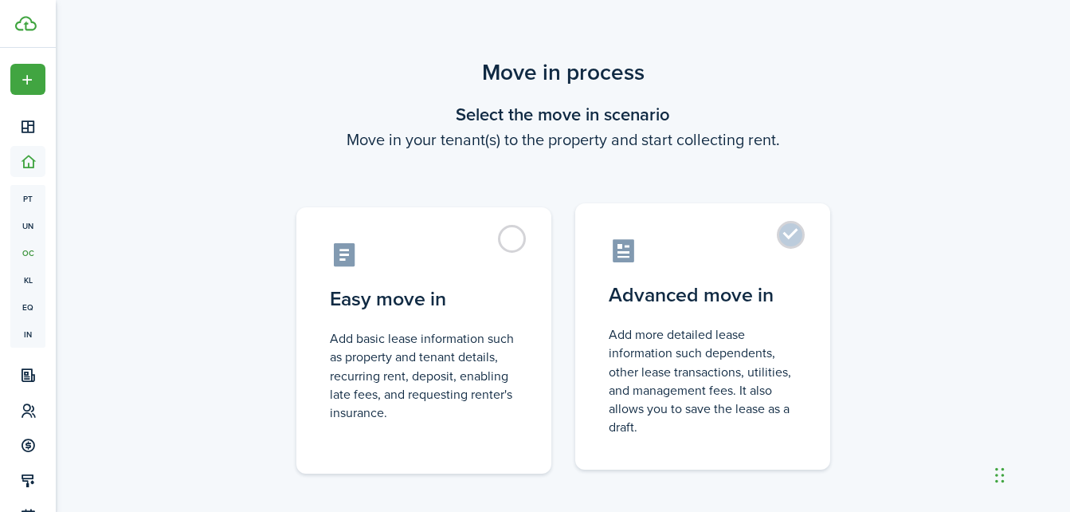
click at [812, 302] on label "Advanced move in Add more detailed lease information such dependents, other lea…" at bounding box center [702, 336] width 255 height 266
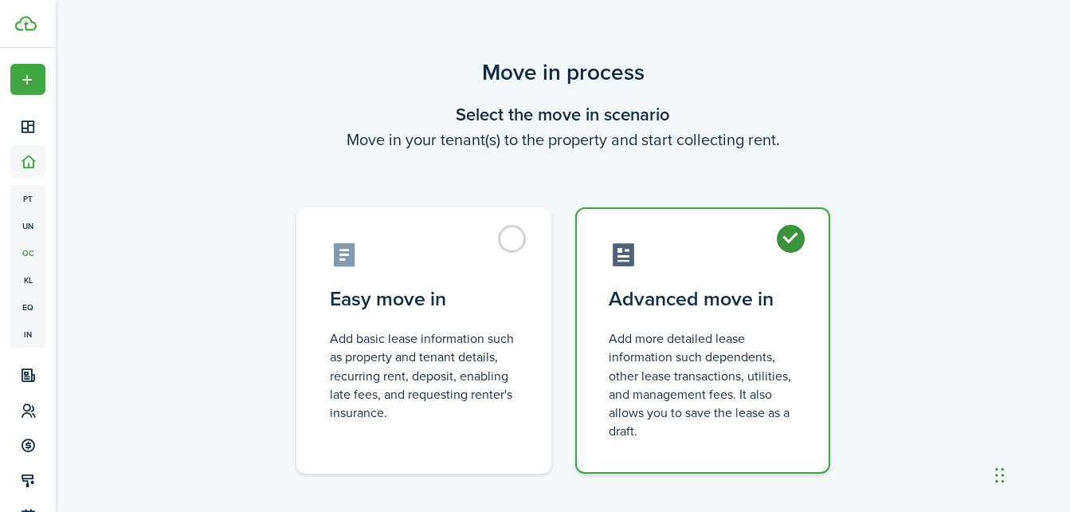
radio input "true"
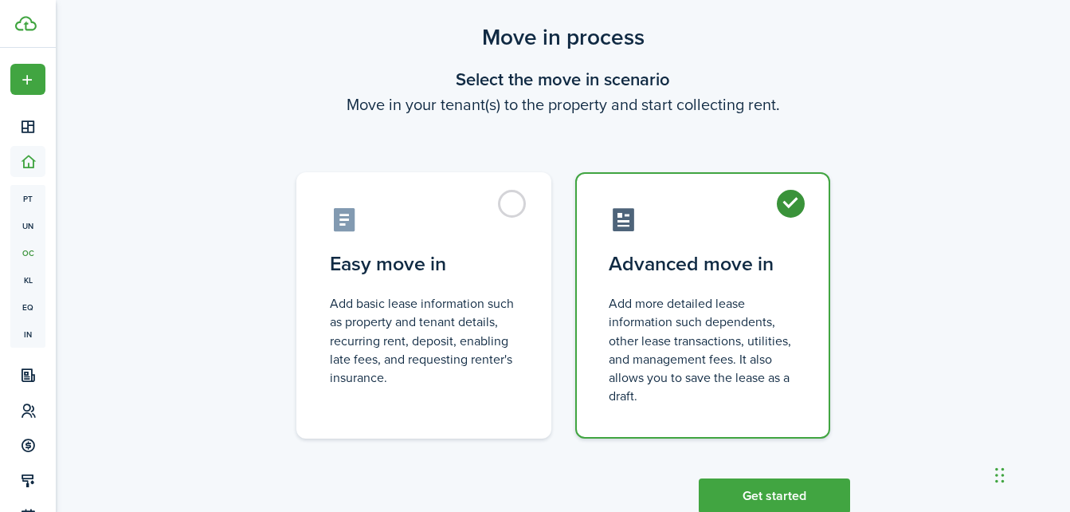
scroll to position [81, 0]
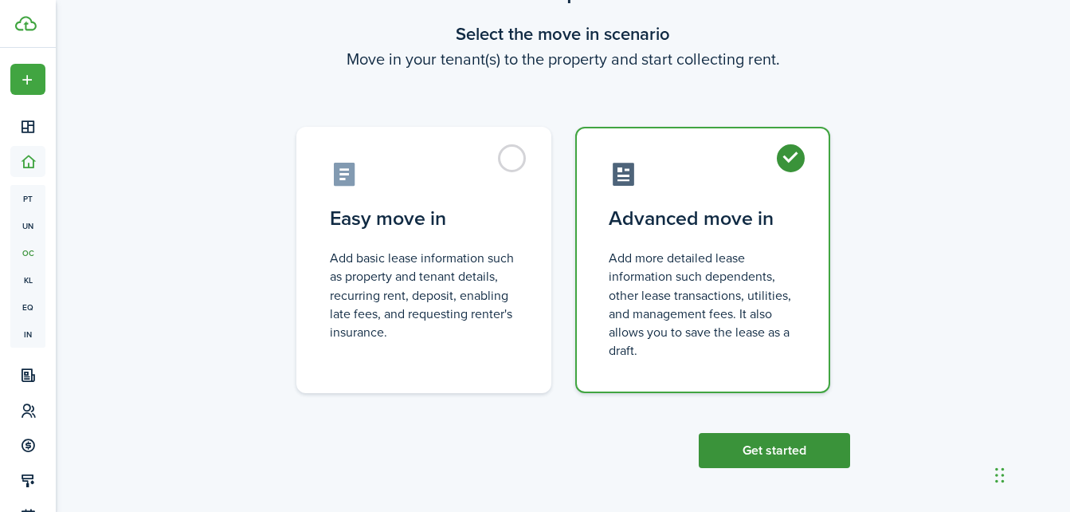
click at [808, 445] on button "Get started" at bounding box center [774, 450] width 151 height 35
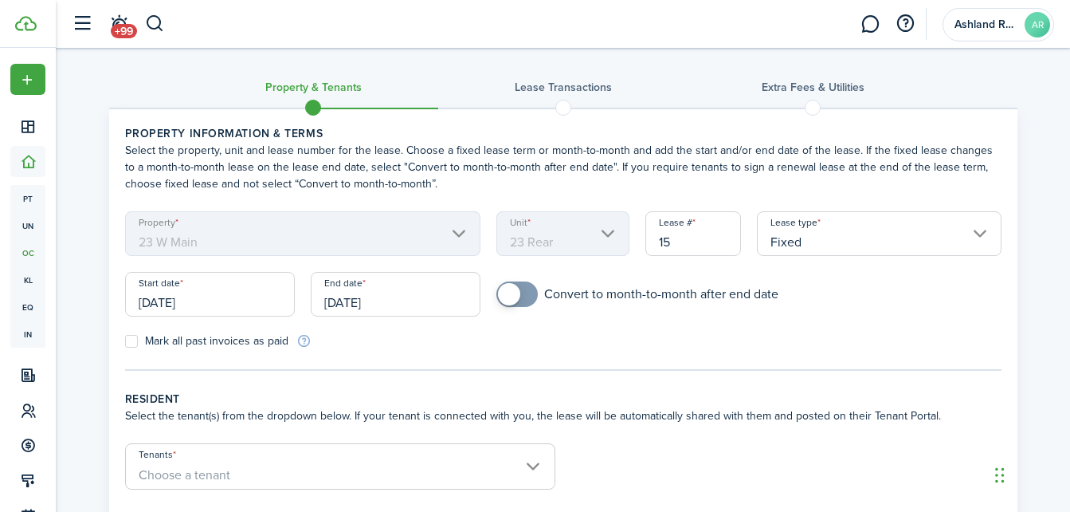
click at [192, 297] on input "[DATE]" at bounding box center [210, 294] width 170 height 45
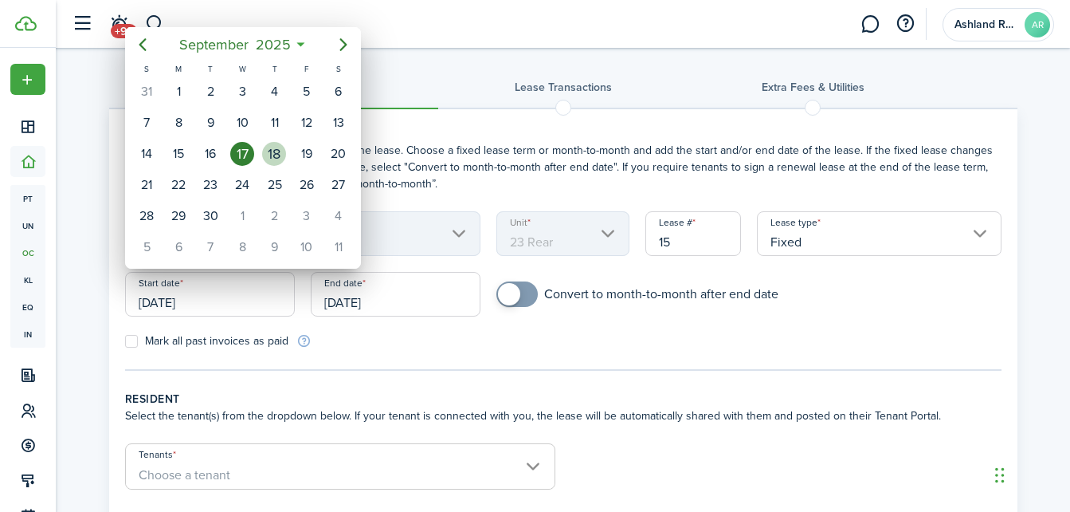
click at [270, 159] on div "18" at bounding box center [274, 154] width 24 height 24
type input "[DATE]"
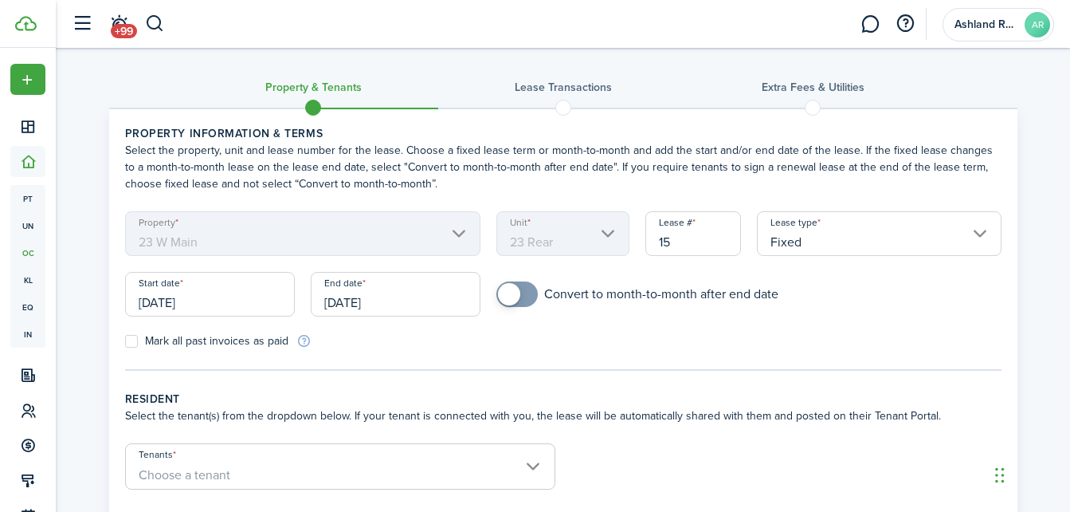
checkbox input "true"
click at [513, 304] on span at bounding box center [509, 294] width 22 height 22
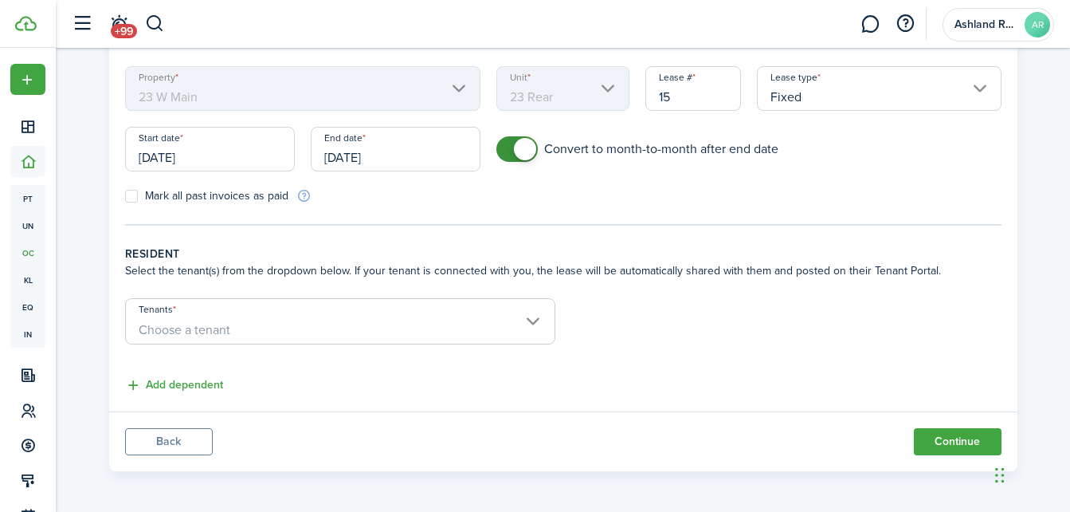
scroll to position [148, 0]
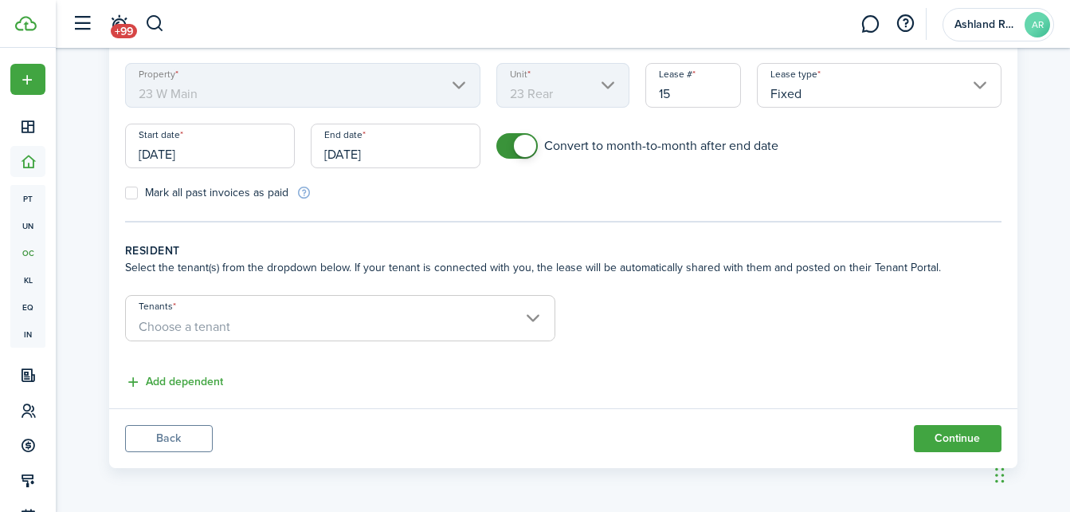
click at [412, 313] on span "Choose a tenant" at bounding box center [340, 326] width 429 height 27
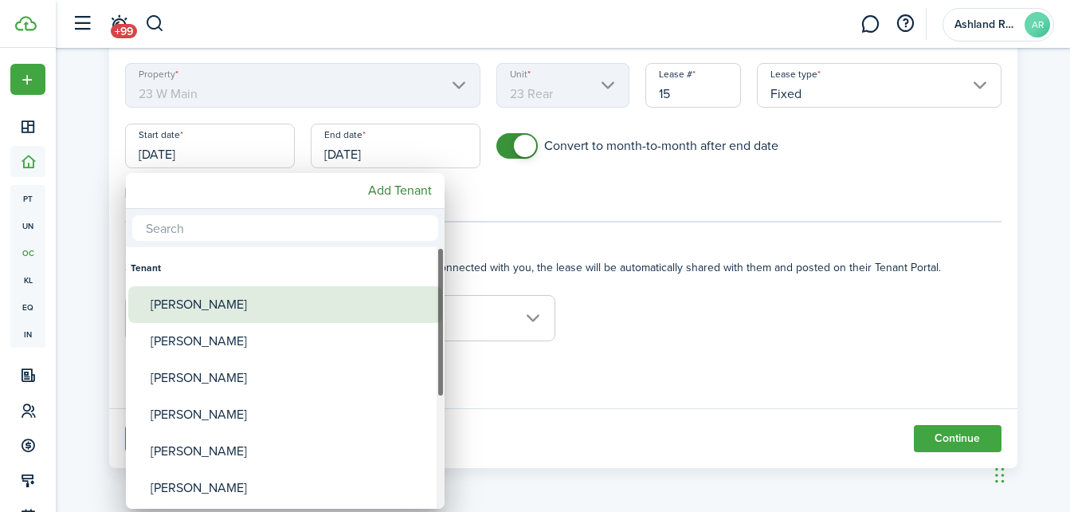
click at [277, 308] on div "[PERSON_NAME]" at bounding box center [292, 304] width 282 height 37
type input "[PERSON_NAME]"
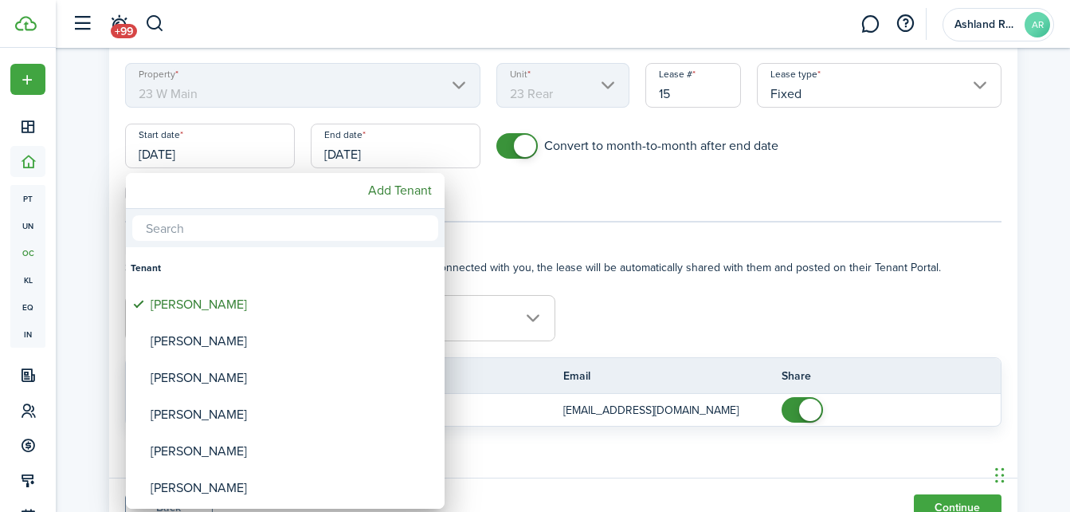
click at [713, 311] on div at bounding box center [535, 255] width 1326 height 767
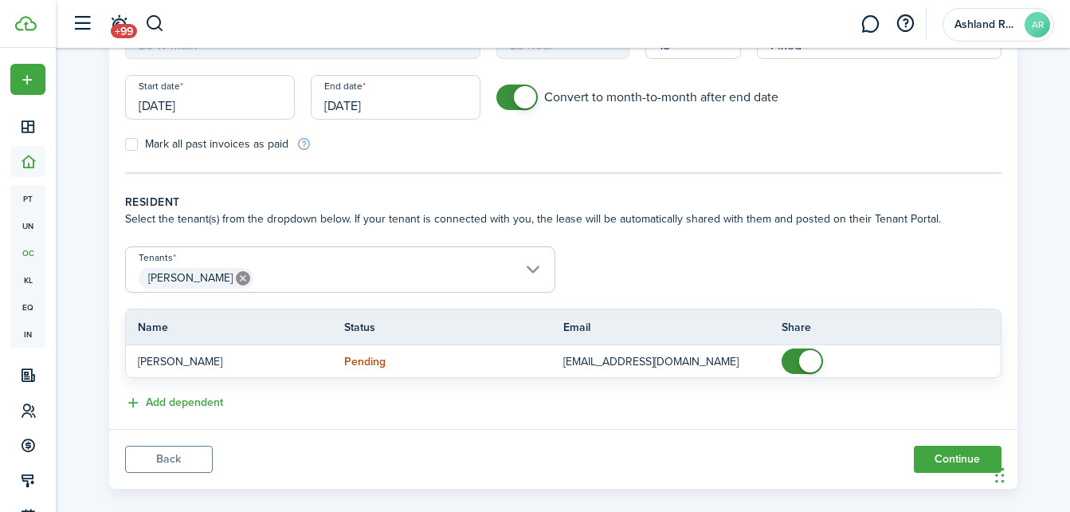
scroll to position [218, 0]
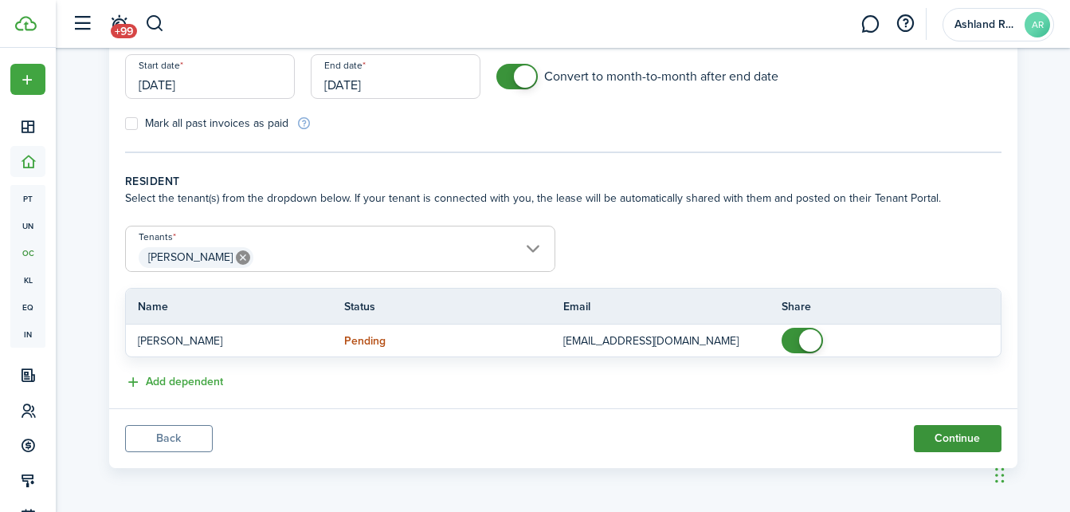
click at [961, 439] on button "Continue" at bounding box center [958, 438] width 88 height 27
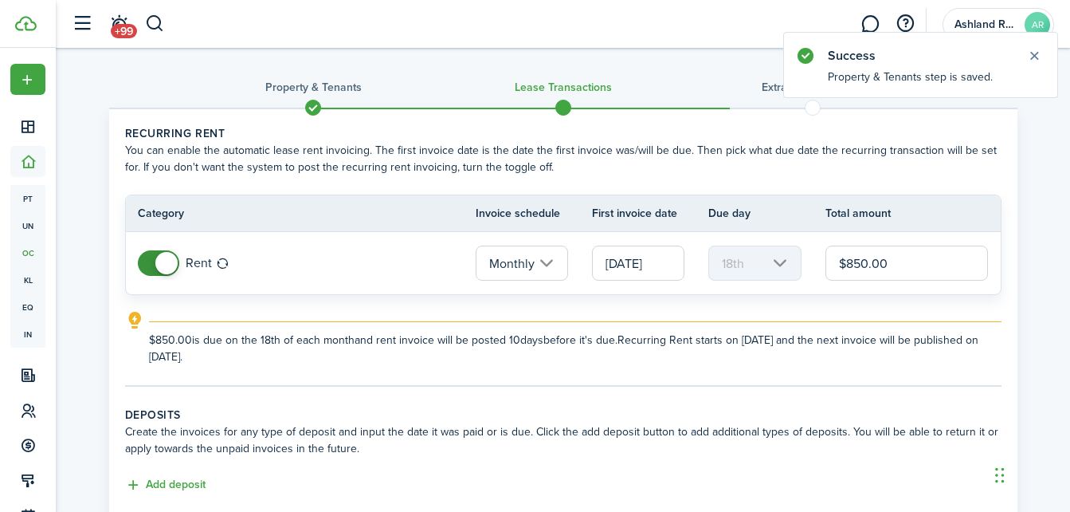
drag, startPoint x: 888, startPoint y: 269, endPoint x: 850, endPoint y: 262, distance: 38.0
click at [850, 262] on input "$850.00" at bounding box center [907, 262] width 163 height 35
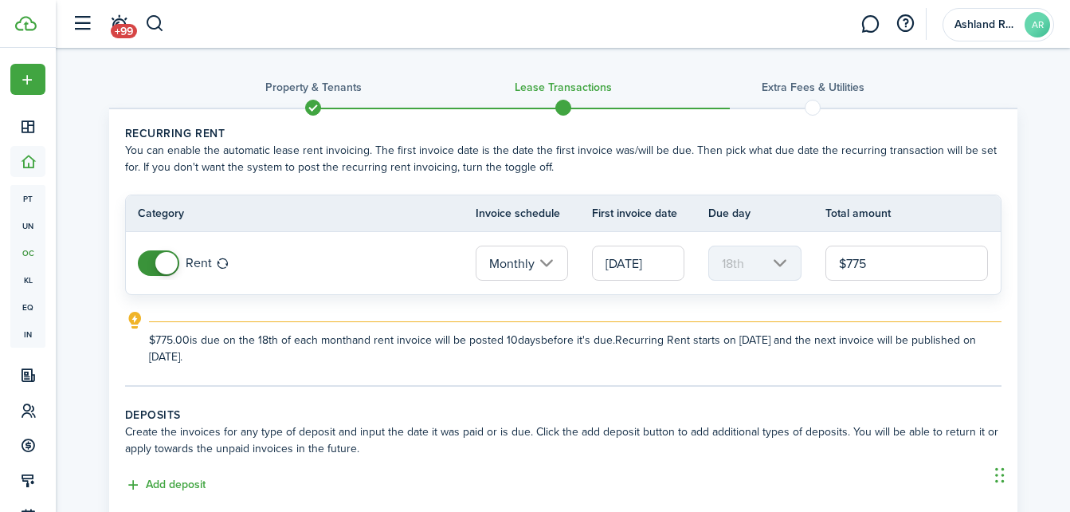
type input "$775.00"
click at [609, 297] on lease-classic-rent "Recurring rent You can enable the automatic lease rent invoicing. The first inv…" at bounding box center [563, 245] width 877 height 240
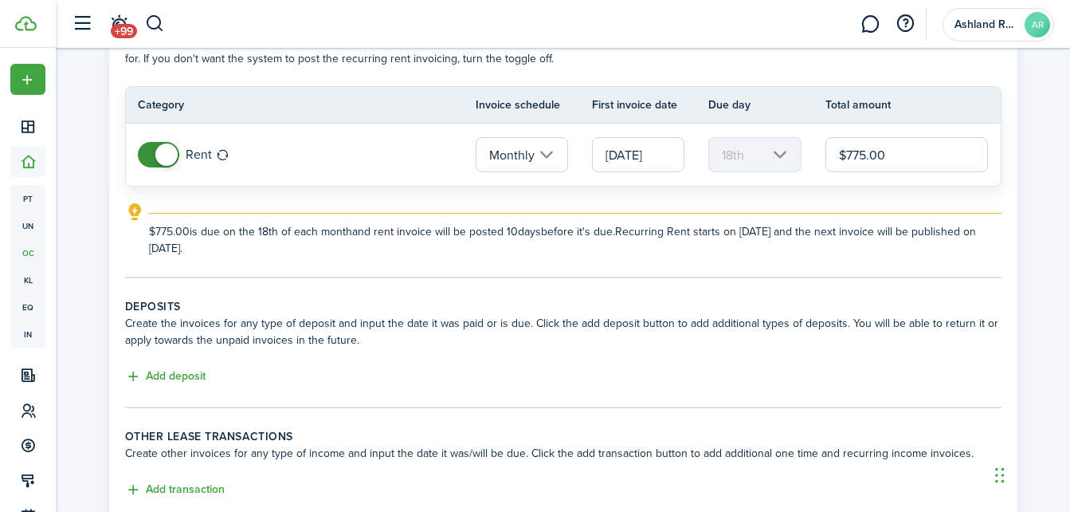
scroll to position [80, 0]
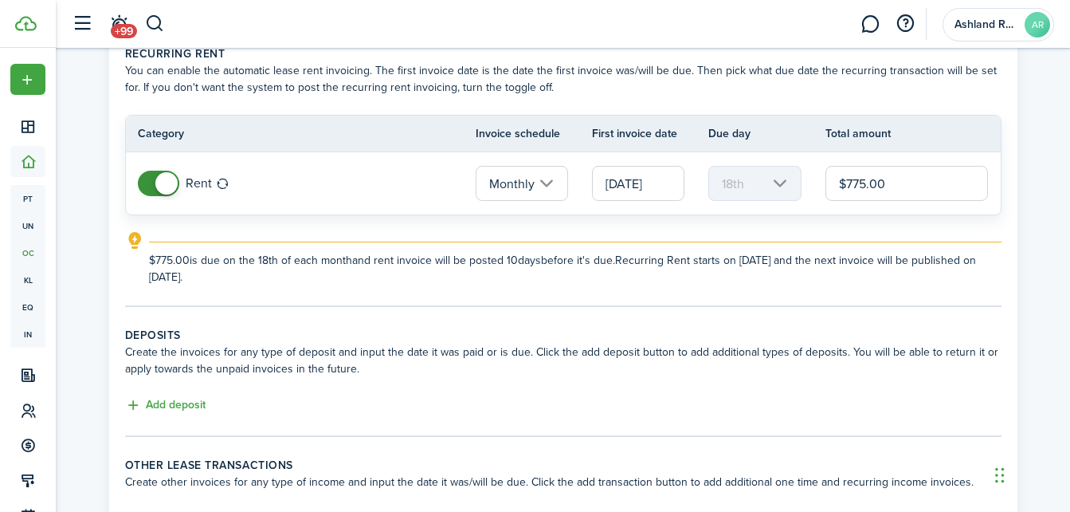
click at [649, 173] on input "[DATE]" at bounding box center [638, 183] width 92 height 35
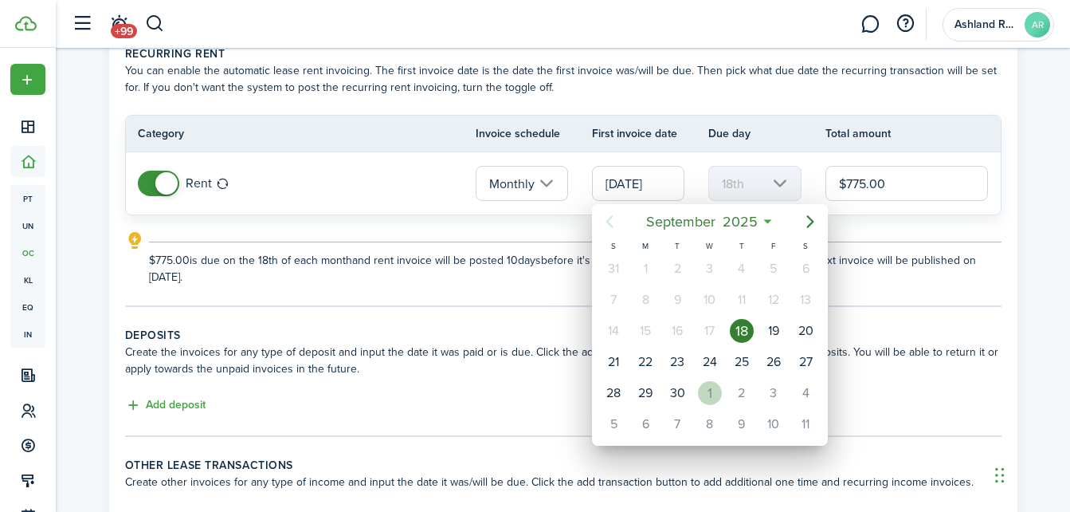
click at [705, 391] on div "1" at bounding box center [710, 393] width 24 height 24
type input "[DATE]"
type input "1st"
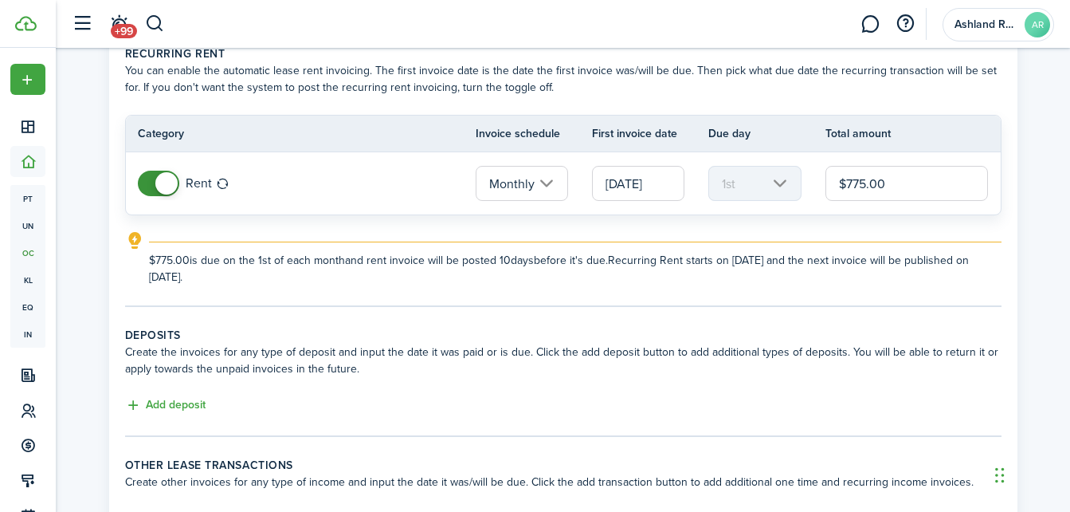
scroll to position [0, 0]
click at [178, 406] on button "Add deposit" at bounding box center [165, 405] width 81 height 18
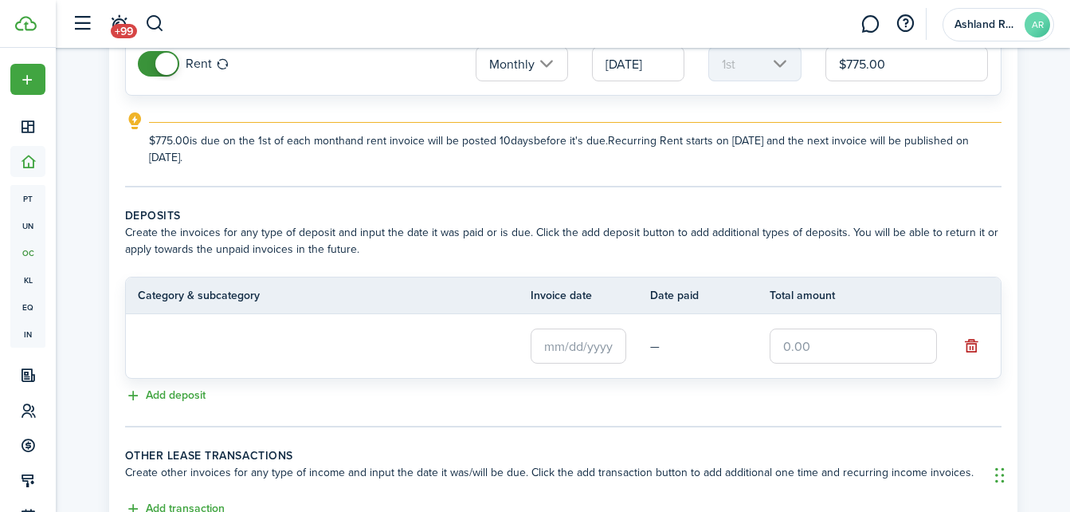
scroll to position [239, 0]
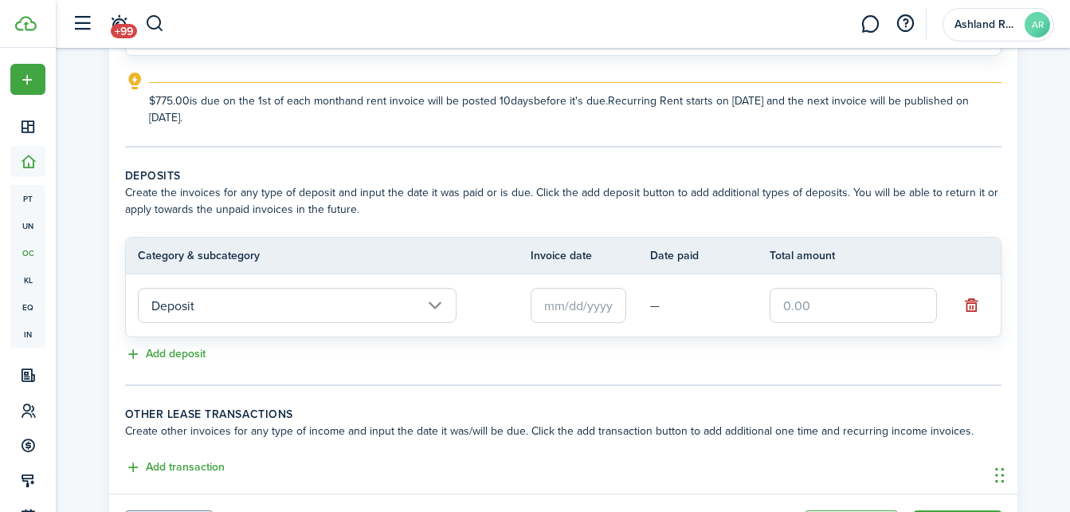
click at [560, 306] on input "text" at bounding box center [579, 305] width 96 height 35
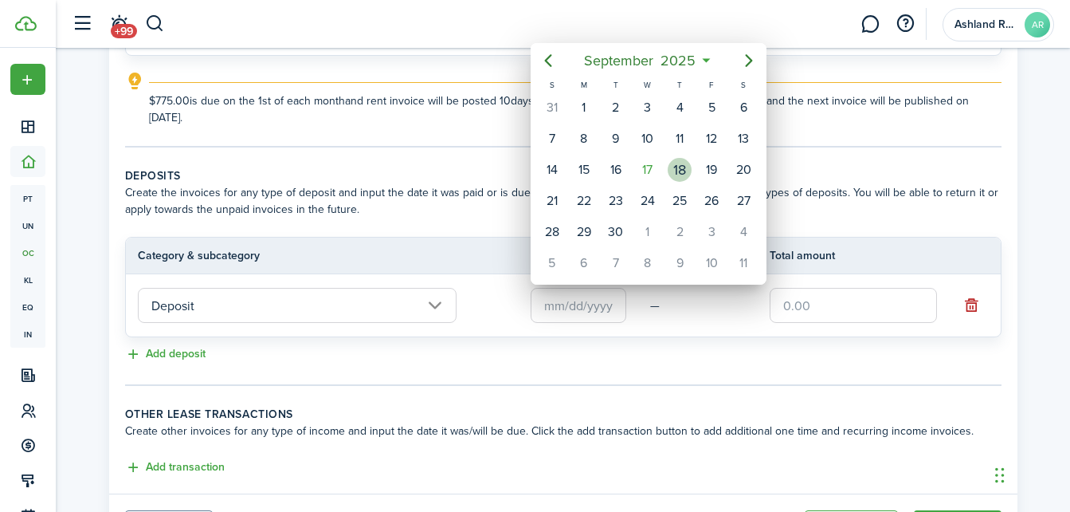
click at [681, 171] on div "18" at bounding box center [680, 170] width 24 height 24
type input "[DATE]"
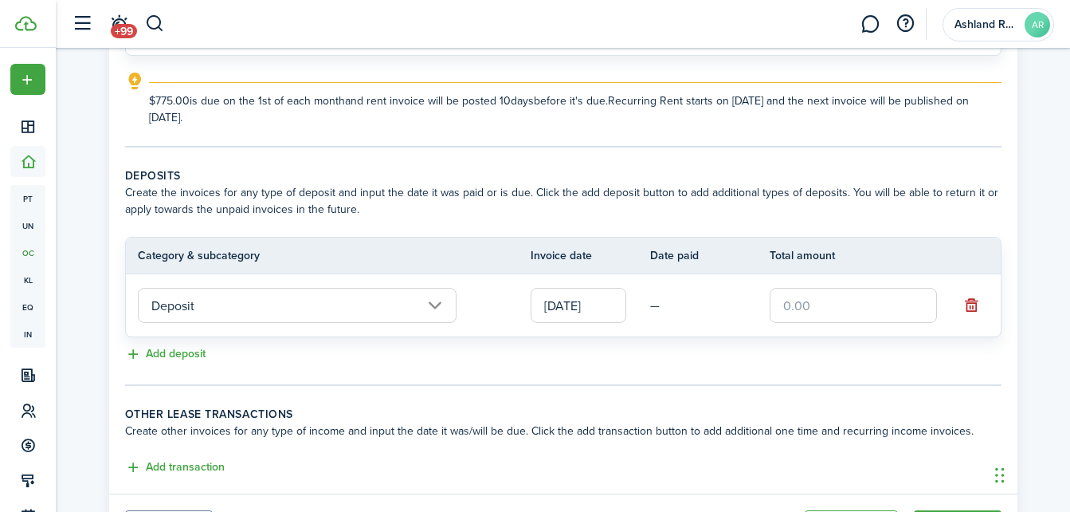
click at [843, 313] on input "text" at bounding box center [853, 305] width 167 height 35
type input "$775.00"
click at [841, 362] on div "Add deposit" at bounding box center [563, 354] width 877 height 19
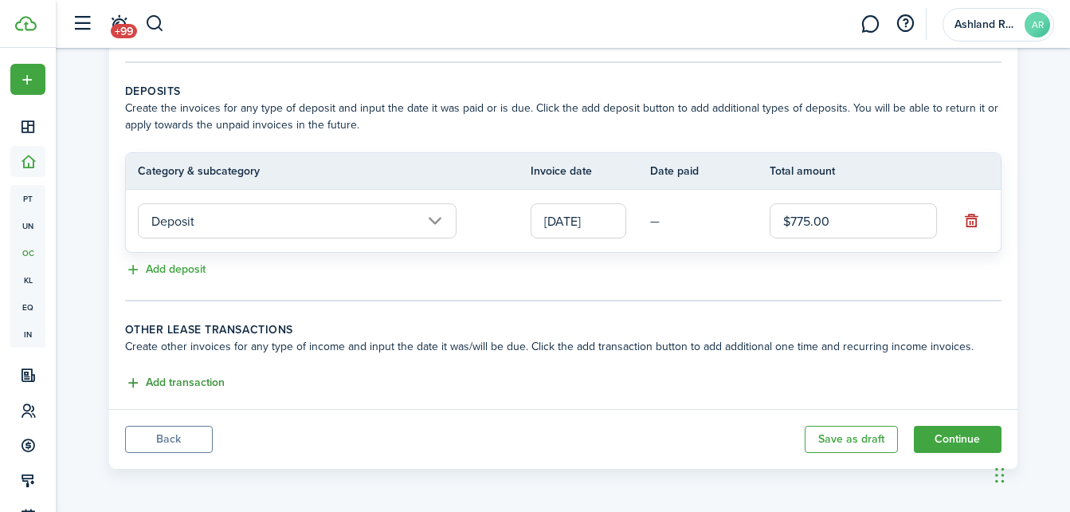
scroll to position [324, 0]
click at [156, 375] on button "Add transaction" at bounding box center [175, 382] width 100 height 18
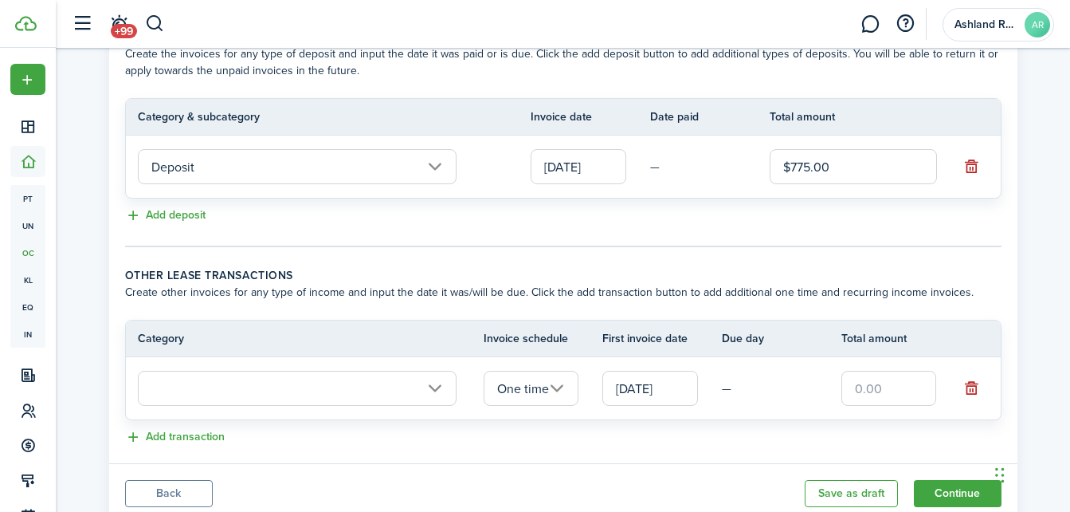
scroll to position [433, 0]
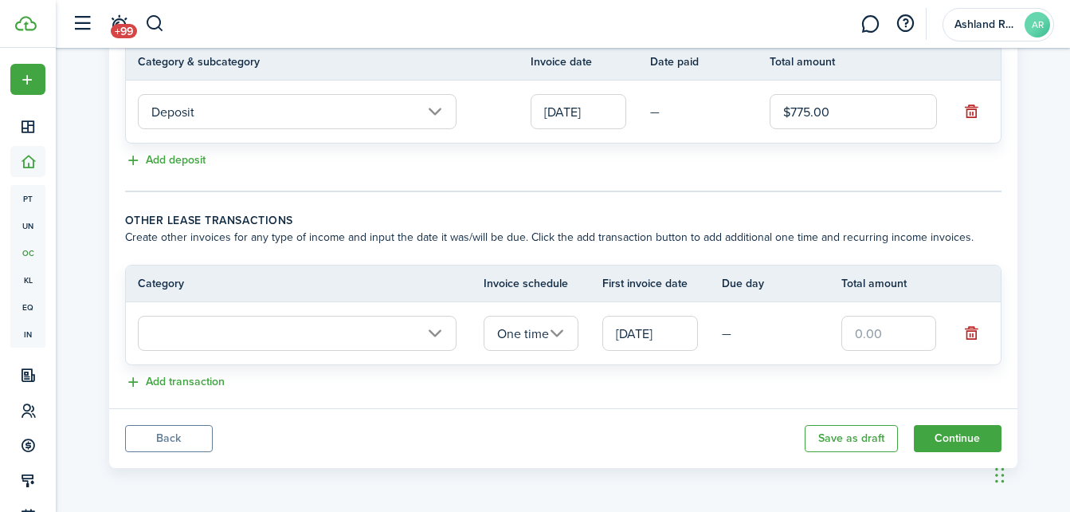
click at [417, 340] on input "text" at bounding box center [297, 333] width 319 height 35
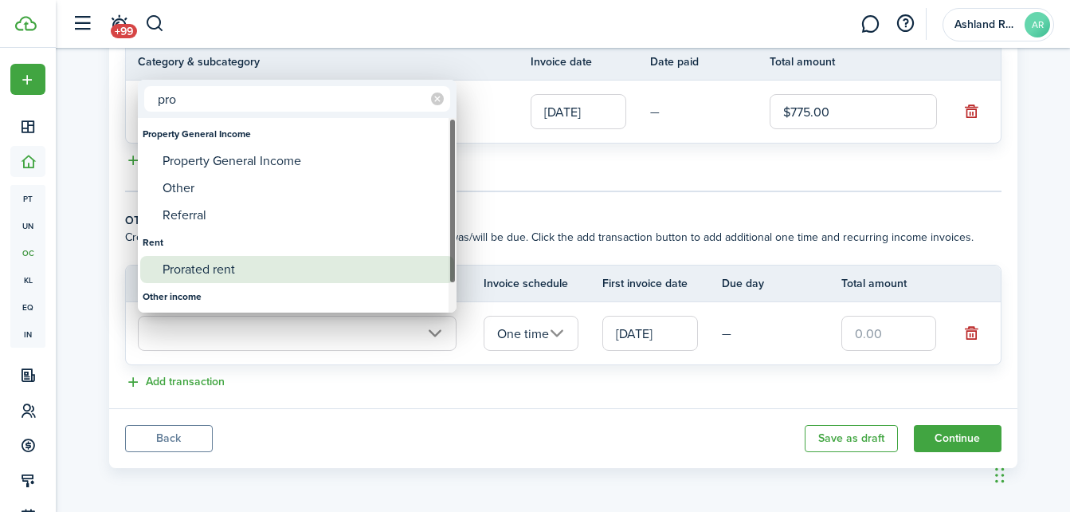
type input "pro"
click at [269, 275] on div "Prorated rent" at bounding box center [304, 269] width 282 height 27
type input "Rent / Prorated rent"
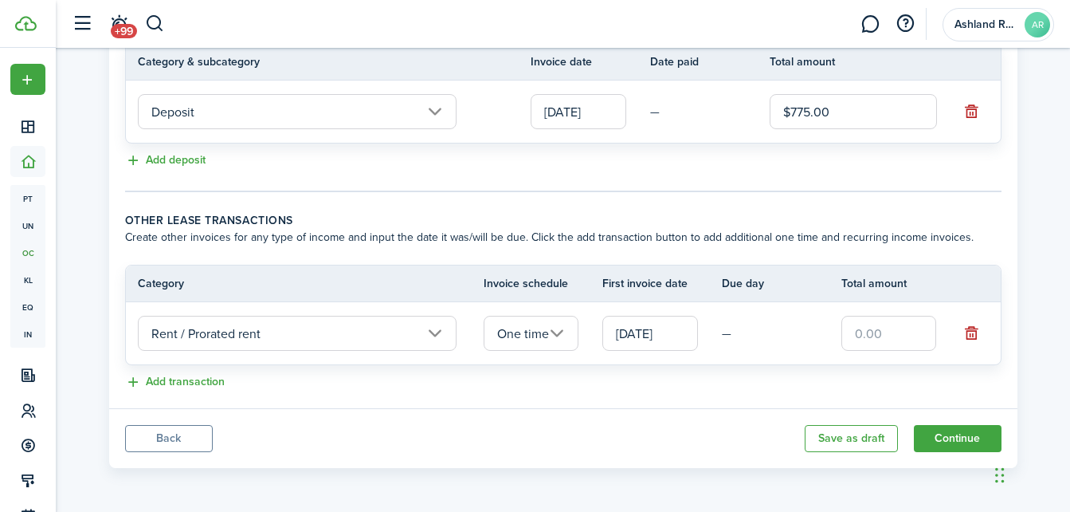
click at [874, 338] on input "text" at bounding box center [890, 333] width 96 height 35
type input "$336.00"
click at [784, 387] on div "Add transaction" at bounding box center [563, 382] width 877 height 19
click at [960, 431] on button "Continue" at bounding box center [958, 438] width 88 height 27
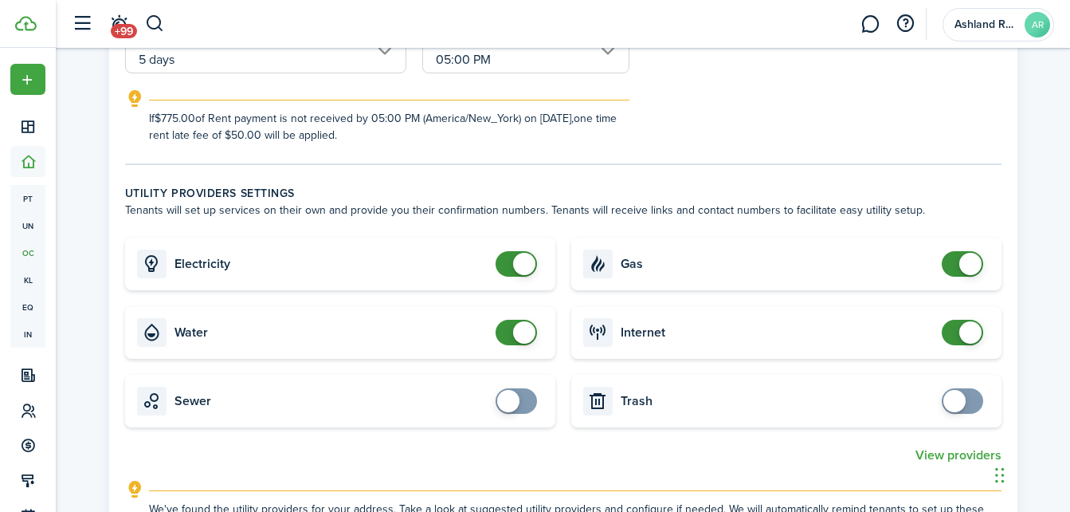
scroll to position [399, 0]
checkbox input "false"
click at [528, 268] on span at bounding box center [524, 262] width 22 height 22
checkbox input "false"
click at [524, 328] on span at bounding box center [524, 331] width 22 height 22
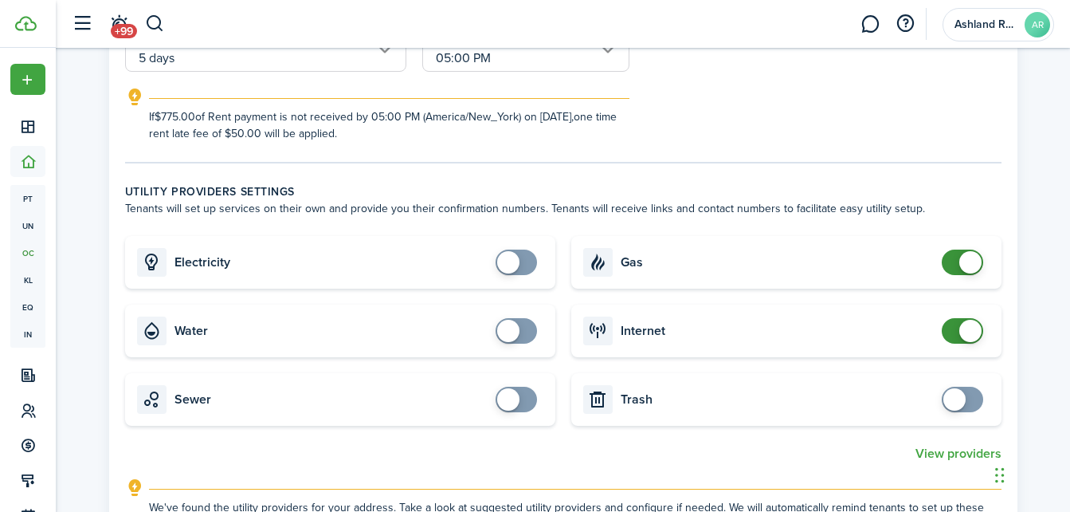
checkbox input "false"
click at [966, 261] on span at bounding box center [971, 262] width 22 height 22
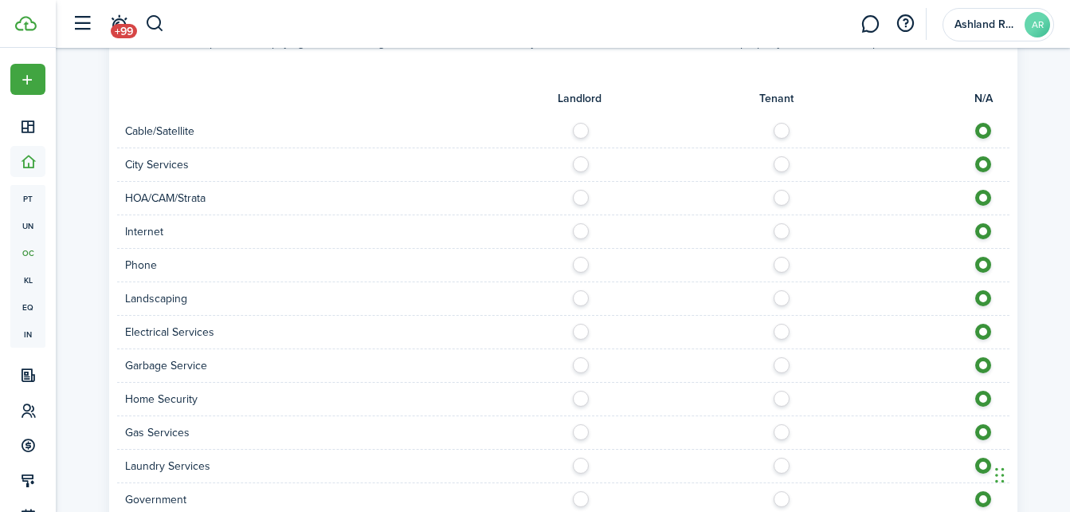
scroll to position [956, 0]
click at [783, 125] on label at bounding box center [786, 125] width 28 height 8
radio input "true"
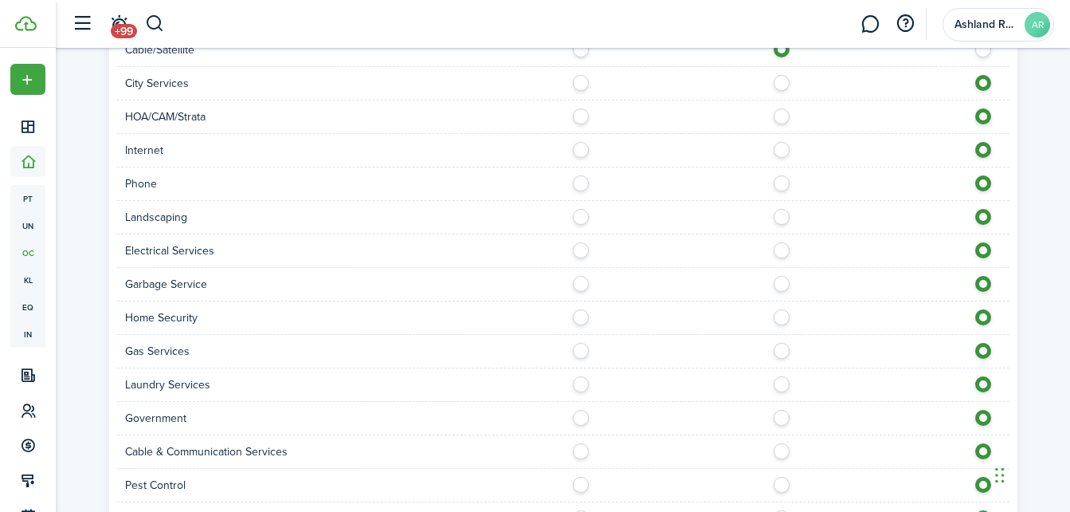
click at [782, 150] on label at bounding box center [786, 146] width 28 height 8
radio input "true"
click at [782, 178] on label at bounding box center [786, 179] width 28 height 8
radio input "true"
click at [583, 217] on label at bounding box center [585, 213] width 28 height 8
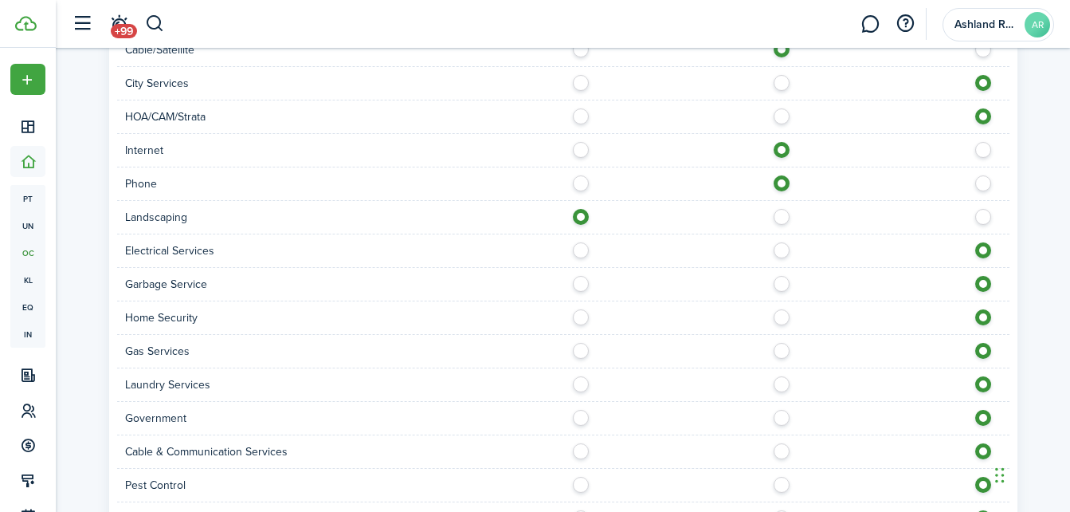
click at [976, 217] on label at bounding box center [988, 213] width 28 height 8
radio input "false"
radio input "true"
click at [588, 250] on label at bounding box center [585, 246] width 28 height 8
radio input "true"
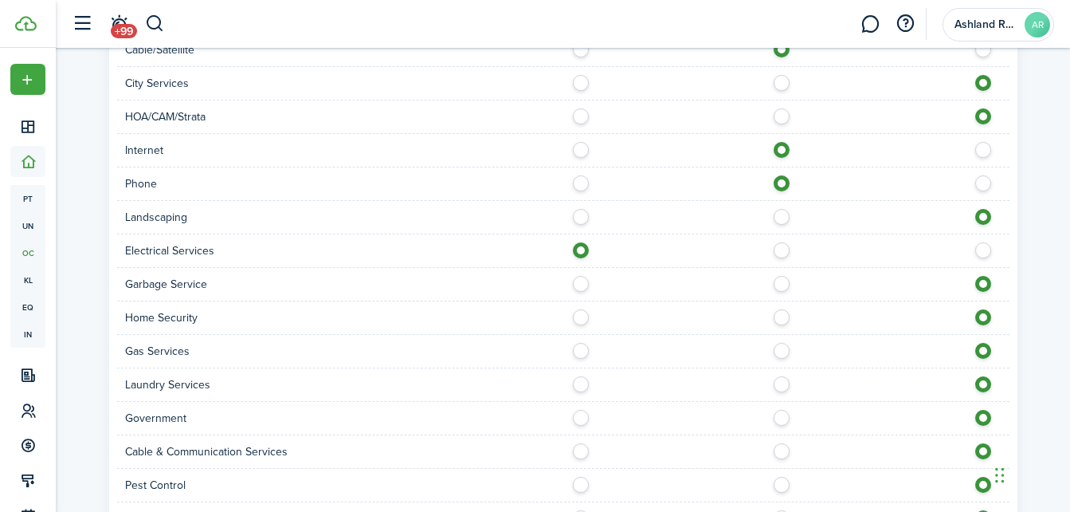
click at [584, 280] on label at bounding box center [585, 280] width 28 height 8
radio input "true"
click at [781, 317] on label at bounding box center [786, 313] width 28 height 8
radio input "true"
click at [581, 351] on label at bounding box center [585, 347] width 28 height 8
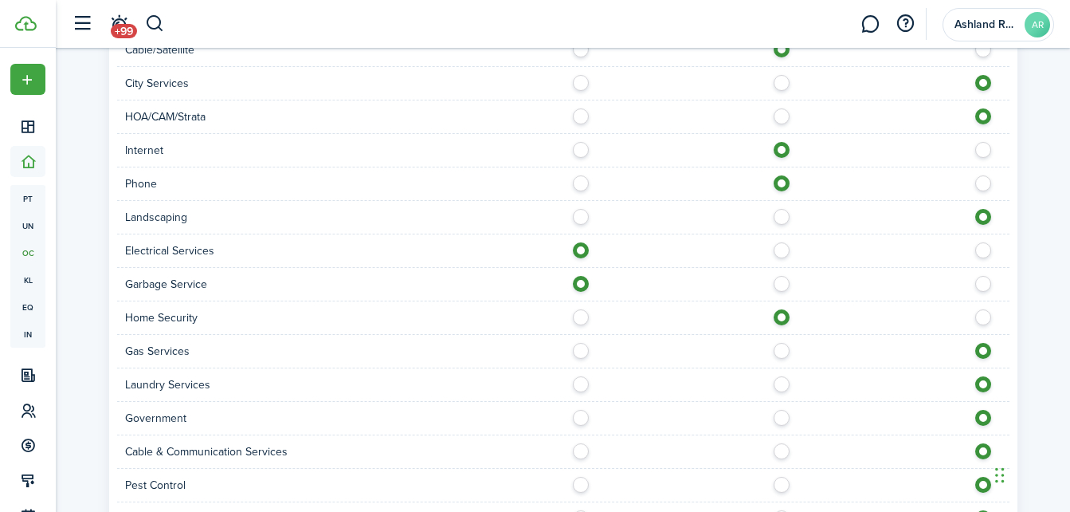
radio input "true"
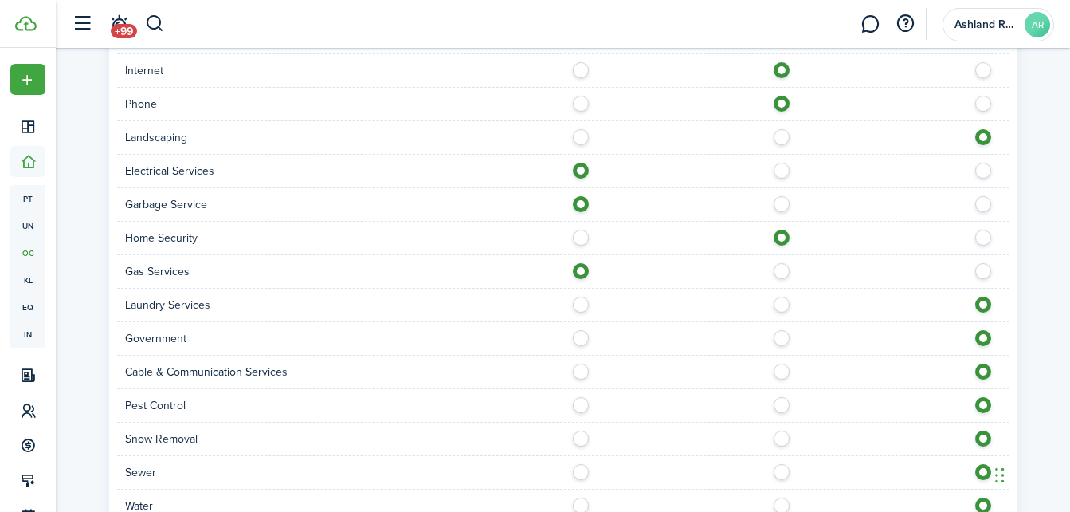
click at [789, 304] on label at bounding box center [786, 301] width 28 height 8
radio input "true"
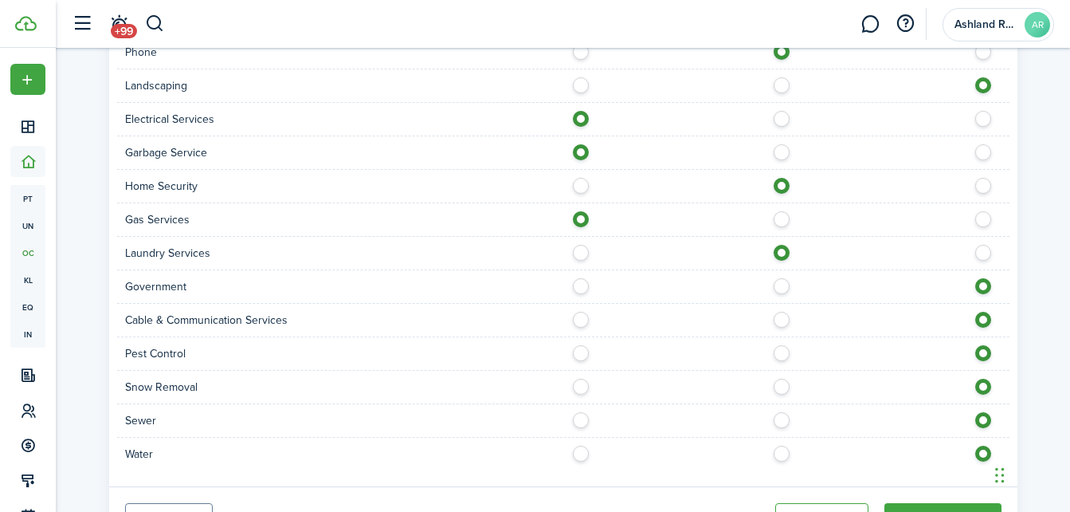
scroll to position [1196, 0]
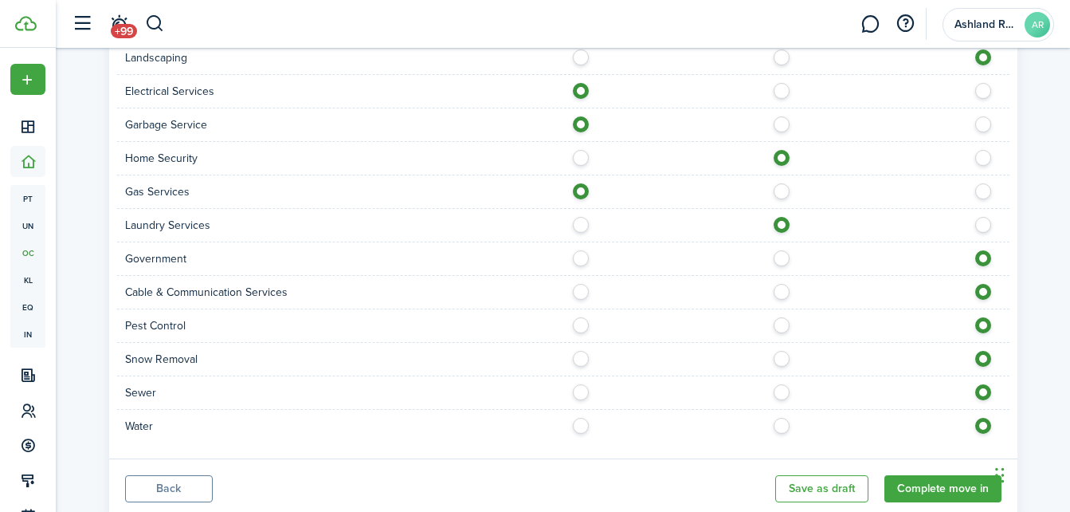
click at [784, 289] on label at bounding box center [786, 288] width 28 height 8
radio input "true"
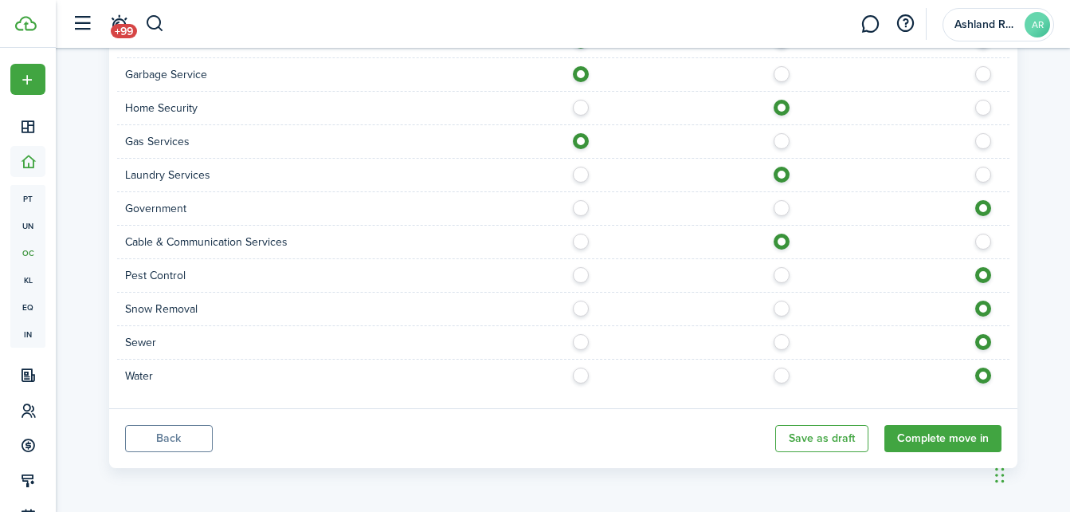
click at [783, 275] on label at bounding box center [786, 271] width 28 height 8
radio input "true"
click at [783, 306] on label at bounding box center [786, 304] width 28 height 8
radio input "true"
click at [577, 342] on label at bounding box center [585, 338] width 28 height 8
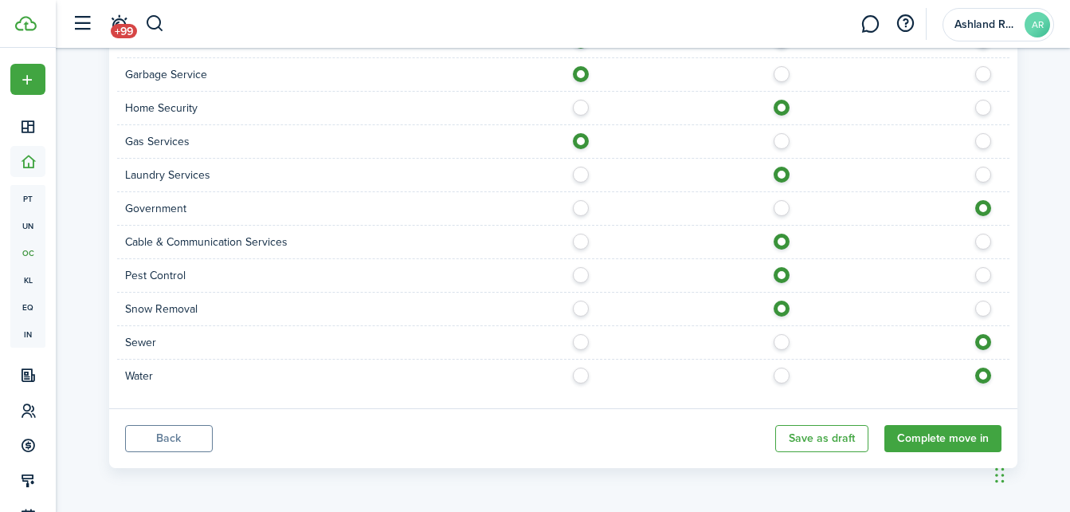
radio input "true"
click at [582, 390] on div "Water" at bounding box center [563, 375] width 893 height 33
click at [586, 375] on label at bounding box center [585, 371] width 28 height 8
radio input "true"
click at [927, 434] on button "Complete move in" at bounding box center [943, 438] width 117 height 27
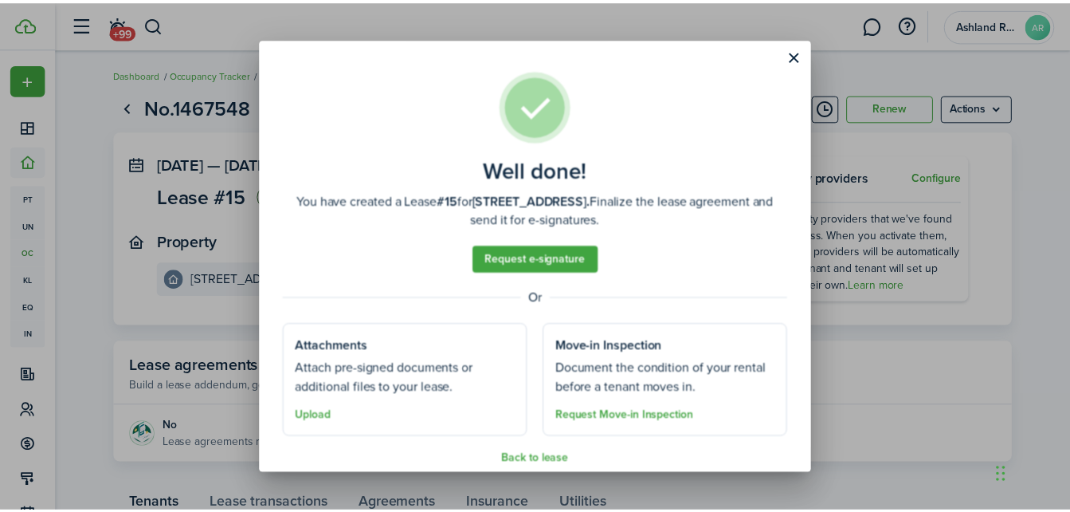
scroll to position [17, 0]
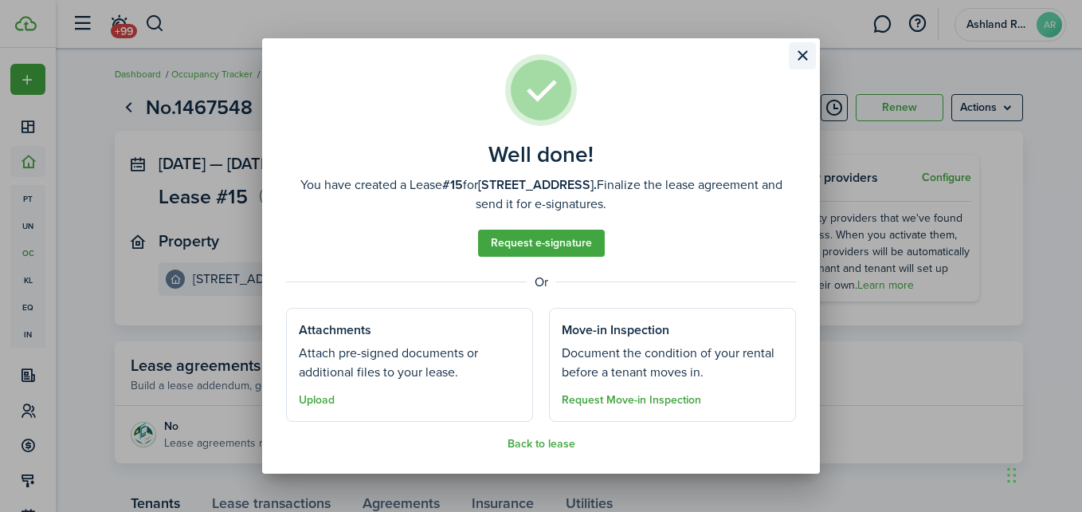
click at [800, 57] on button "Close modal" at bounding box center [802, 55] width 27 height 27
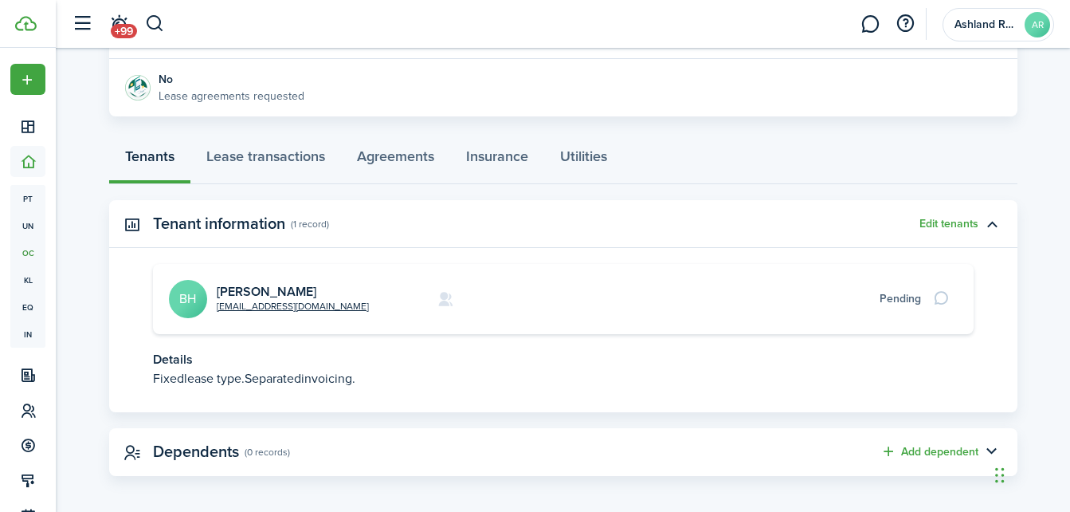
scroll to position [355, 0]
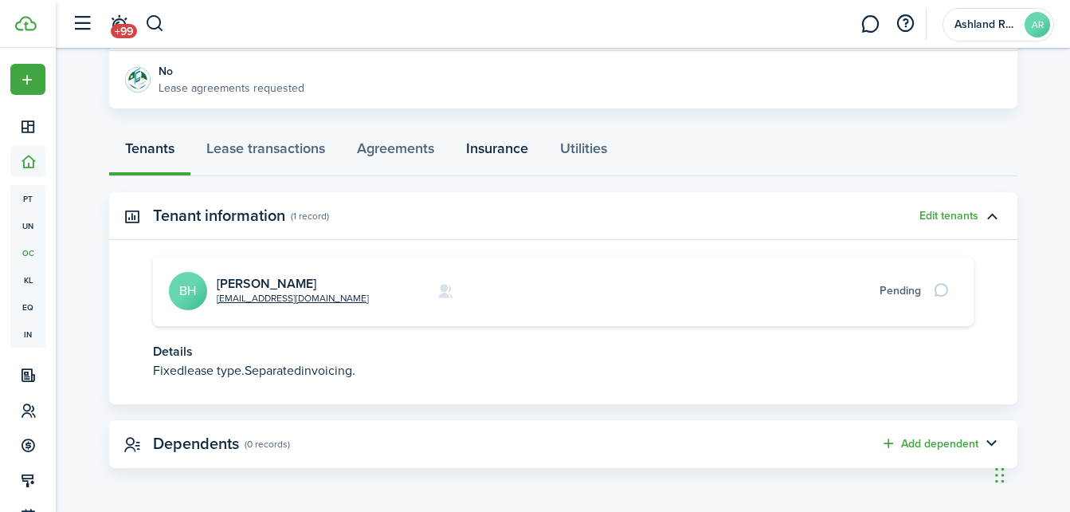
click at [500, 134] on link "Insurance" at bounding box center [497, 152] width 94 height 48
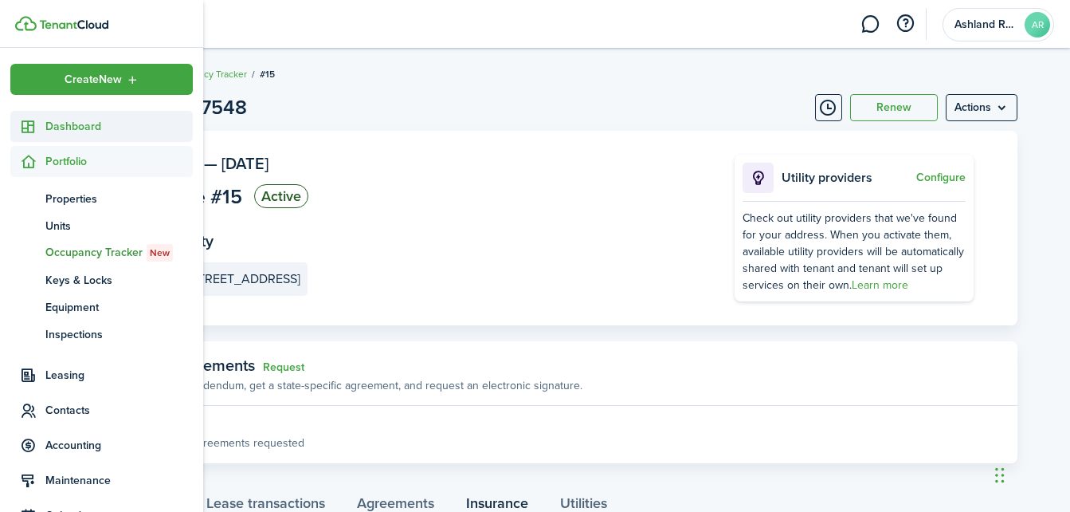
click at [91, 129] on span "Dashboard" at bounding box center [118, 126] width 147 height 17
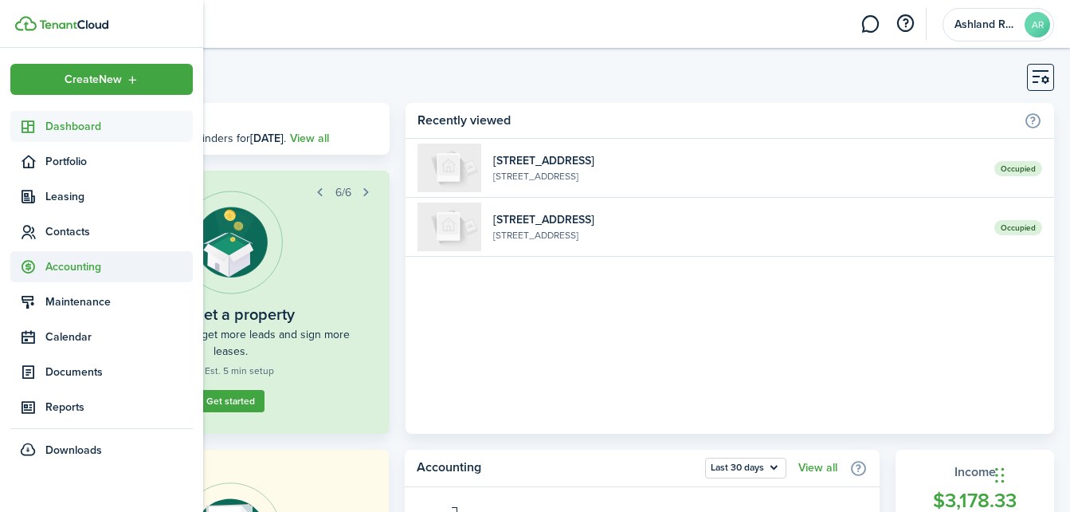
click at [89, 262] on span "Accounting" at bounding box center [118, 266] width 147 height 17
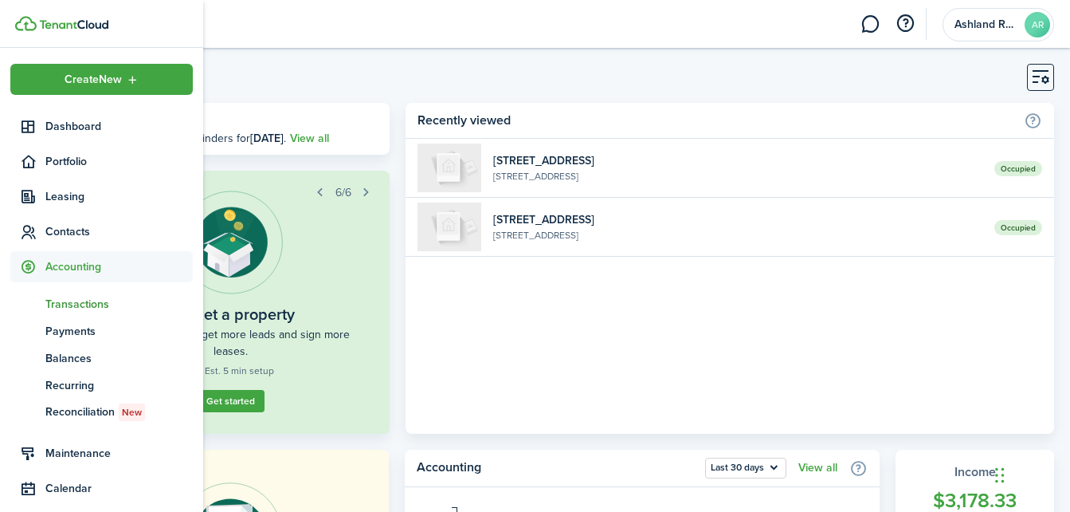
click at [87, 300] on span "Transactions" at bounding box center [118, 304] width 147 height 17
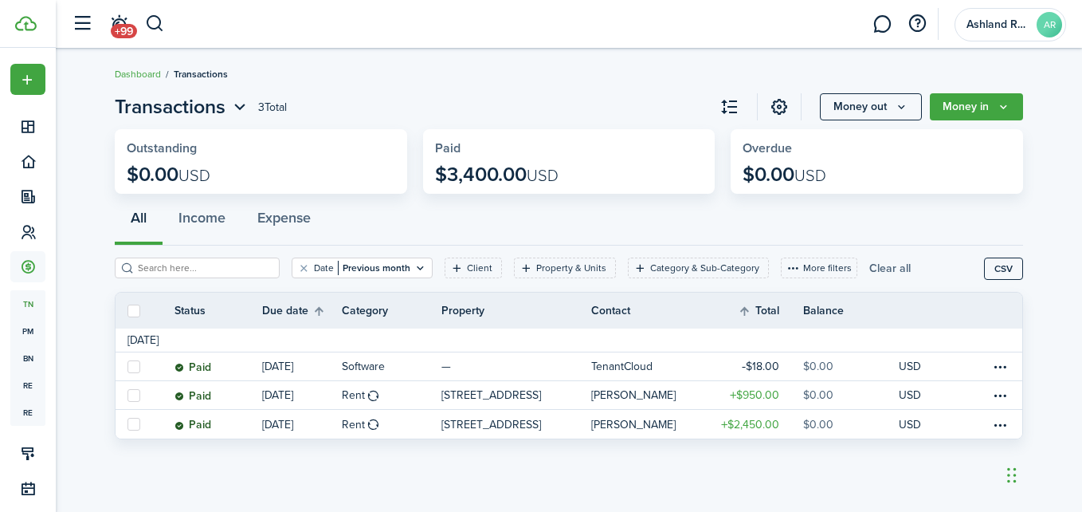
click at [873, 267] on button "Clear all" at bounding box center [890, 267] width 41 height 21
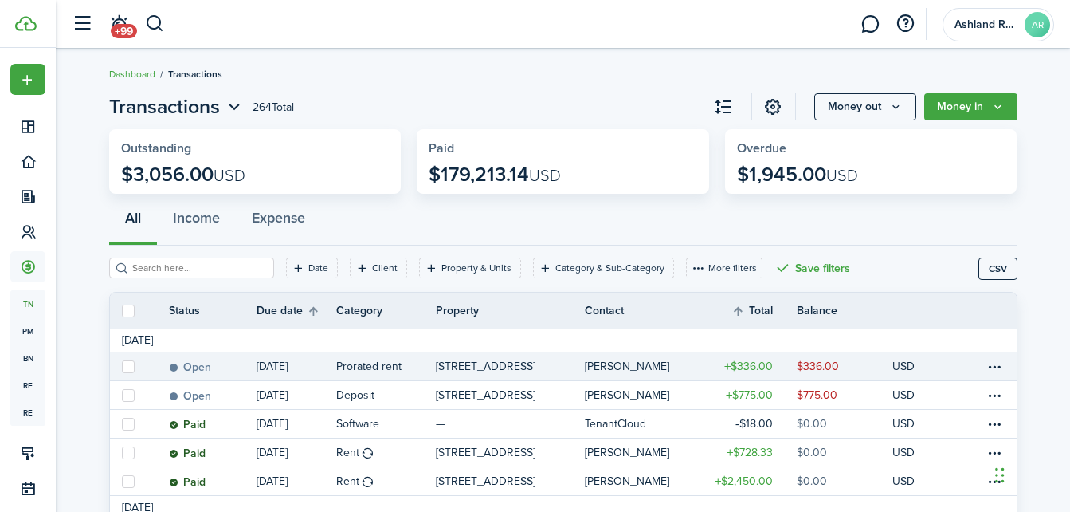
click at [654, 363] on table-profile-info-text "[PERSON_NAME]" at bounding box center [627, 366] width 84 height 13
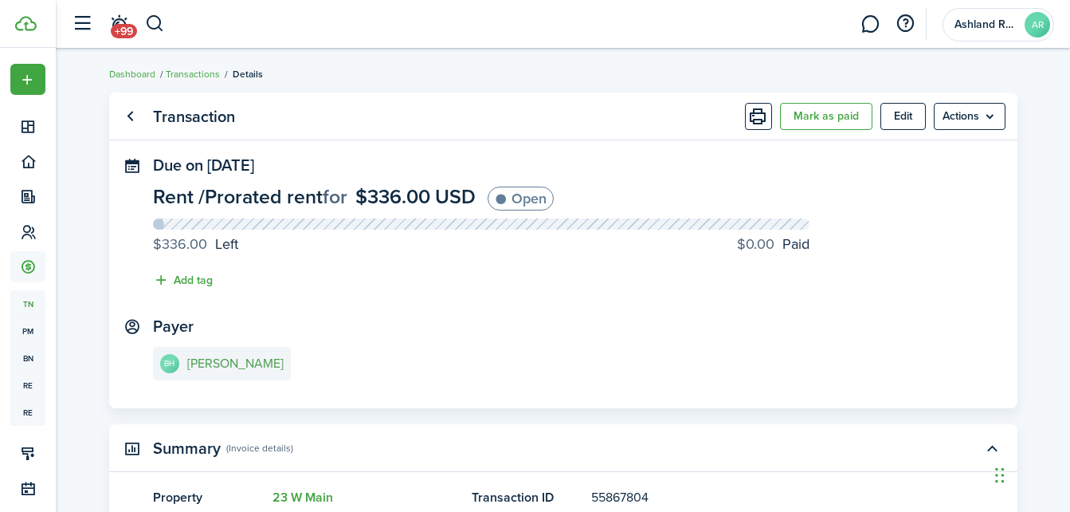
click at [246, 358] on e-details-info-title "[PERSON_NAME]" at bounding box center [235, 363] width 96 height 14
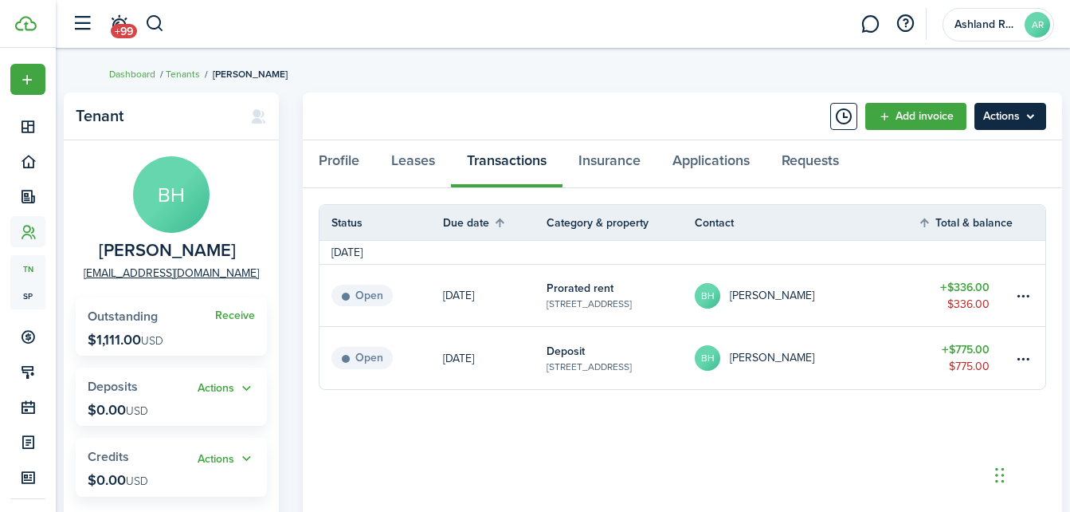
click at [1031, 124] on menu-btn "Actions" at bounding box center [1011, 116] width 72 height 27
click at [810, 492] on panel-main-body "Status Due date Category & property Contact Total & balance Actions [DATE] Open…" at bounding box center [683, 438] width 760 height 501
drag, startPoint x: 383, startPoint y: 159, endPoint x: 391, endPoint y: 161, distance: 8.3
click at [384, 159] on link "Leases" at bounding box center [413, 164] width 76 height 48
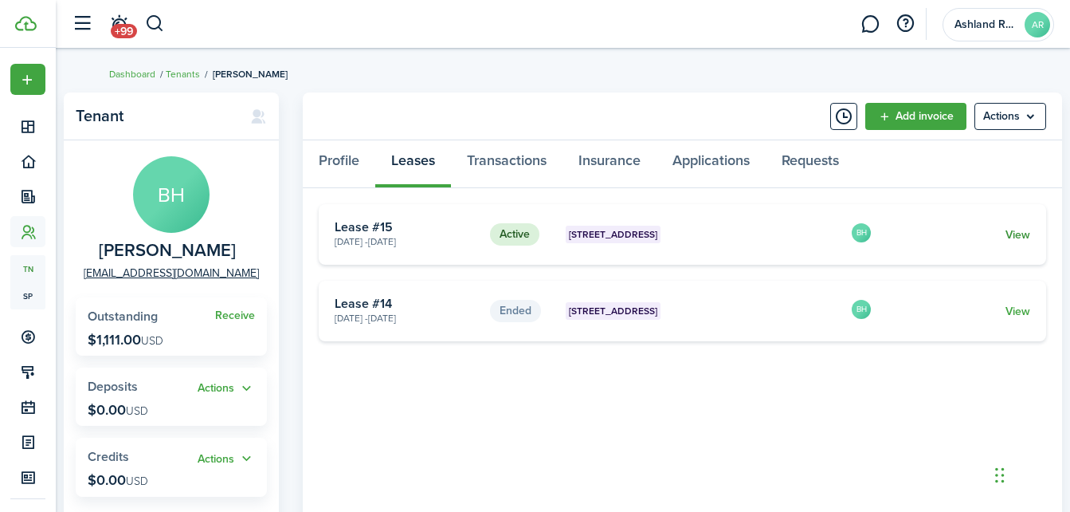
click at [1016, 237] on link "View" at bounding box center [1018, 234] width 25 height 17
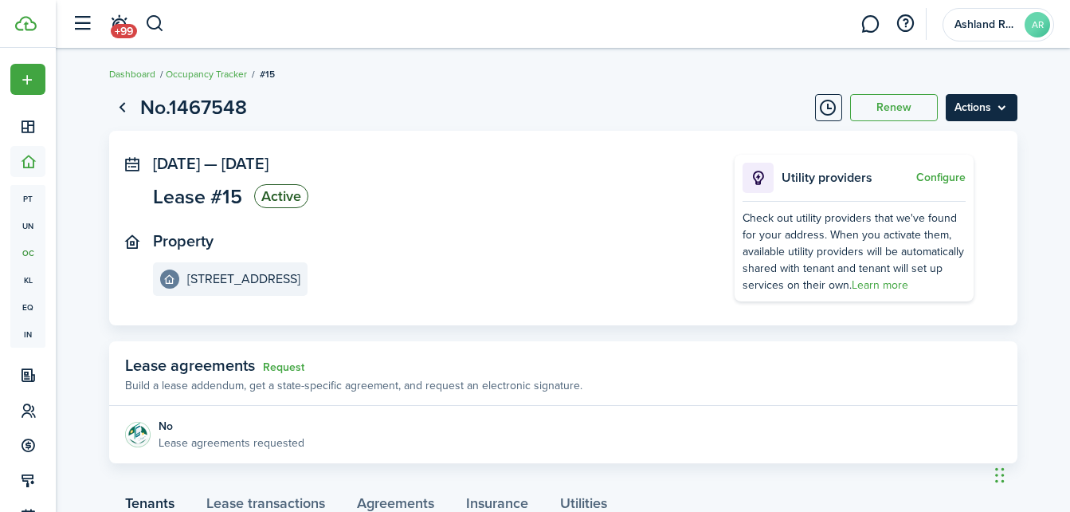
click at [988, 110] on menu-btn "Actions" at bounding box center [982, 107] width 72 height 27
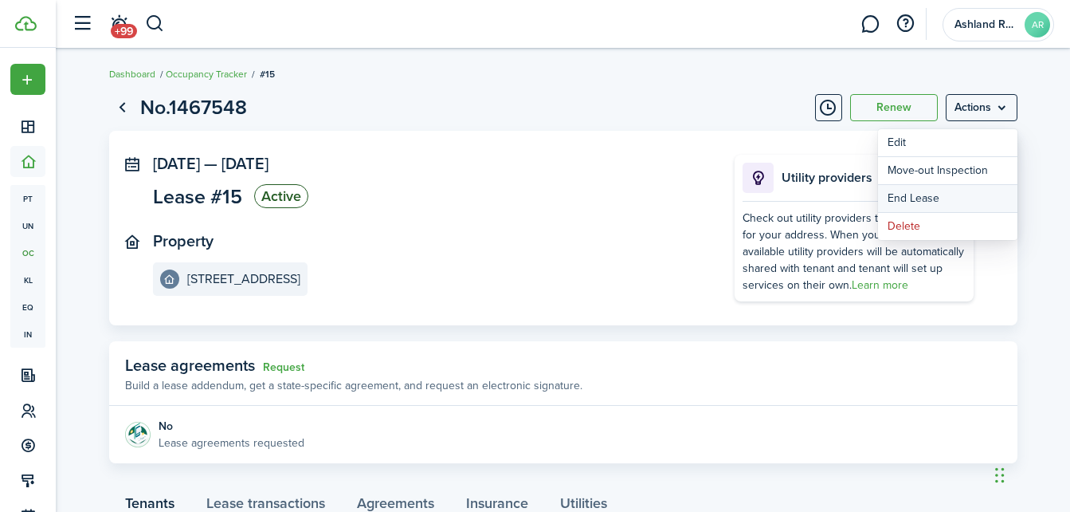
click at [924, 200] on link "End Lease" at bounding box center [947, 198] width 139 height 27
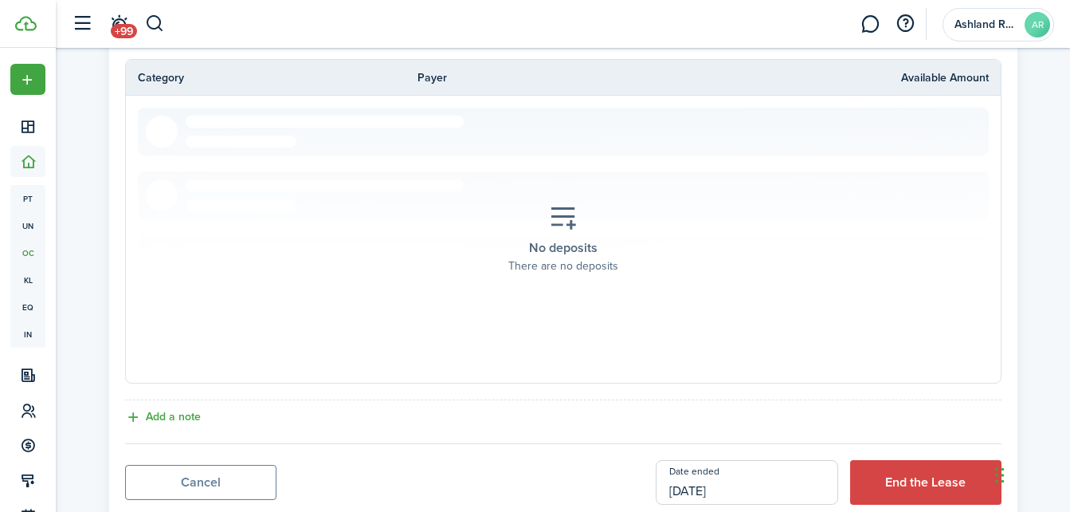
scroll to position [581, 0]
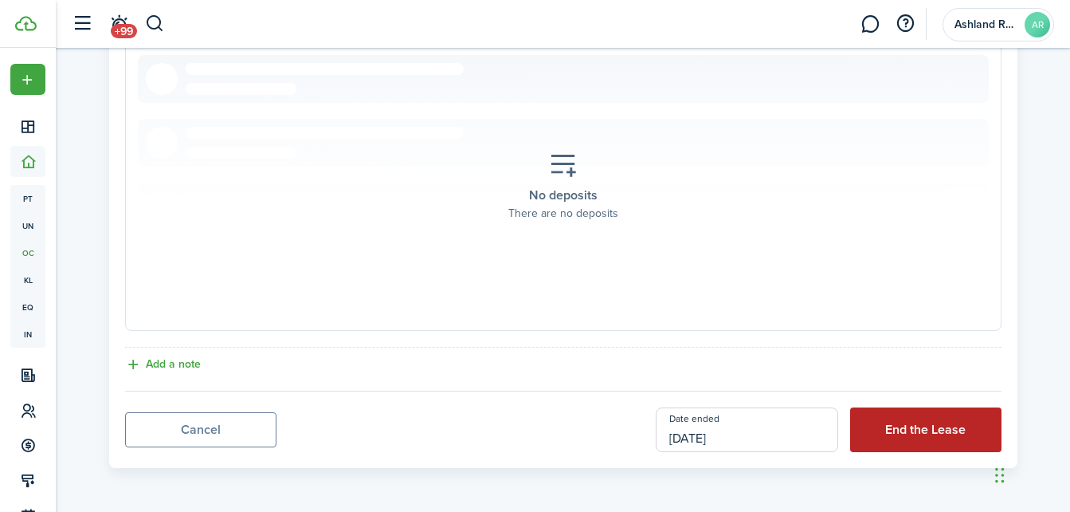
click at [872, 432] on button "End the Lease" at bounding box center [925, 429] width 151 height 45
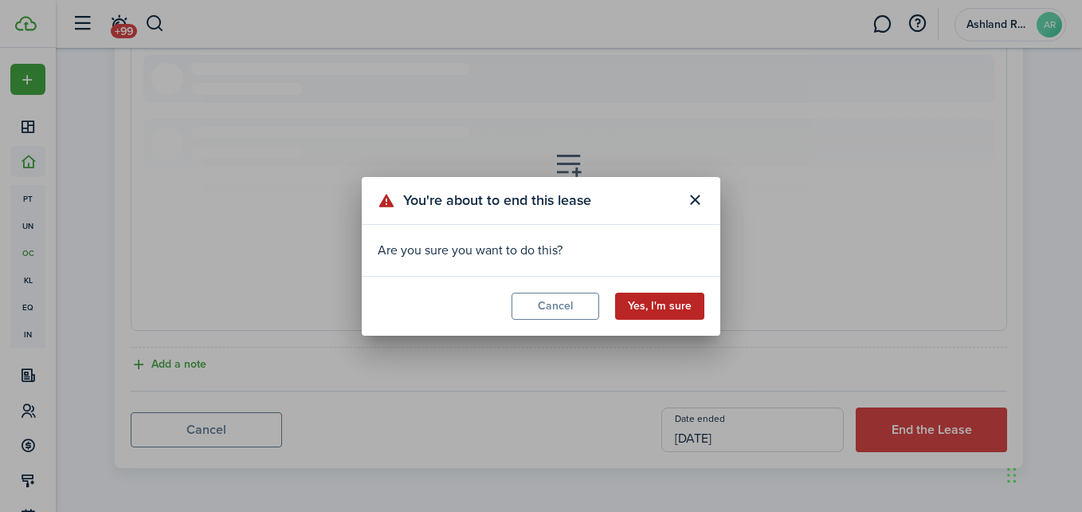
click at [660, 314] on button "Yes, I'm sure" at bounding box center [659, 306] width 89 height 27
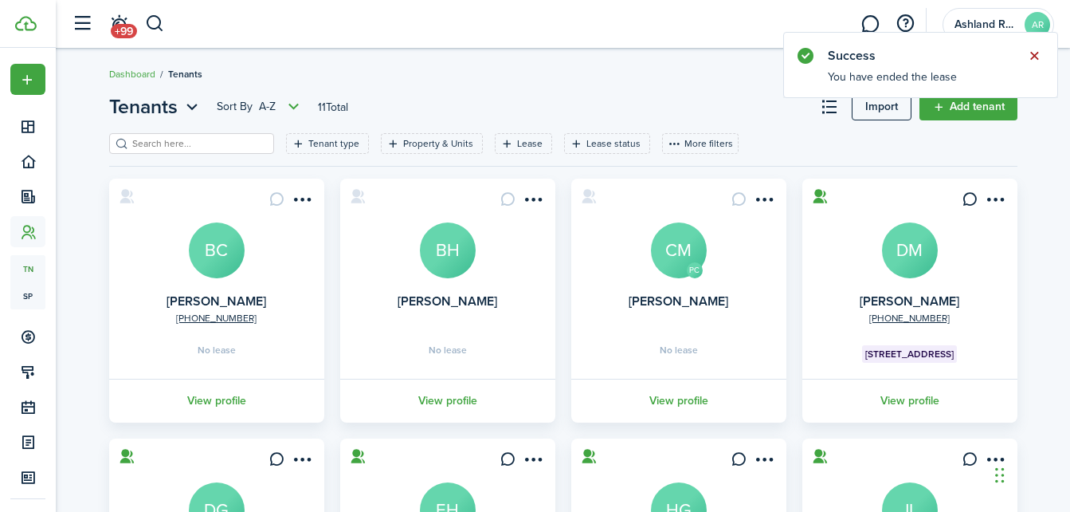
click at [1035, 59] on button "Close notify" at bounding box center [1034, 56] width 22 height 22
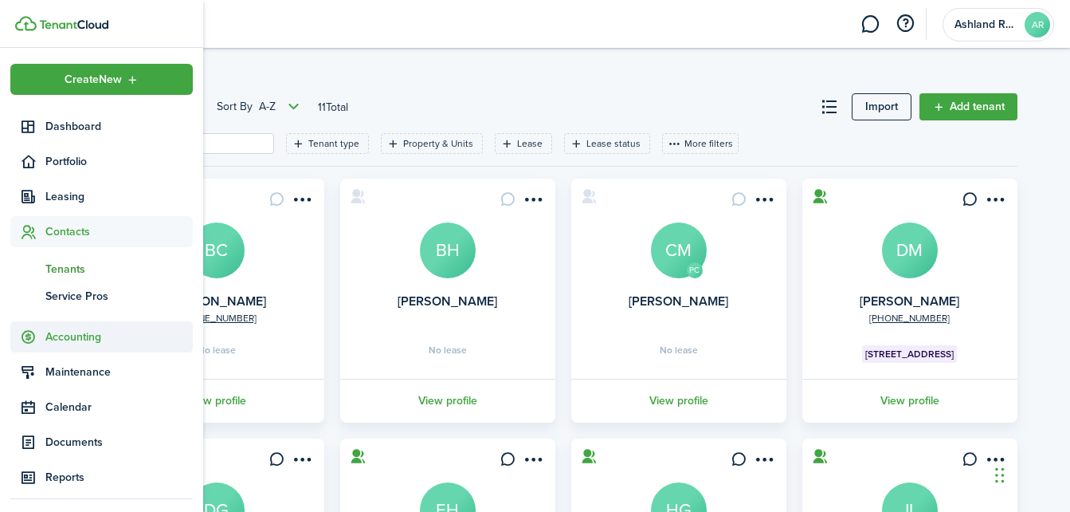
click at [74, 337] on span "Accounting" at bounding box center [118, 336] width 147 height 17
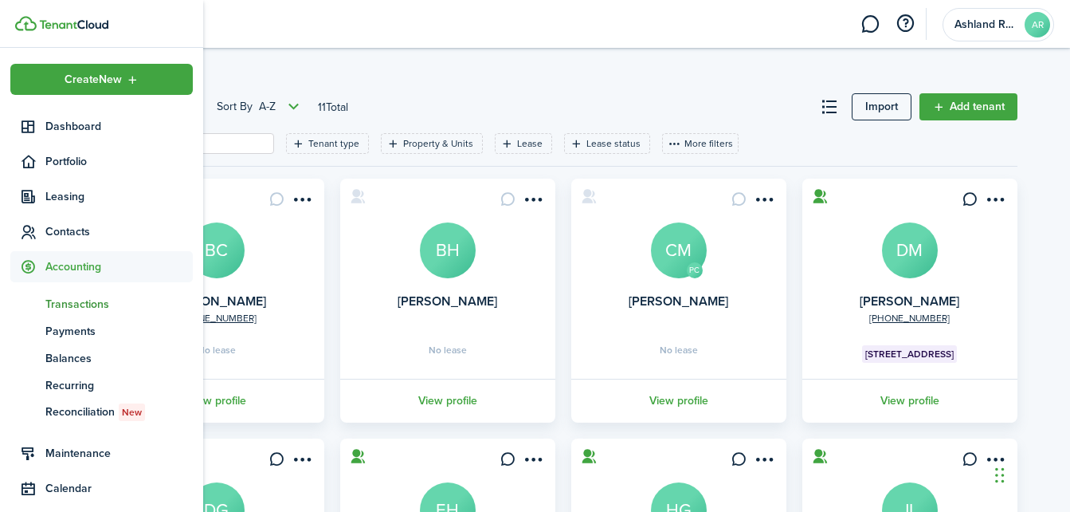
click at [88, 302] on span "Transactions" at bounding box center [118, 304] width 147 height 17
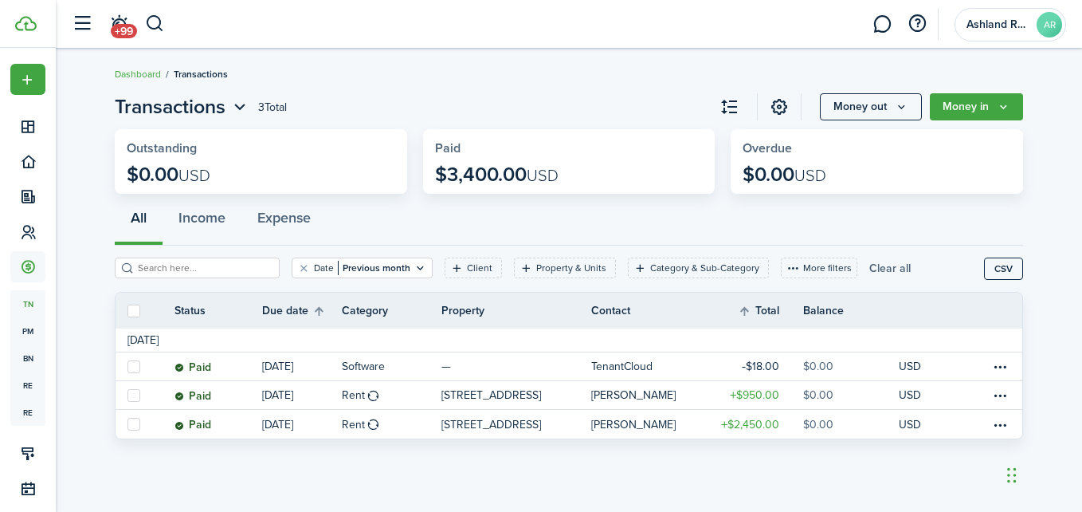
click at [880, 269] on button "Clear all" at bounding box center [890, 267] width 41 height 21
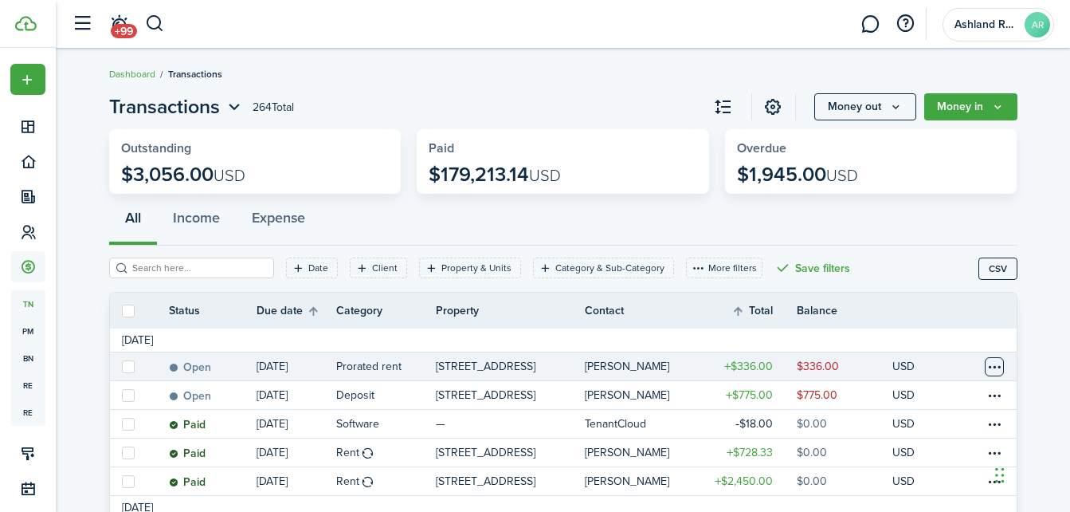
click at [995, 361] on table-menu-btn-icon at bounding box center [994, 366] width 19 height 19
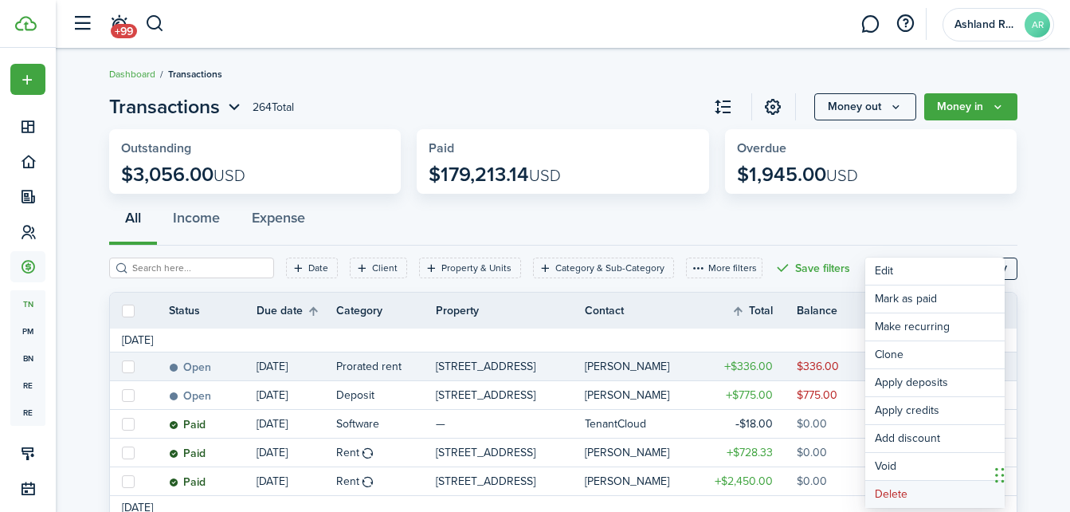
click at [897, 493] on button "Delete" at bounding box center [935, 494] width 139 height 27
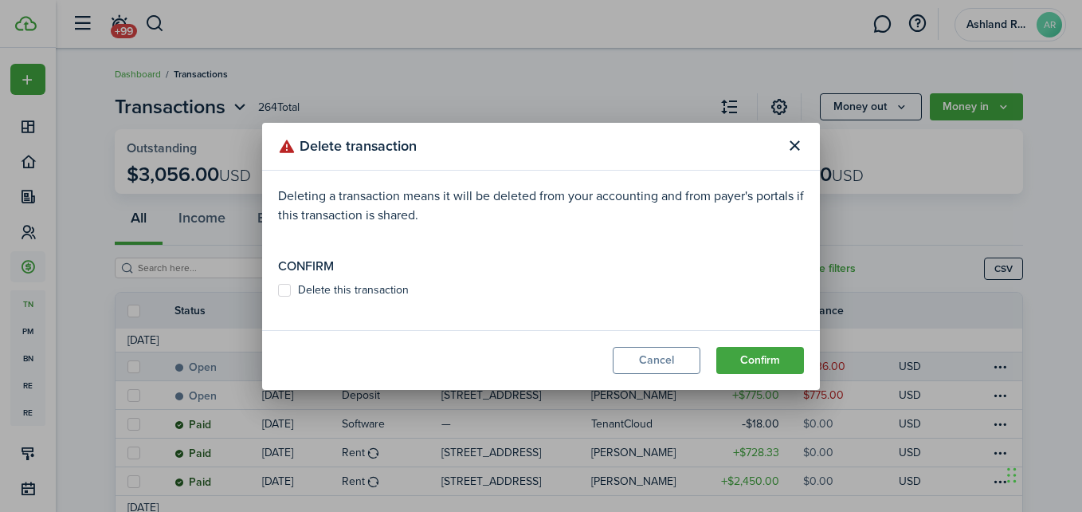
click at [365, 284] on label "Delete this transaction" at bounding box center [343, 290] width 131 height 13
click at [278, 289] on input "Delete this transaction" at bounding box center [277, 289] width 1 height 1
checkbox input "true"
click at [748, 361] on button "Confirm" at bounding box center [761, 360] width 88 height 27
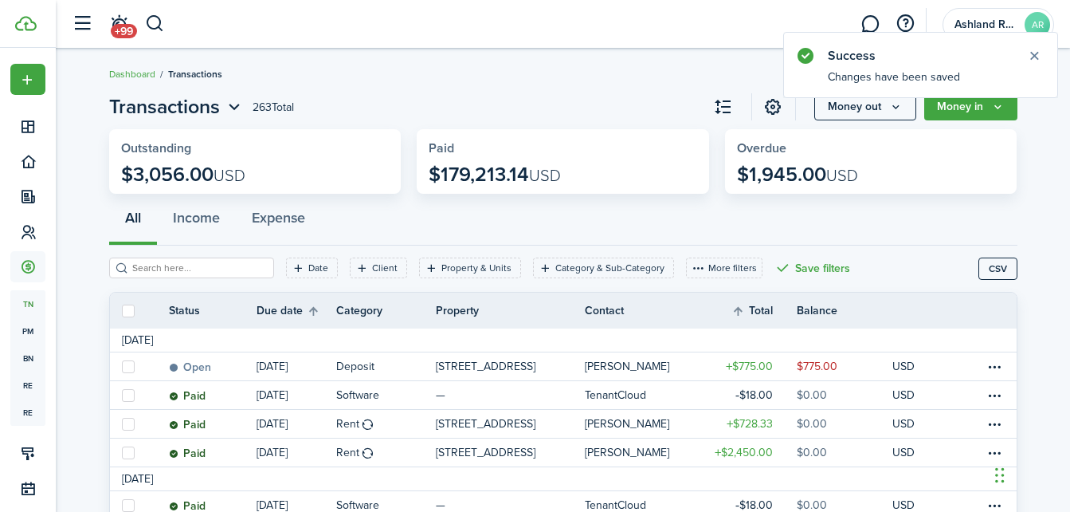
click at [993, 370] on table-menu-btn-icon at bounding box center [994, 366] width 19 height 19
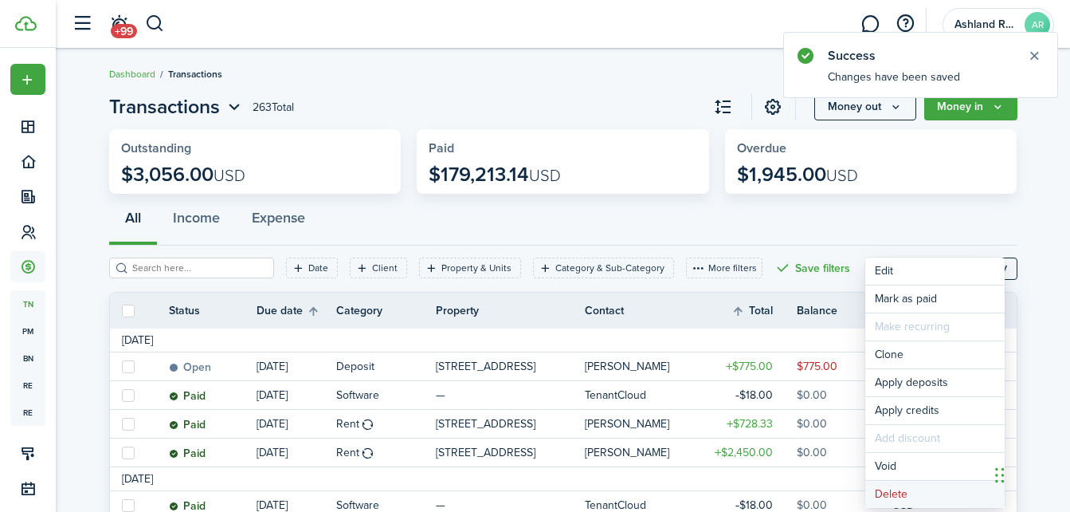
click at [896, 491] on button "Delete" at bounding box center [935, 494] width 139 height 27
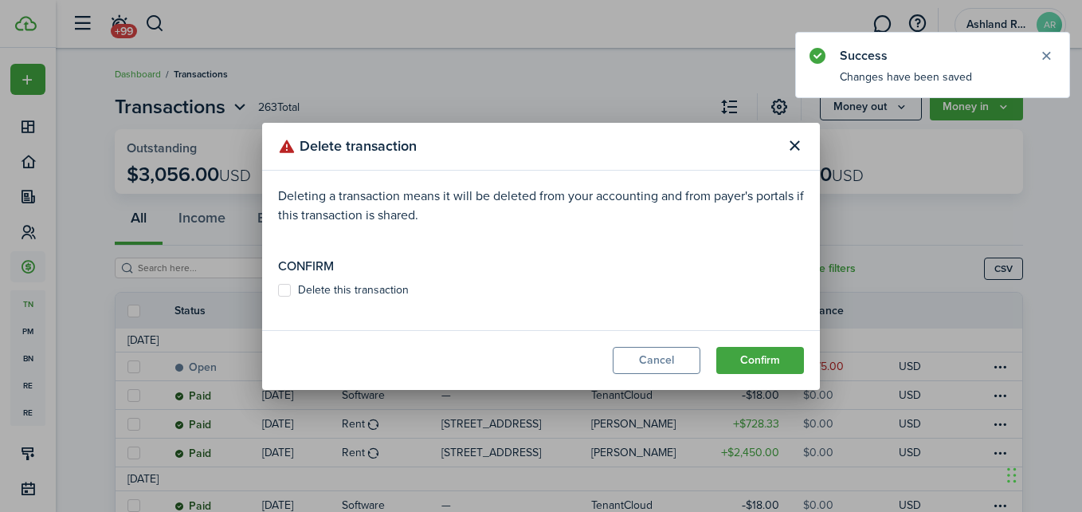
click at [319, 278] on modal-body "Deleting a transaction means it will be deleted from your accounting and from p…" at bounding box center [541, 250] width 558 height 159
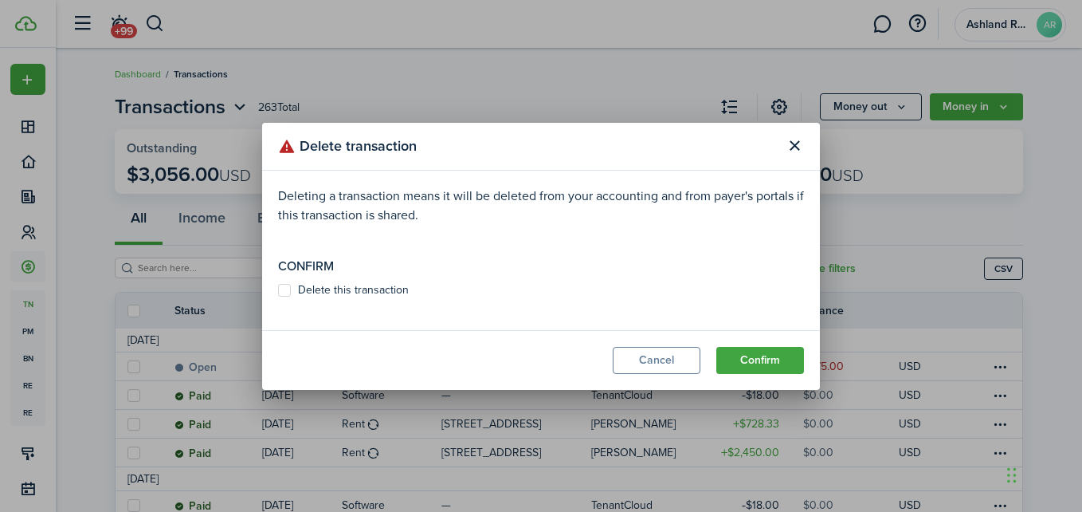
click at [324, 284] on label "Delete this transaction" at bounding box center [343, 290] width 131 height 13
click at [278, 289] on input "Delete this transaction" at bounding box center [277, 289] width 1 height 1
checkbox input "true"
click at [757, 361] on button "Confirm" at bounding box center [761, 360] width 88 height 27
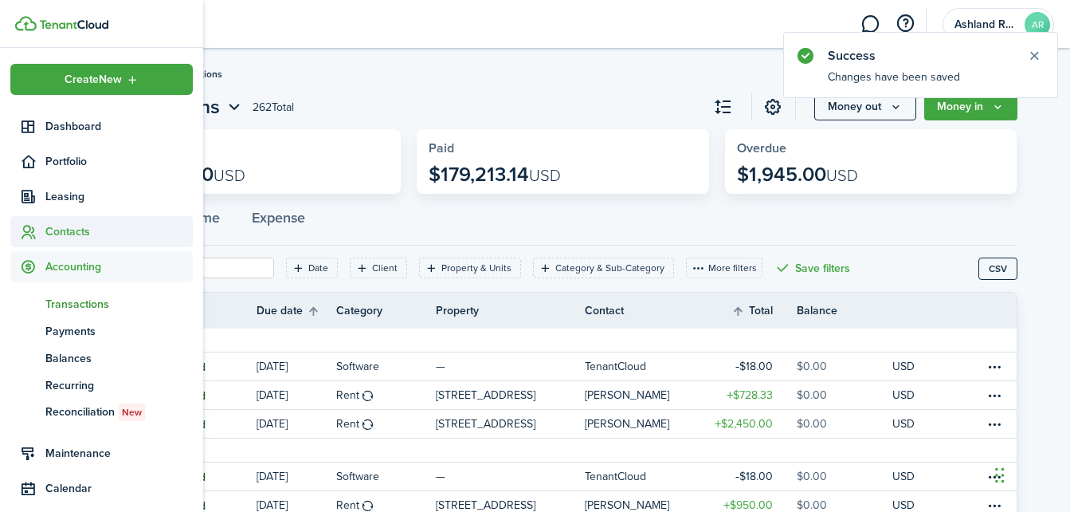
click at [80, 233] on span "Contacts" at bounding box center [118, 231] width 147 height 17
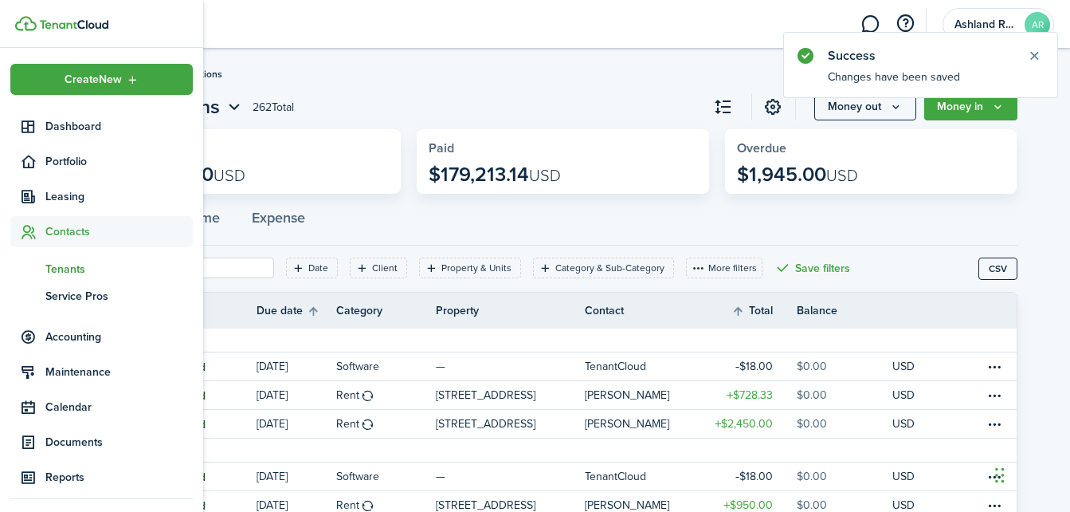
click at [75, 264] on span "Tenants" at bounding box center [118, 269] width 147 height 17
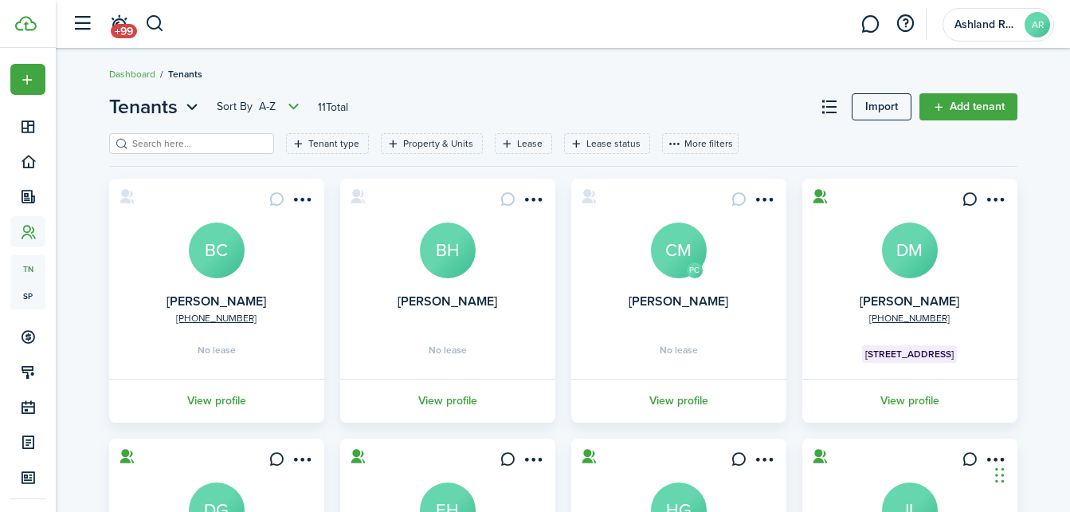
scroll to position [80, 0]
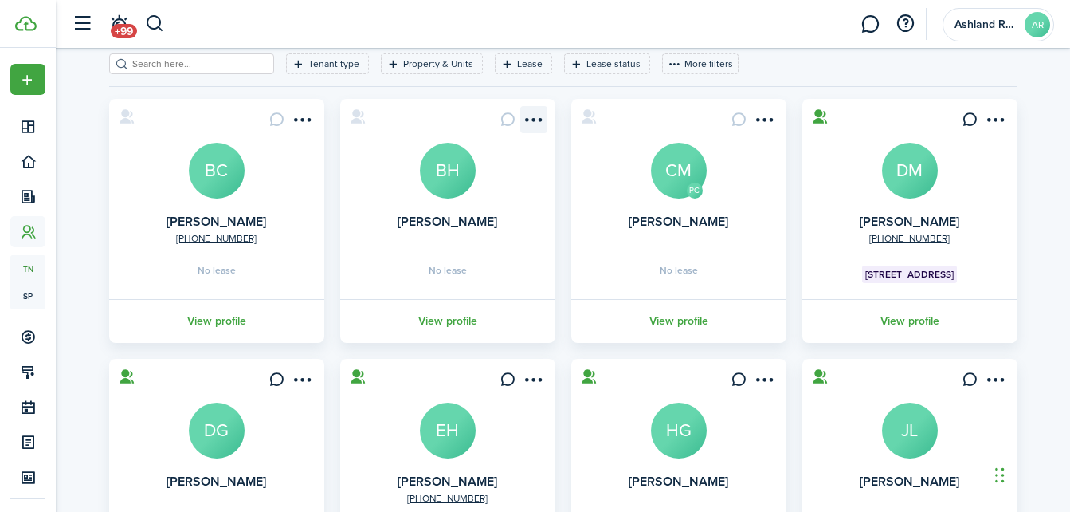
click at [537, 117] on menu-btn-icon "Open menu" at bounding box center [533, 119] width 27 height 27
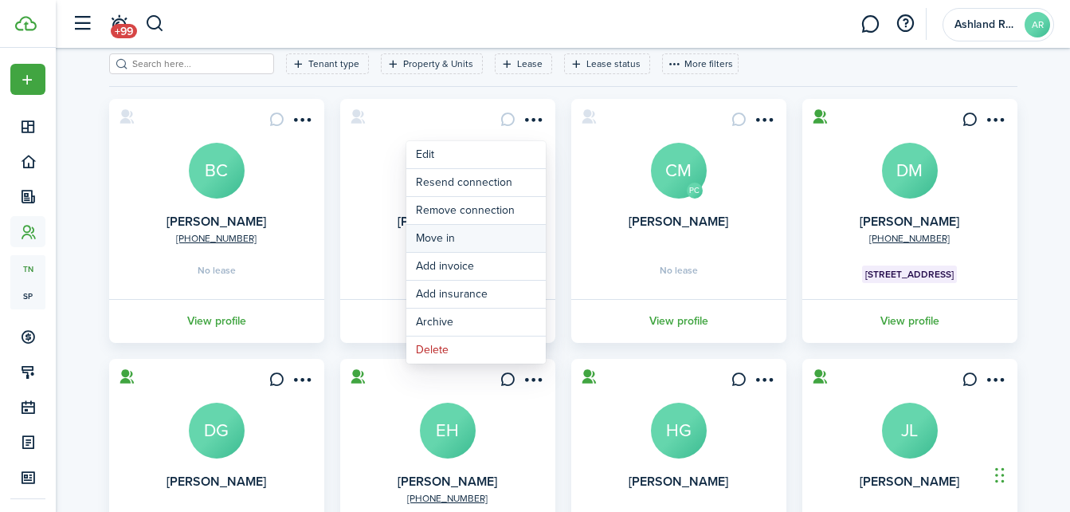
click at [447, 244] on link "Move in" at bounding box center [476, 238] width 139 height 27
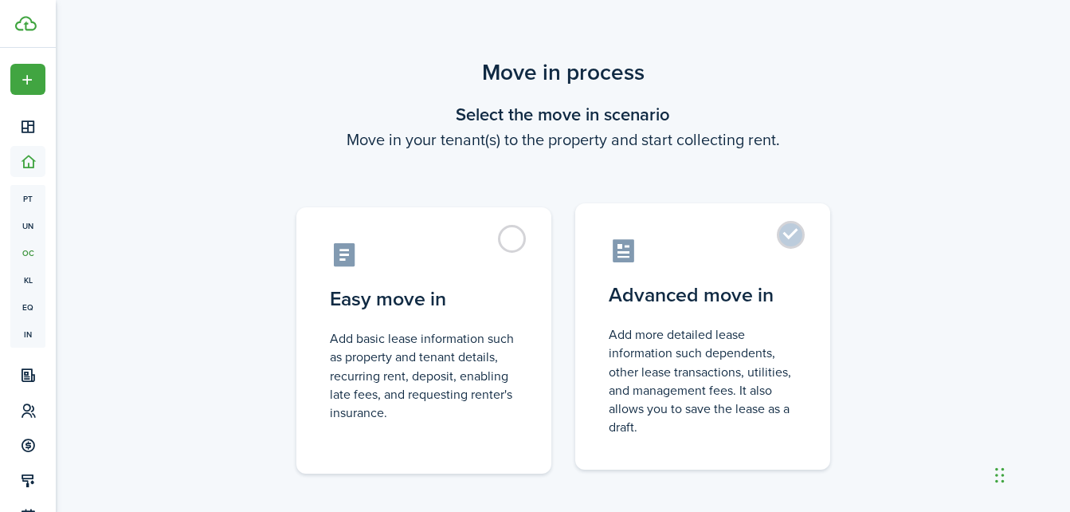
click at [728, 245] on control-radio-card-icon at bounding box center [703, 251] width 188 height 28
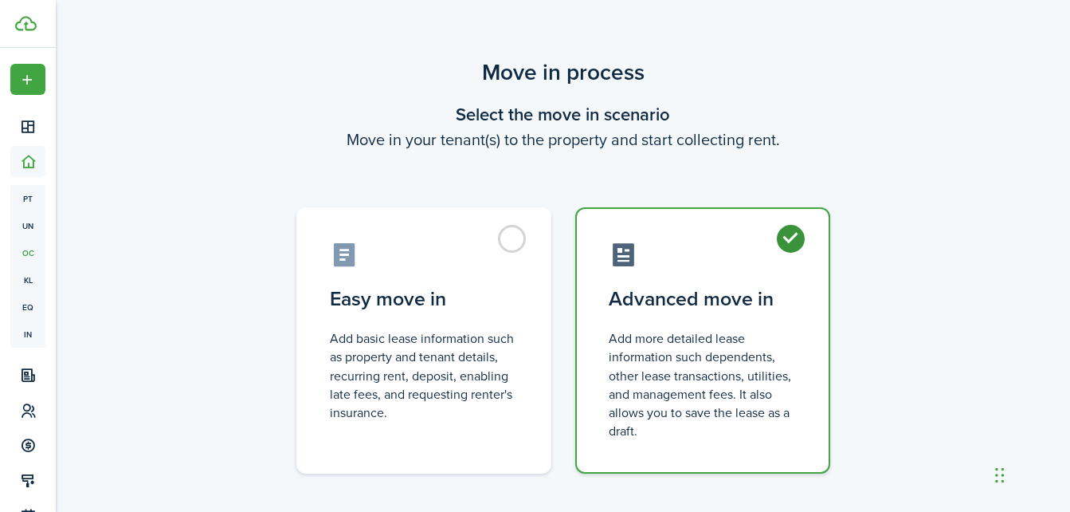
radio input "true"
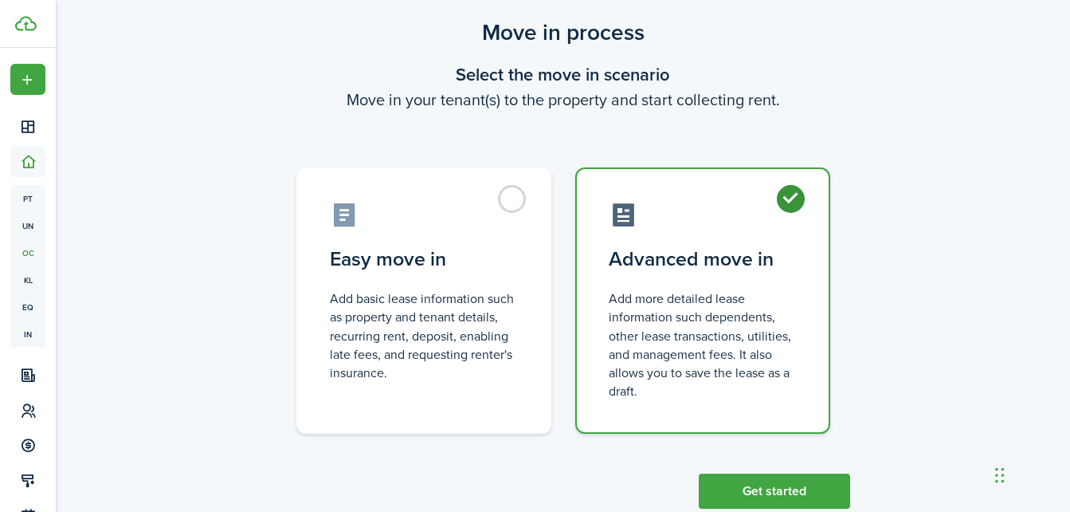
scroll to position [81, 0]
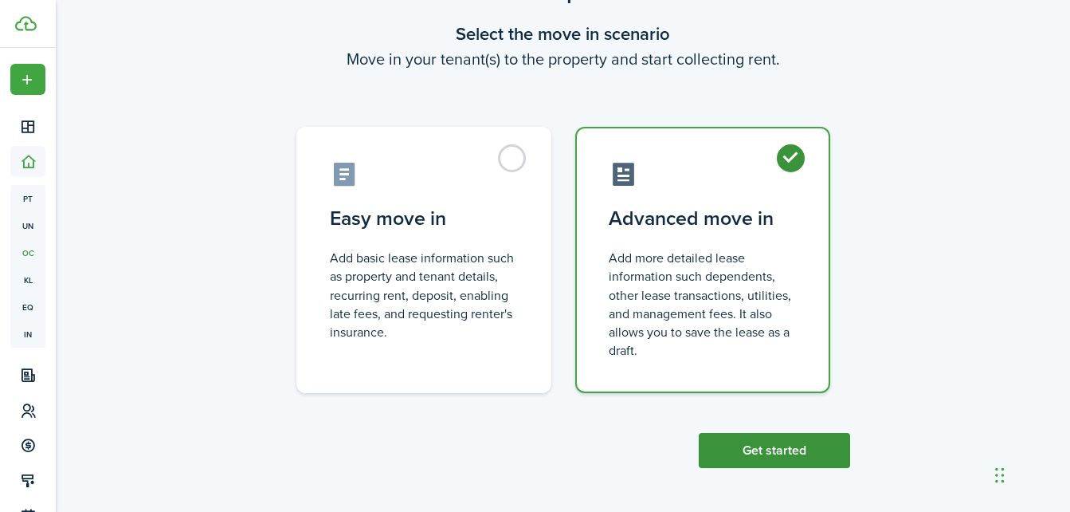
click at [807, 450] on button "Get started" at bounding box center [774, 450] width 151 height 35
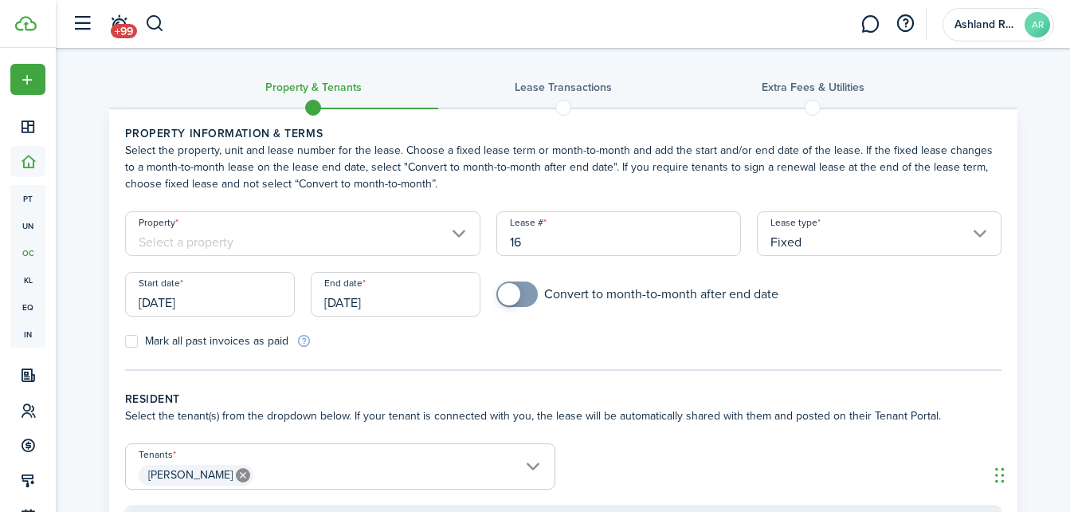
click at [412, 232] on input "Property" at bounding box center [303, 233] width 356 height 45
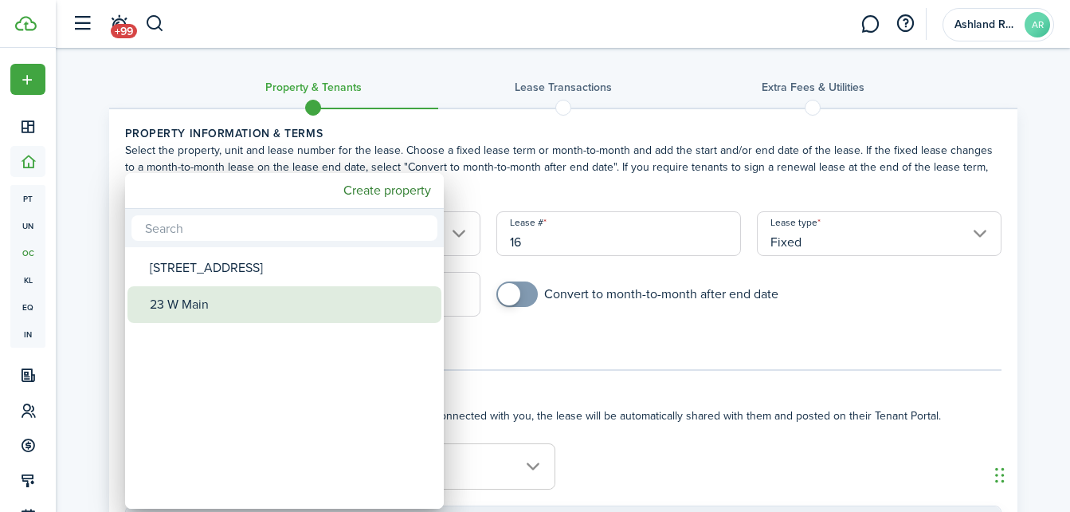
click at [248, 303] on div "23 W Main" at bounding box center [291, 304] width 282 height 37
type input "23 W Main"
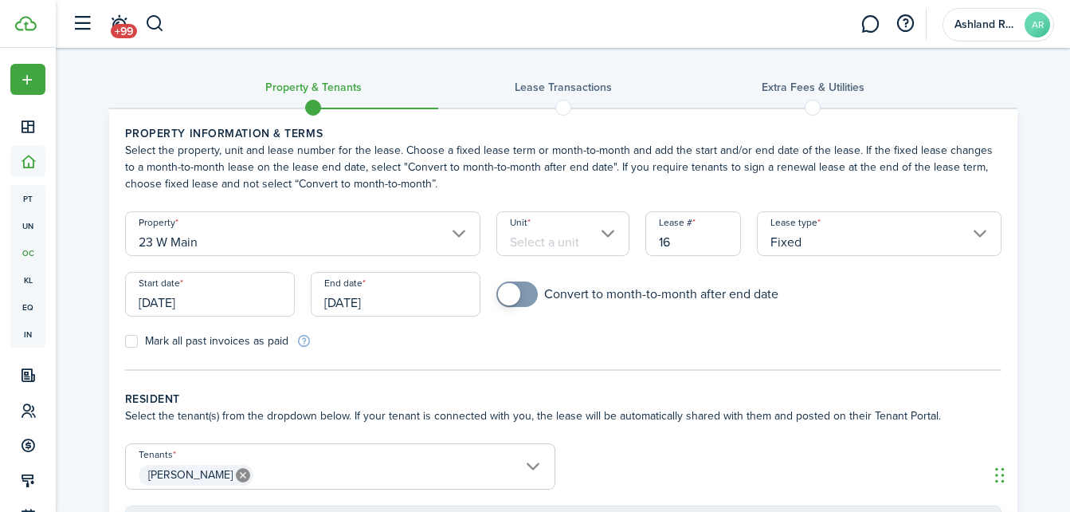
click at [596, 245] on input "Unit" at bounding box center [563, 233] width 133 height 45
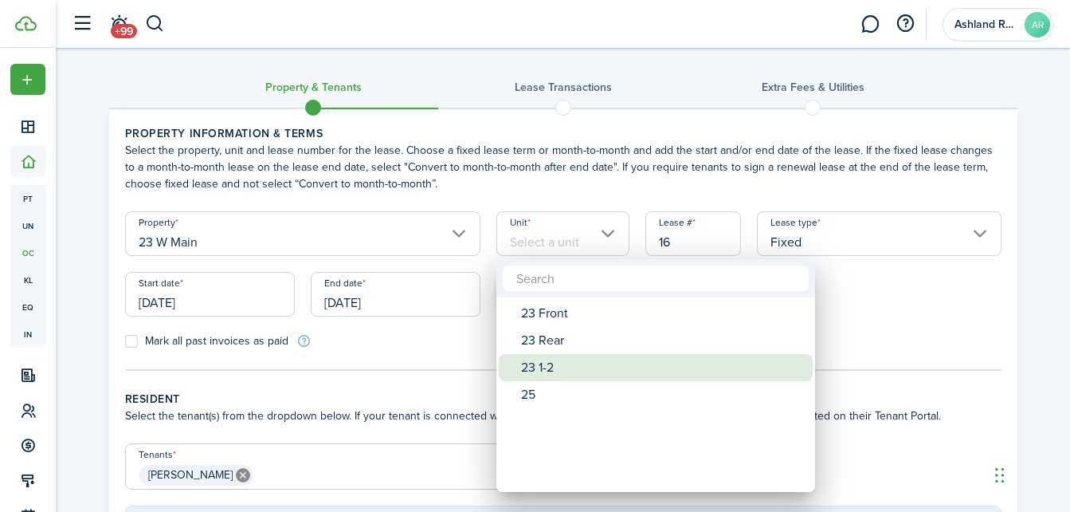
click at [571, 368] on div "23 1-2" at bounding box center [662, 367] width 282 height 27
type input "23 1-2"
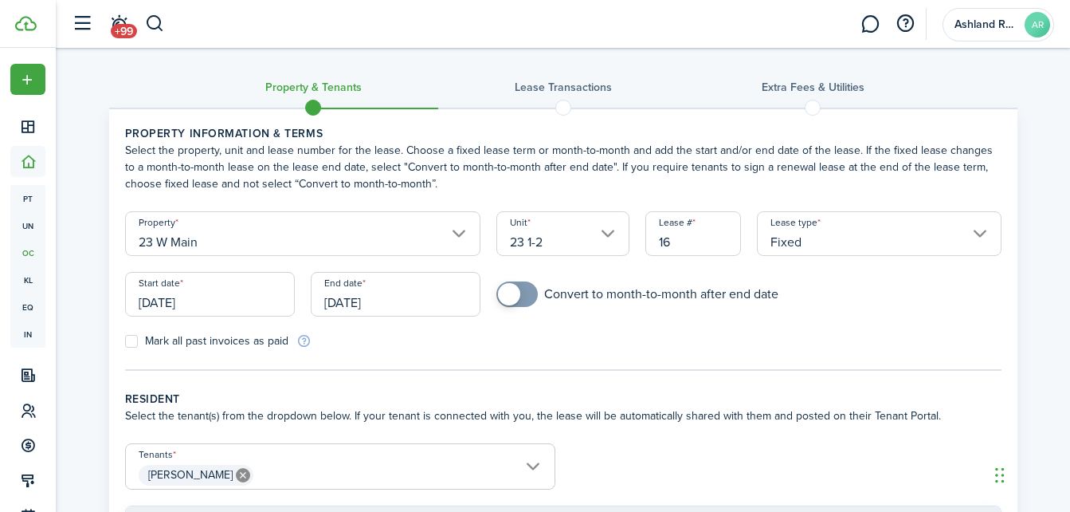
click at [253, 294] on input "[DATE]" at bounding box center [210, 294] width 170 height 45
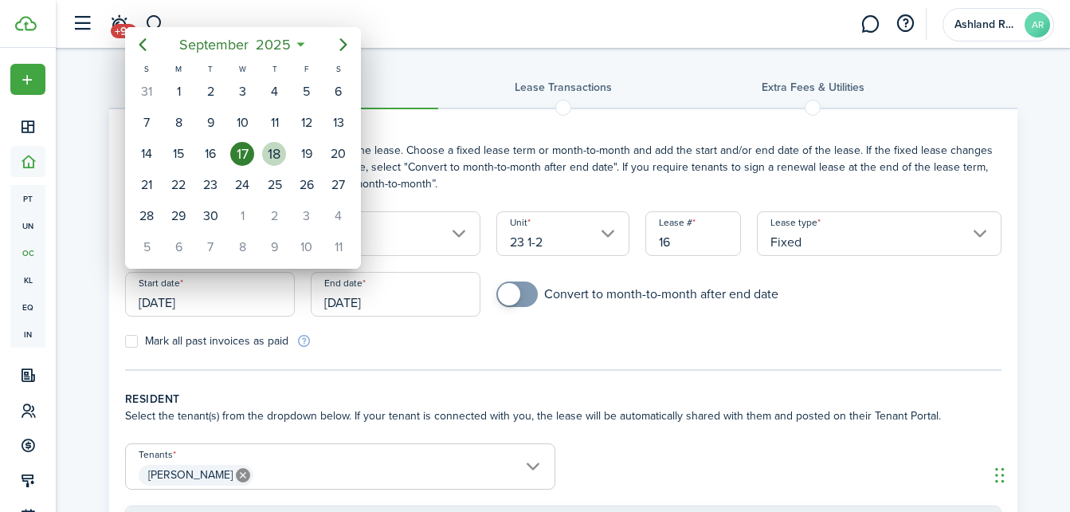
click at [274, 153] on div "18" at bounding box center [274, 154] width 24 height 24
type input "[DATE]"
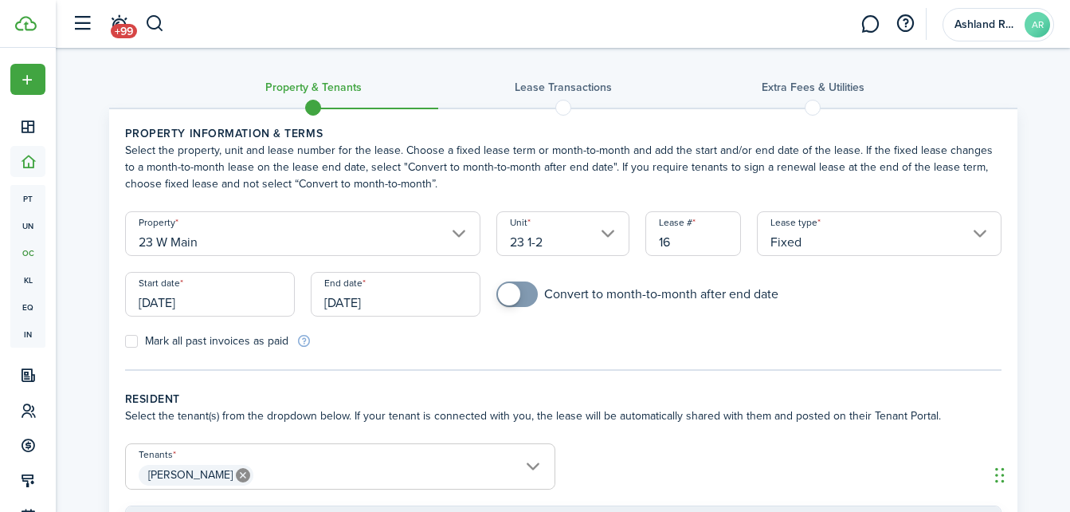
click at [449, 296] on input "[DATE]" at bounding box center [396, 294] width 170 height 45
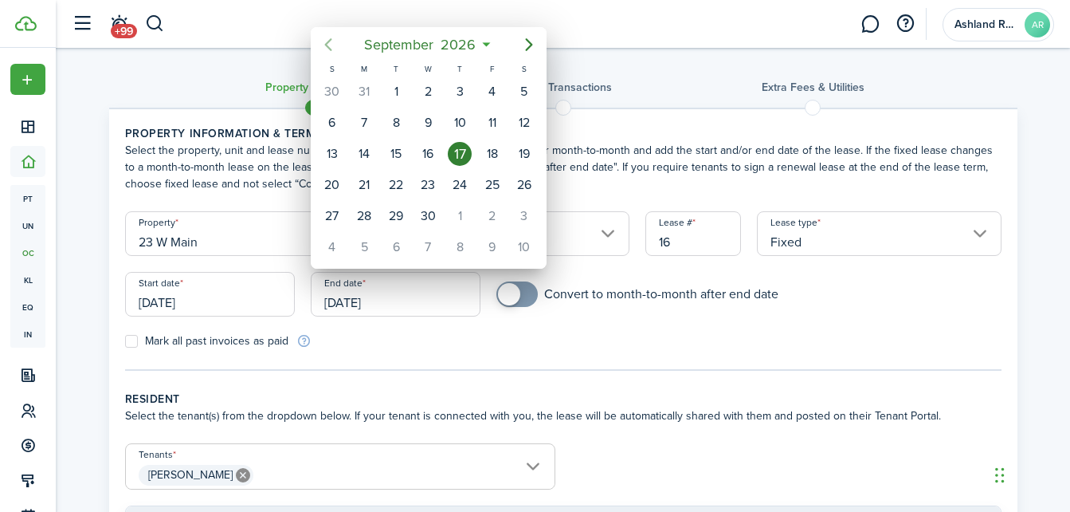
click at [333, 45] on icon "Previous page" at bounding box center [328, 44] width 19 height 19
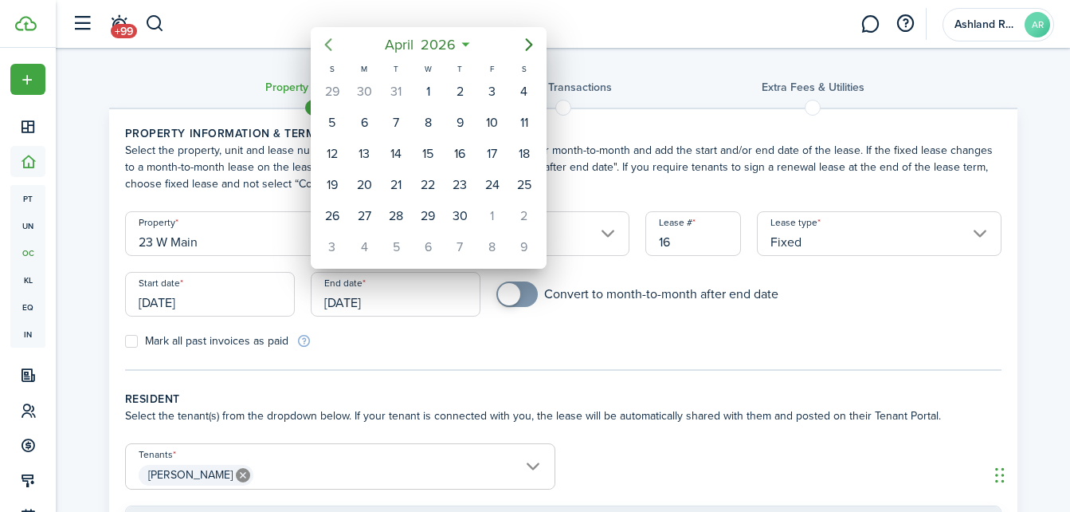
click at [333, 45] on icon "Previous page" at bounding box center [328, 44] width 19 height 19
click at [328, 46] on icon "Previous page" at bounding box center [327, 44] width 7 height 13
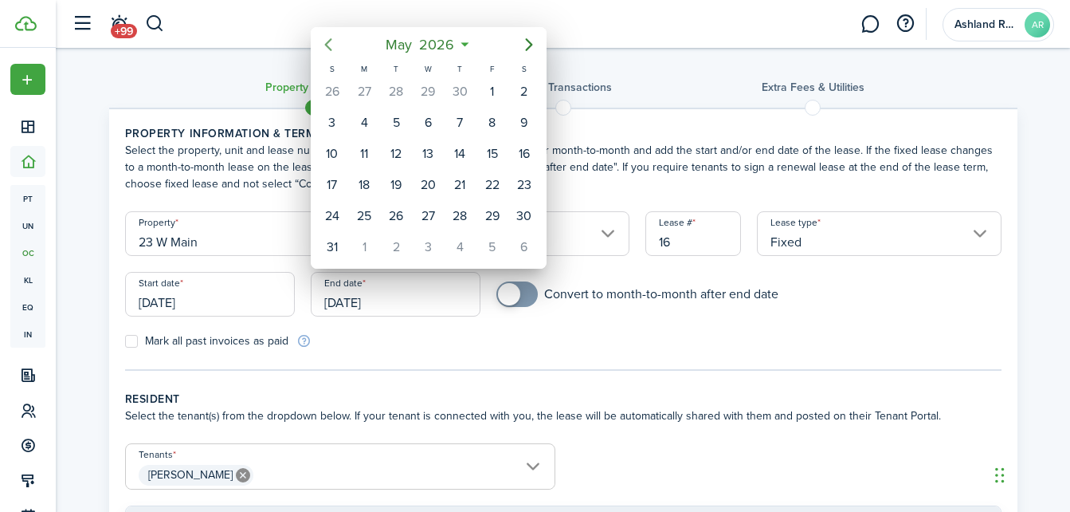
click at [328, 46] on icon "Previous page" at bounding box center [327, 44] width 7 height 13
click at [393, 214] on div "31" at bounding box center [396, 216] width 24 height 24
type input "[DATE]"
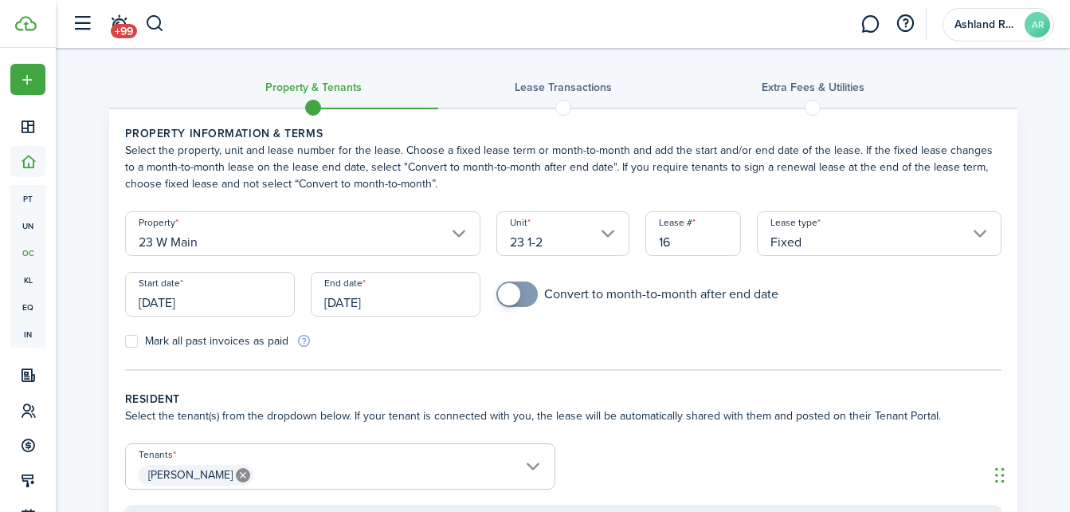
checkbox input "true"
click at [510, 301] on span at bounding box center [509, 294] width 22 height 22
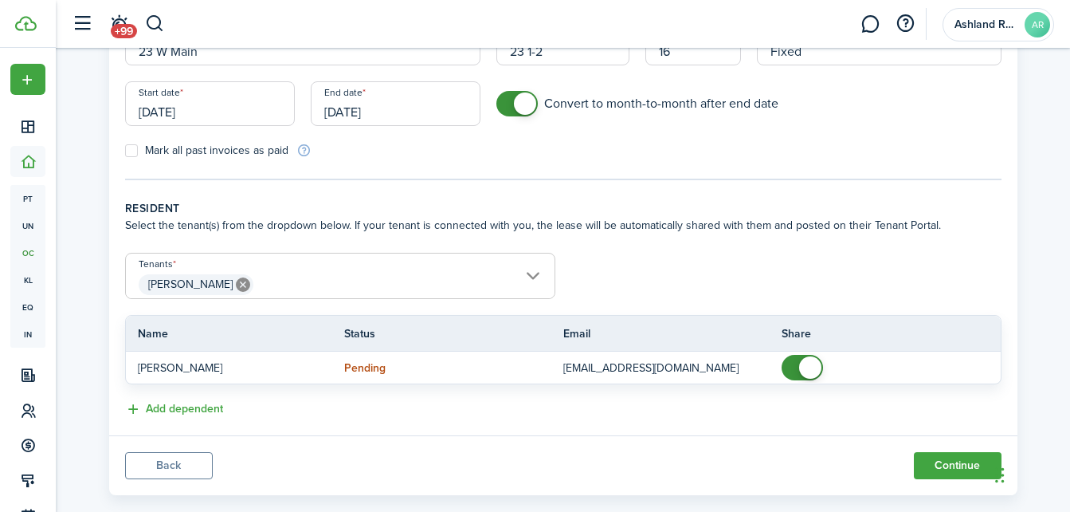
scroll to position [218, 0]
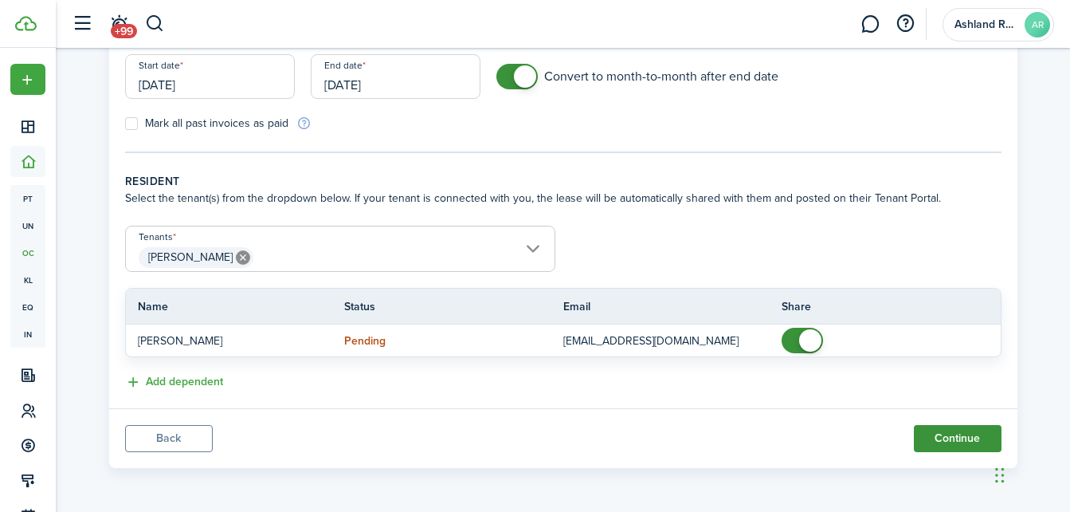
click at [949, 436] on button "Continue" at bounding box center [958, 438] width 88 height 27
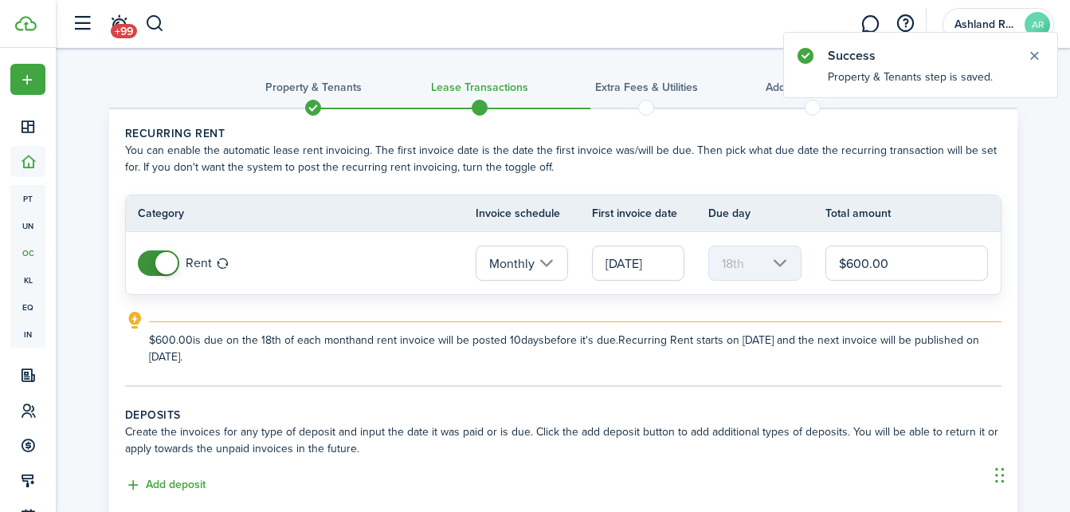
click at [878, 257] on input "$600.00" at bounding box center [907, 262] width 163 height 35
click at [661, 266] on input "[DATE]" at bounding box center [638, 262] width 92 height 35
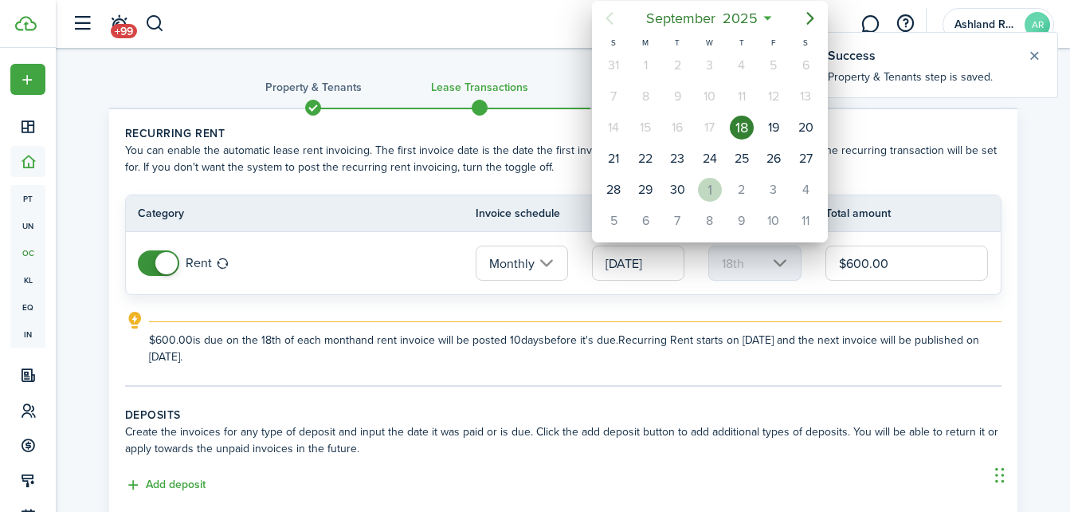
click at [709, 187] on div "1" at bounding box center [710, 190] width 24 height 24
type input "[DATE]"
type input "1st"
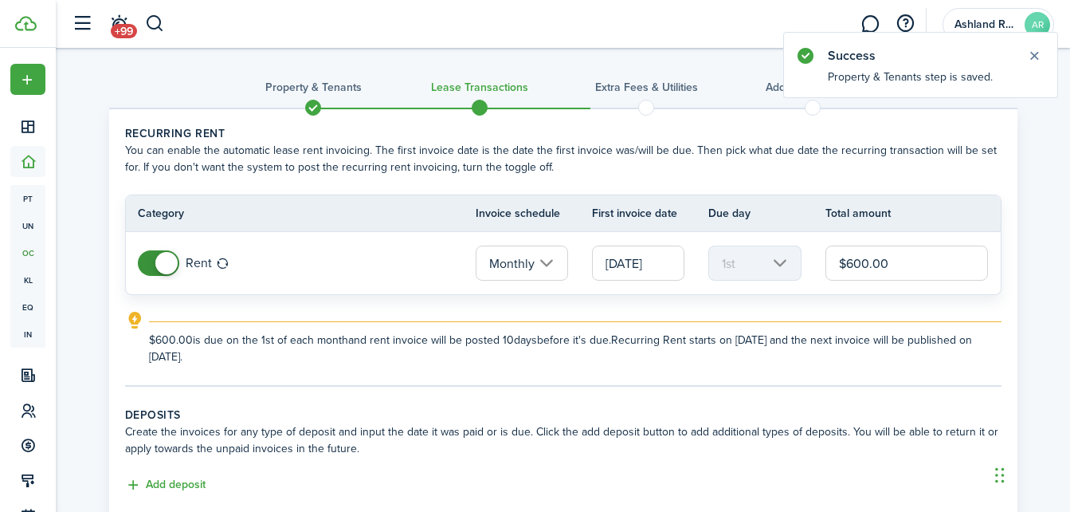
click at [885, 261] on input "$600.00" at bounding box center [907, 262] width 163 height 35
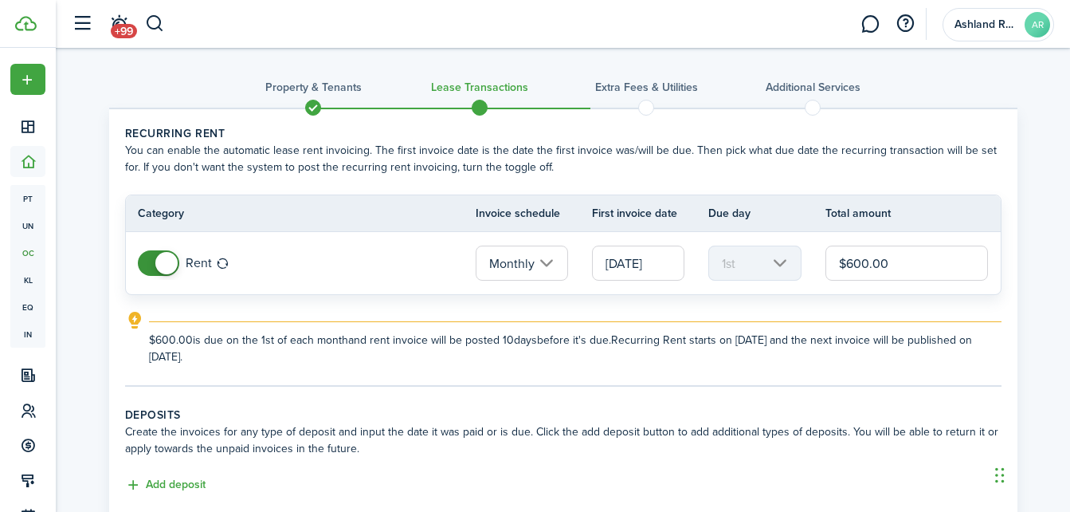
drag, startPoint x: 891, startPoint y: 262, endPoint x: 849, endPoint y: 261, distance: 42.3
click at [849, 261] on input "$600.00" at bounding box center [907, 262] width 163 height 35
type input "$775.00"
click at [883, 317] on explanation "$775.00 is due on the 1st of each month and rent invoice will be posted 10 days…" at bounding box center [563, 338] width 877 height 54
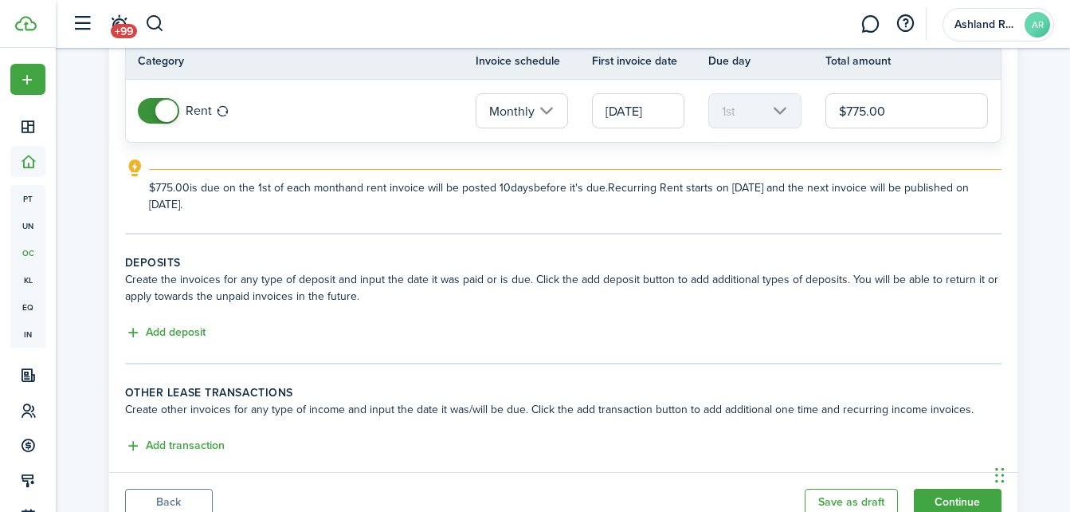
scroll to position [159, 0]
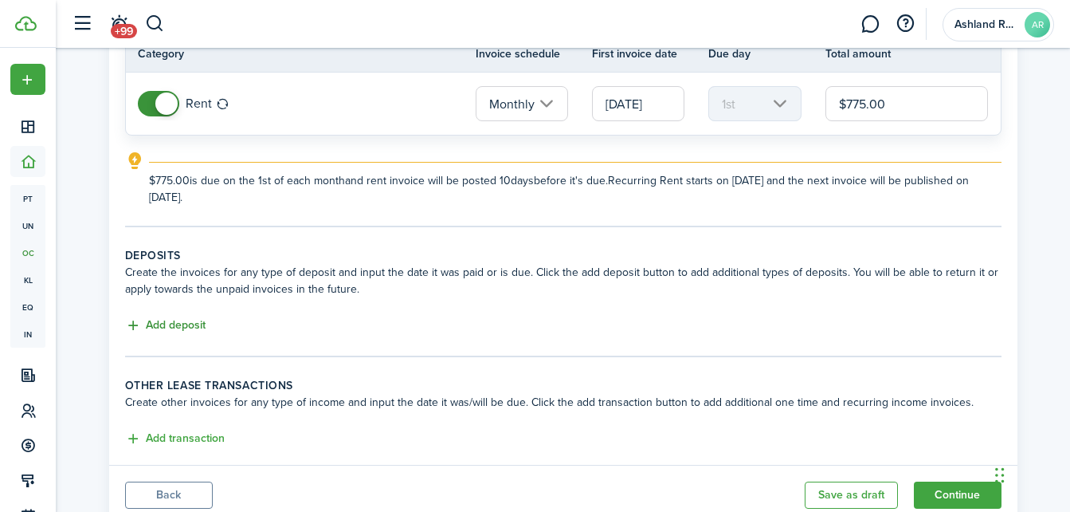
click at [200, 330] on button "Add deposit" at bounding box center [165, 325] width 81 height 18
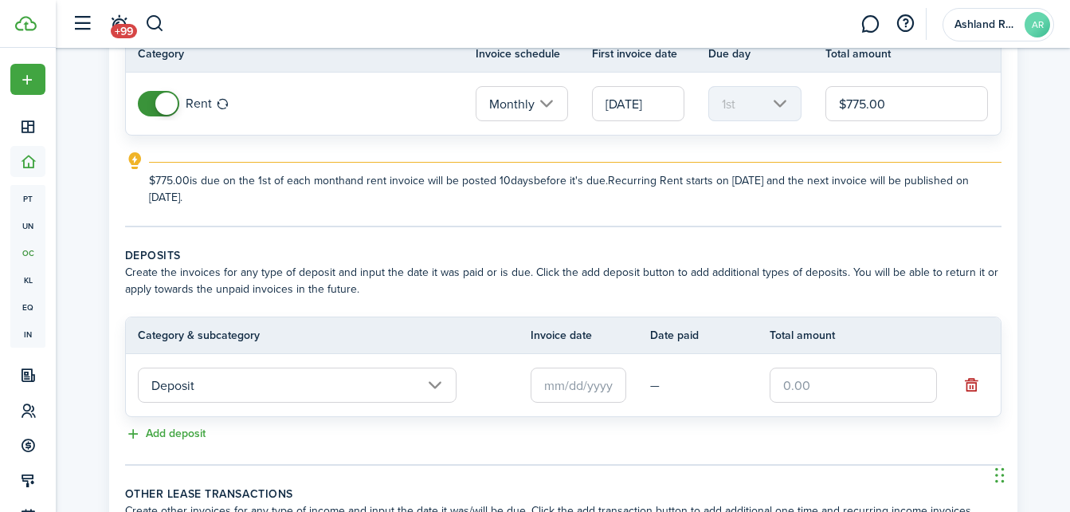
click at [570, 389] on input "text" at bounding box center [579, 384] width 96 height 35
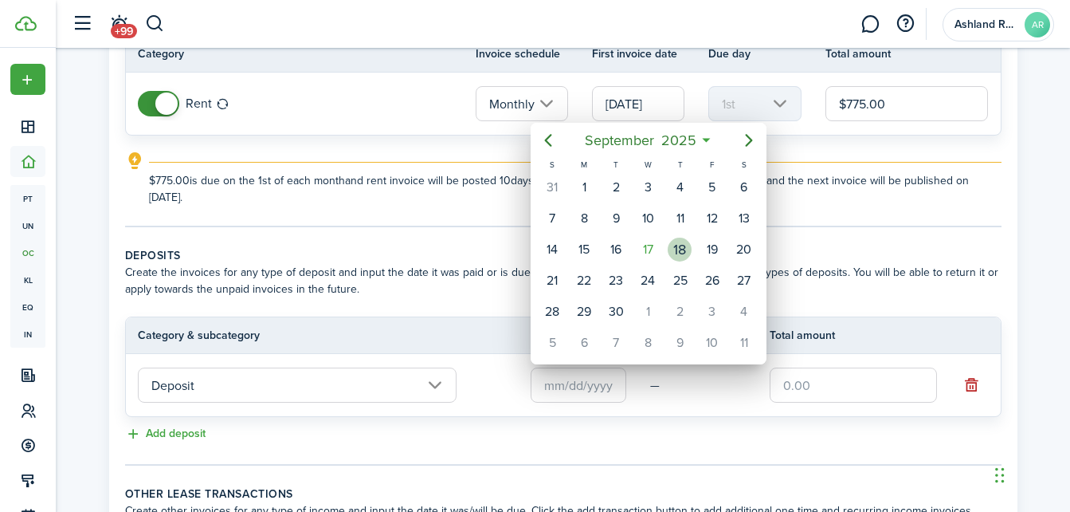
click at [675, 252] on div "18" at bounding box center [680, 250] width 24 height 24
type input "[DATE]"
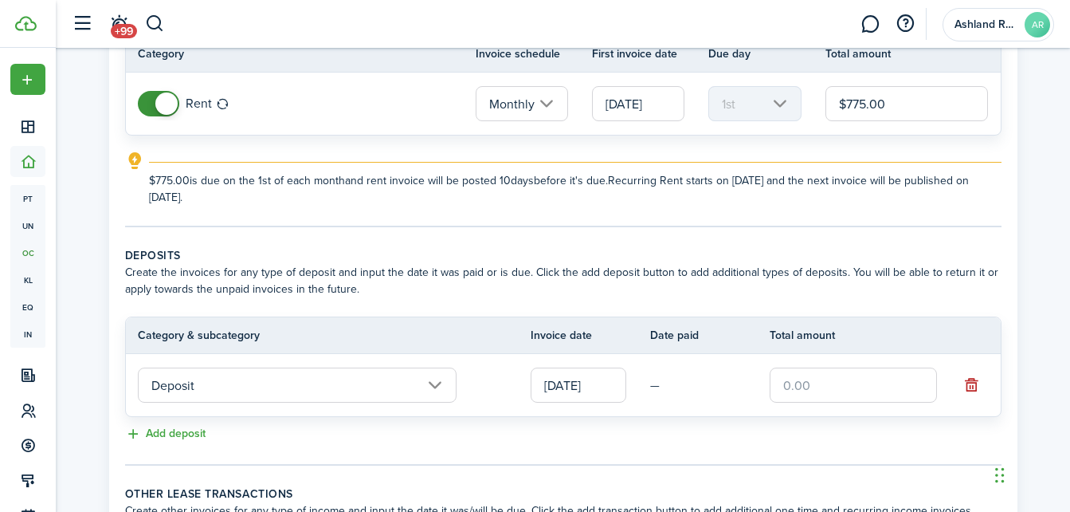
click at [854, 385] on input "text" at bounding box center [853, 384] width 167 height 35
type input "$775.00"
click at [847, 415] on tr "Deposit [DATE] — $775.00" at bounding box center [563, 385] width 875 height 62
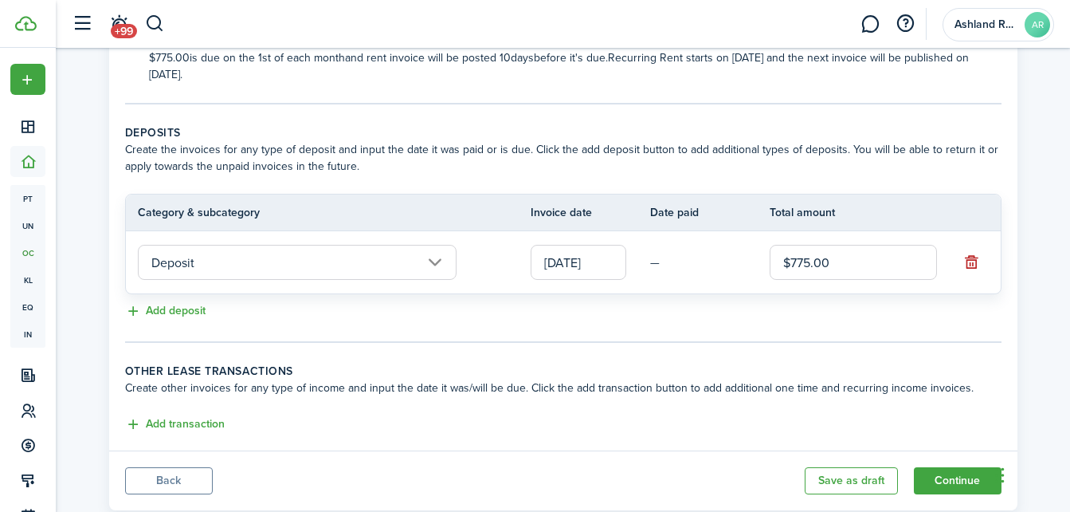
scroll to position [319, 0]
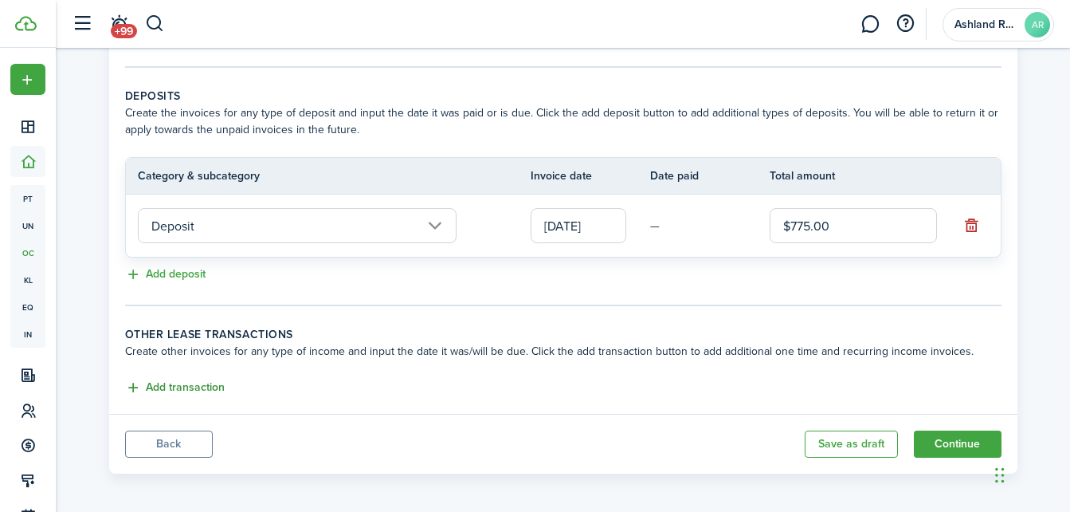
click at [176, 383] on button "Add transaction" at bounding box center [175, 388] width 100 height 18
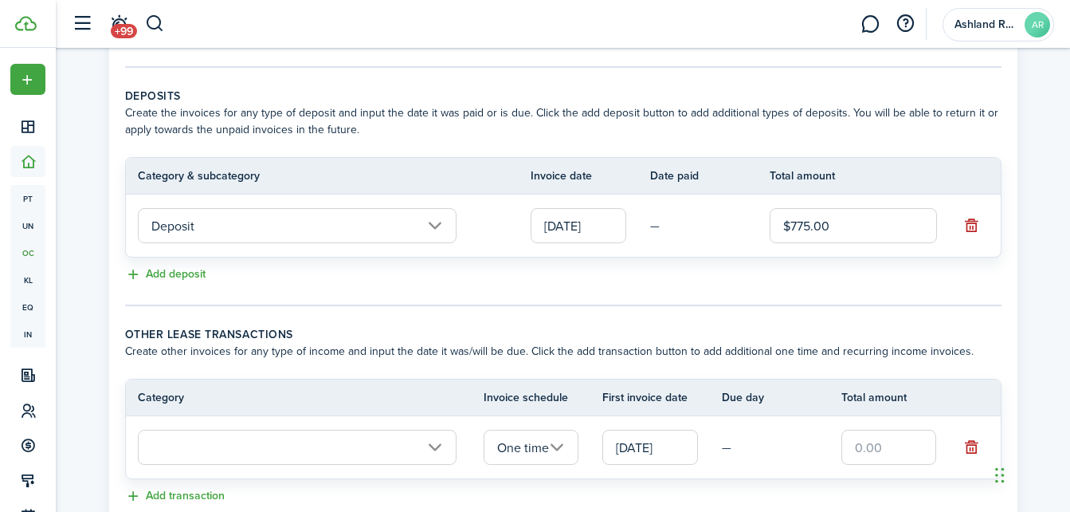
click at [438, 460] on input "text" at bounding box center [297, 447] width 319 height 35
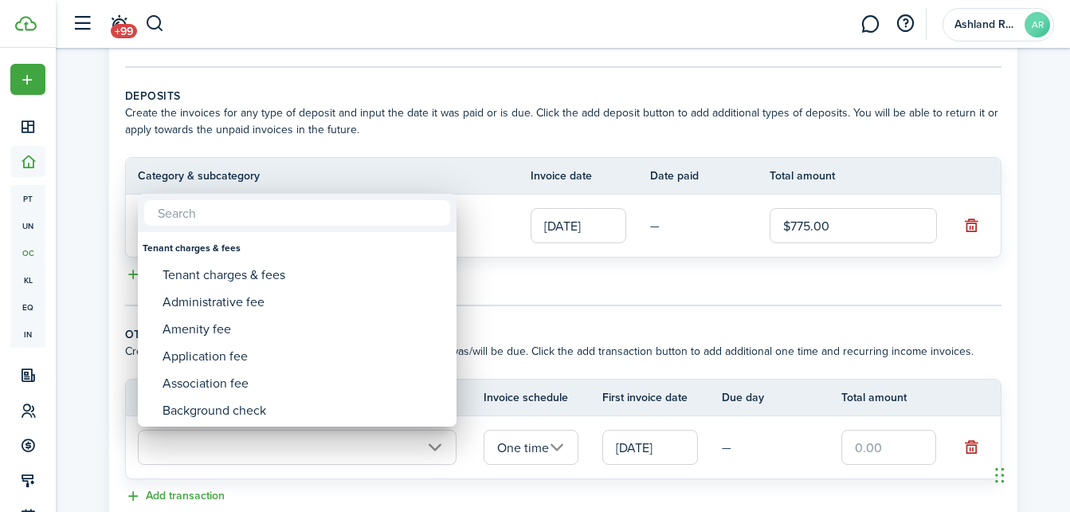
type input "r"
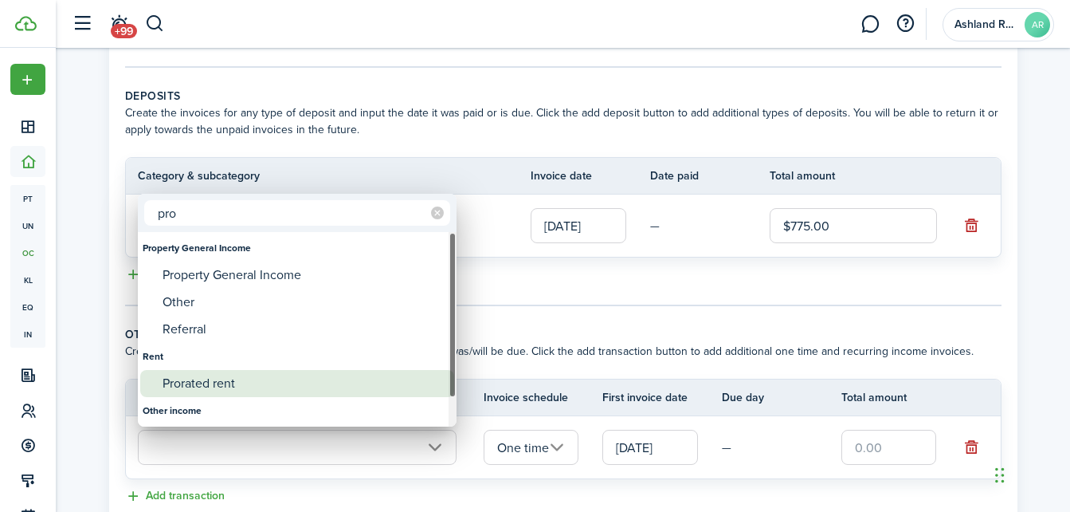
type input "pro"
click at [227, 380] on div "Prorated rent" at bounding box center [304, 383] width 282 height 27
type input "Rent / Prorated rent"
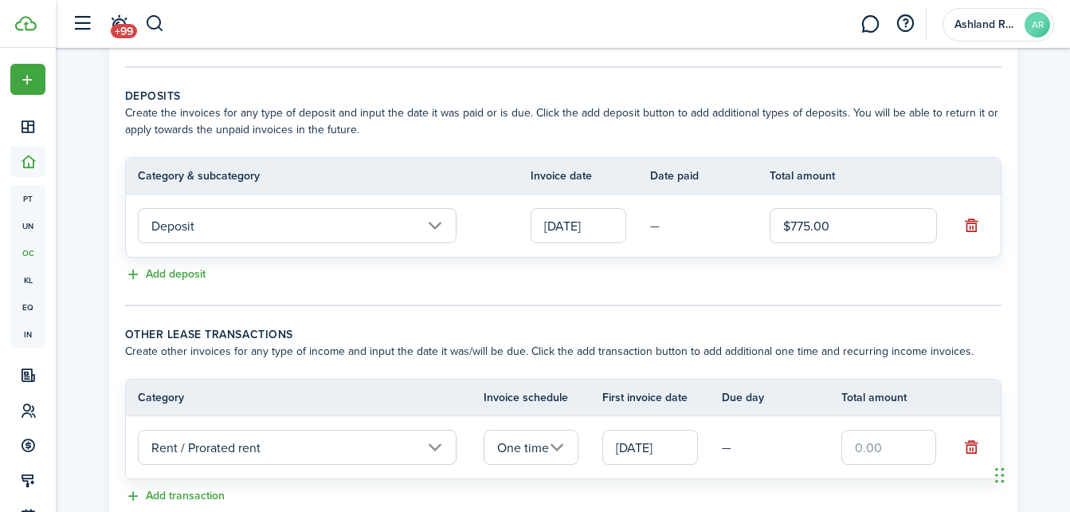
click at [888, 442] on input "text" at bounding box center [890, 447] width 96 height 35
type input "$336.00"
click at [784, 447] on td "—" at bounding box center [782, 447] width 120 height 25
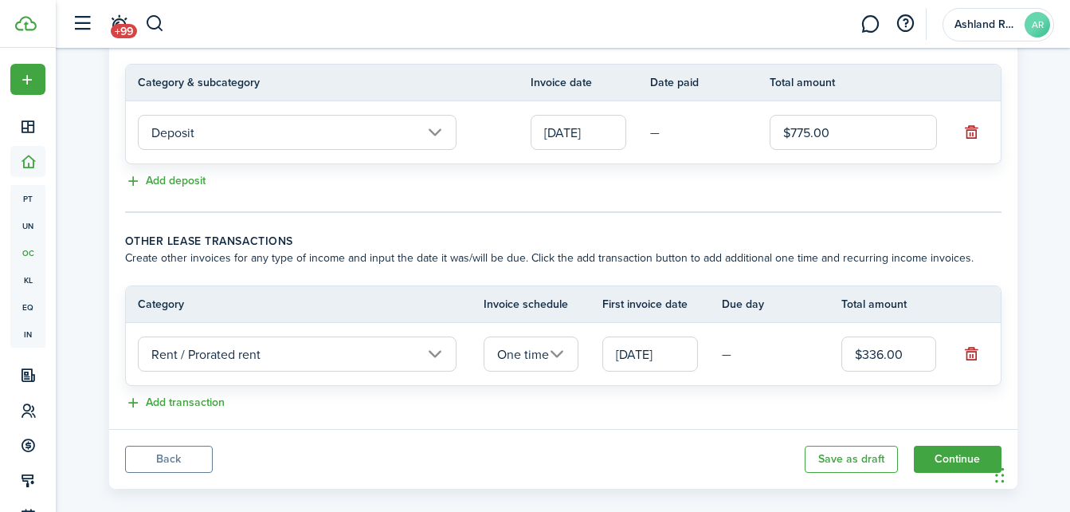
scroll to position [433, 0]
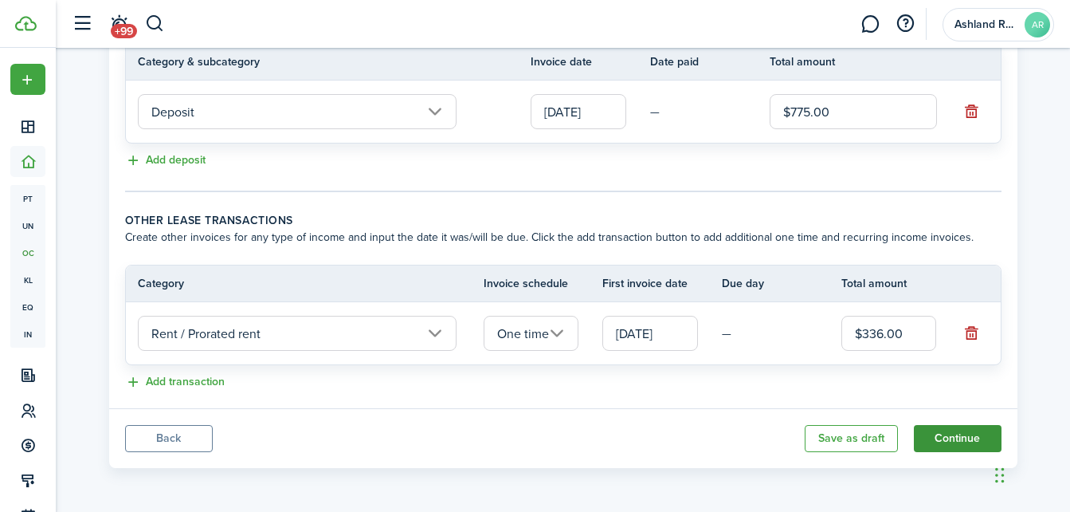
click at [987, 440] on button "Continue" at bounding box center [958, 438] width 88 height 27
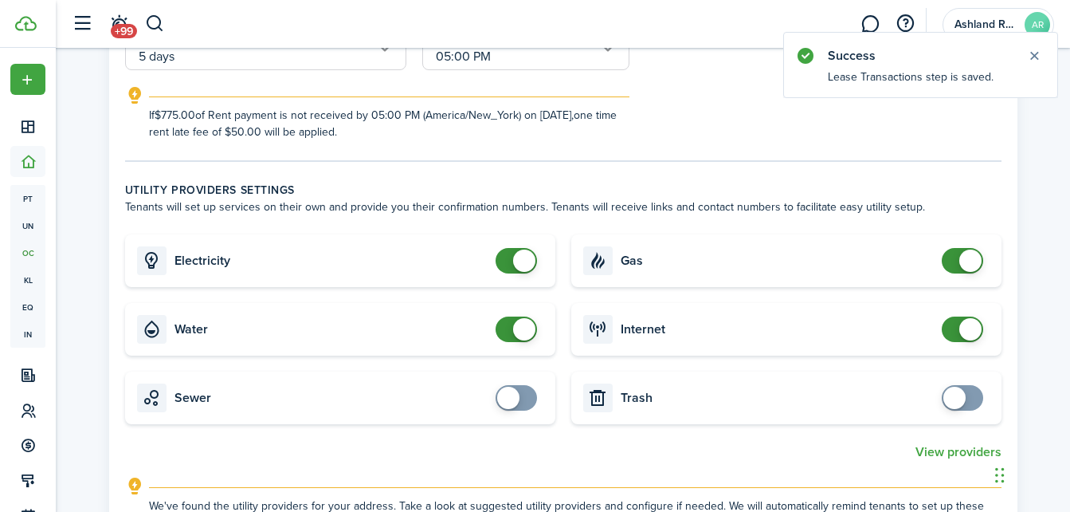
scroll to position [399, 0]
checkbox input "false"
click at [515, 265] on span at bounding box center [524, 262] width 22 height 22
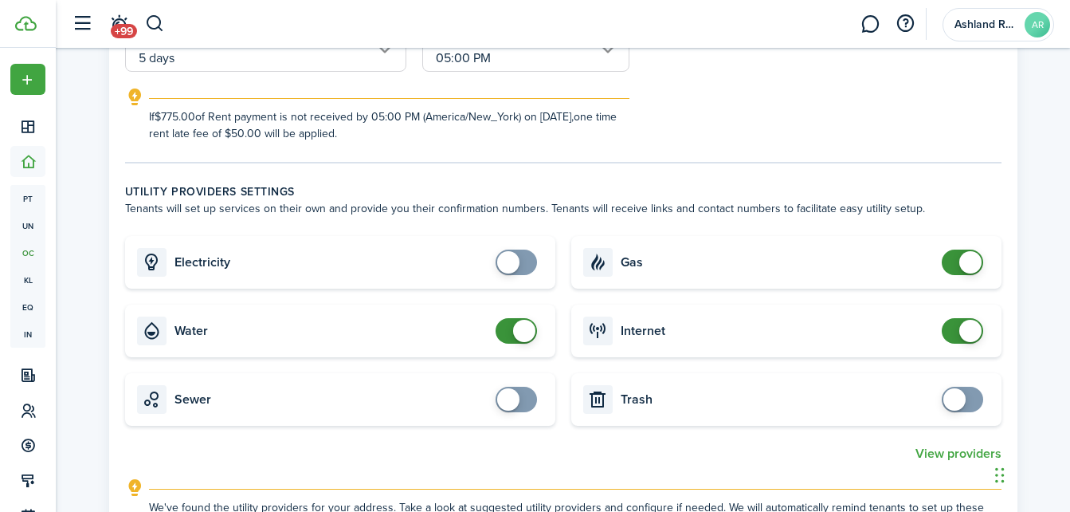
checkbox input "false"
click at [521, 331] on span at bounding box center [524, 331] width 22 height 22
checkbox input "false"
click at [970, 261] on span at bounding box center [971, 262] width 22 height 22
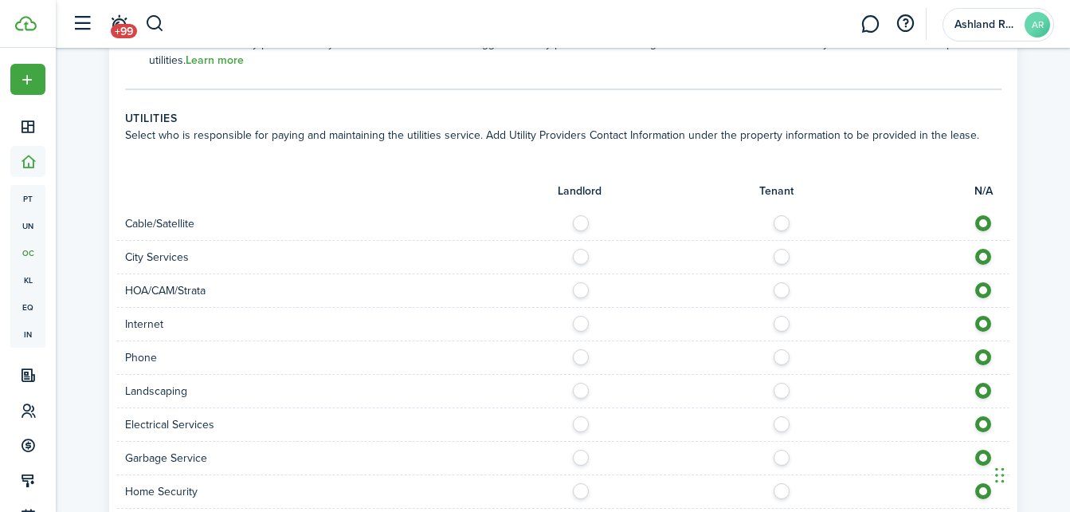
scroll to position [877, 0]
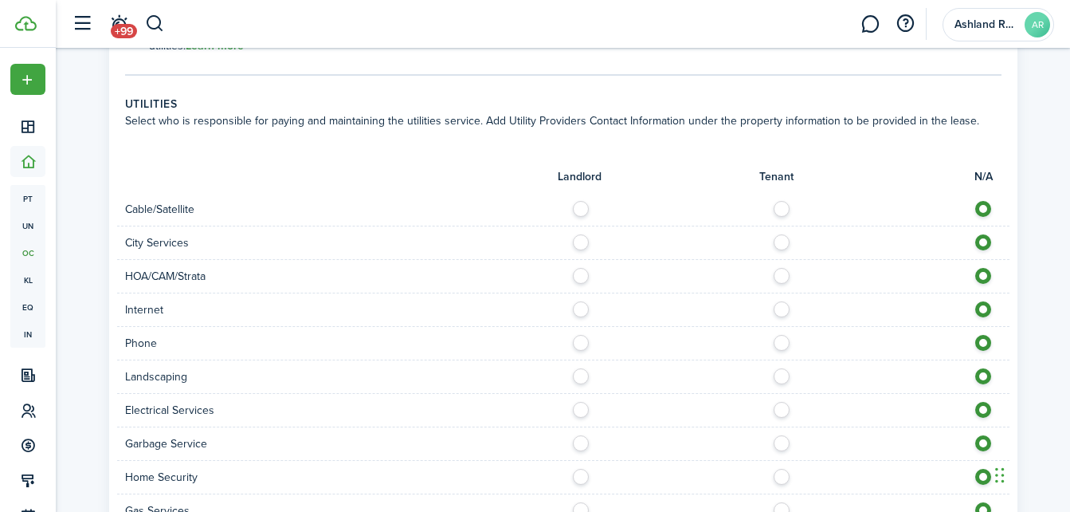
click at [787, 206] on label at bounding box center [786, 205] width 28 height 8
radio input "true"
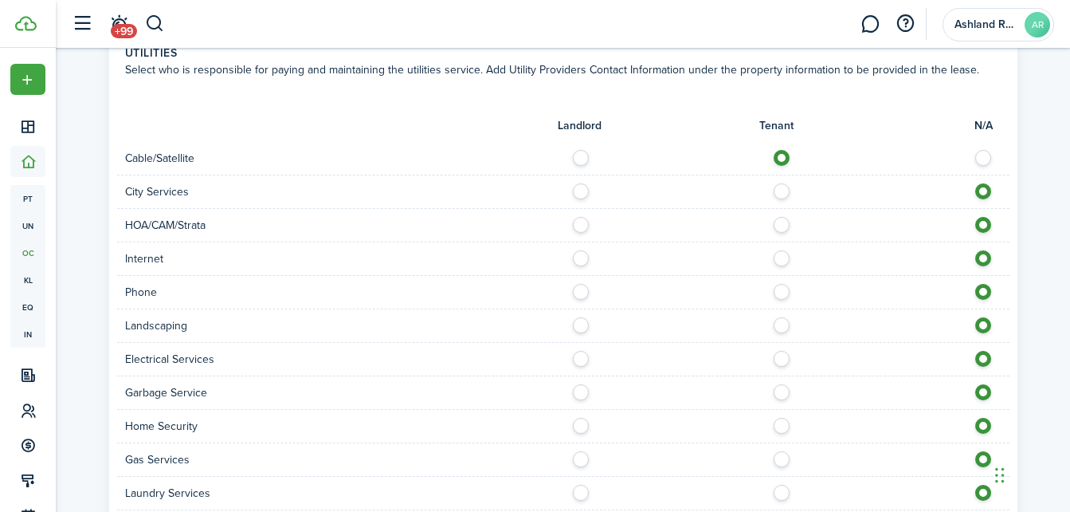
scroll to position [956, 0]
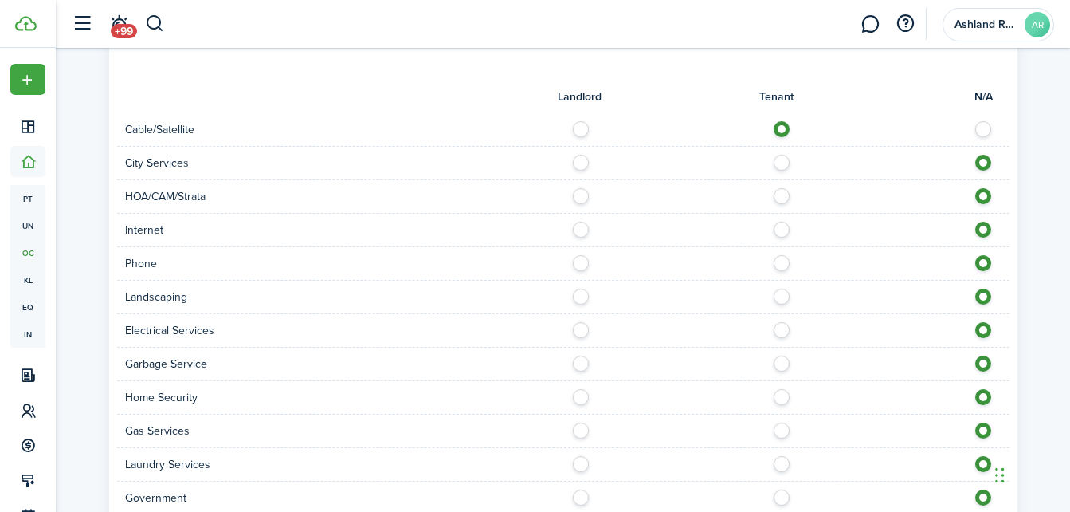
click at [783, 226] on label at bounding box center [786, 226] width 28 height 8
radio input "true"
click at [786, 263] on label at bounding box center [786, 259] width 28 height 8
radio input "true"
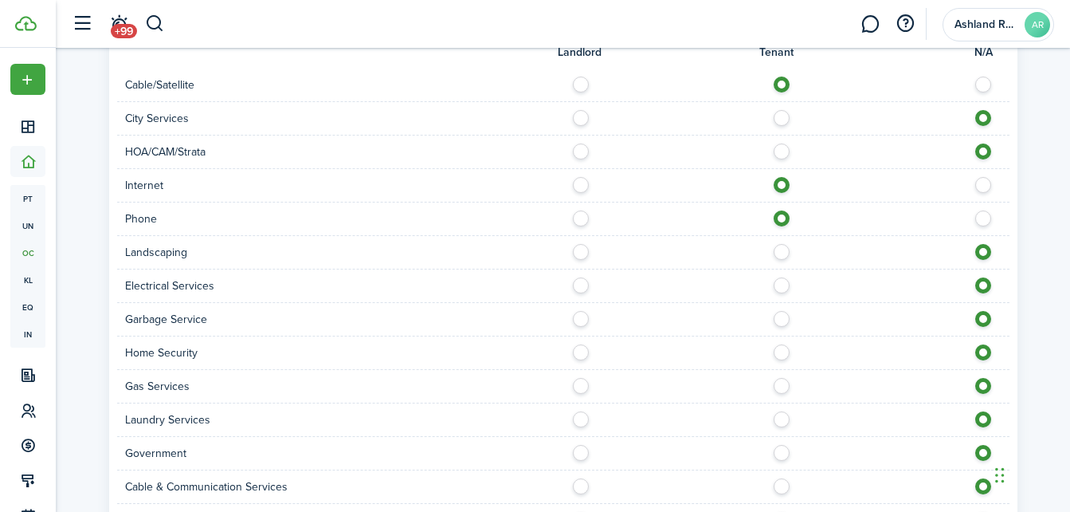
scroll to position [1036, 0]
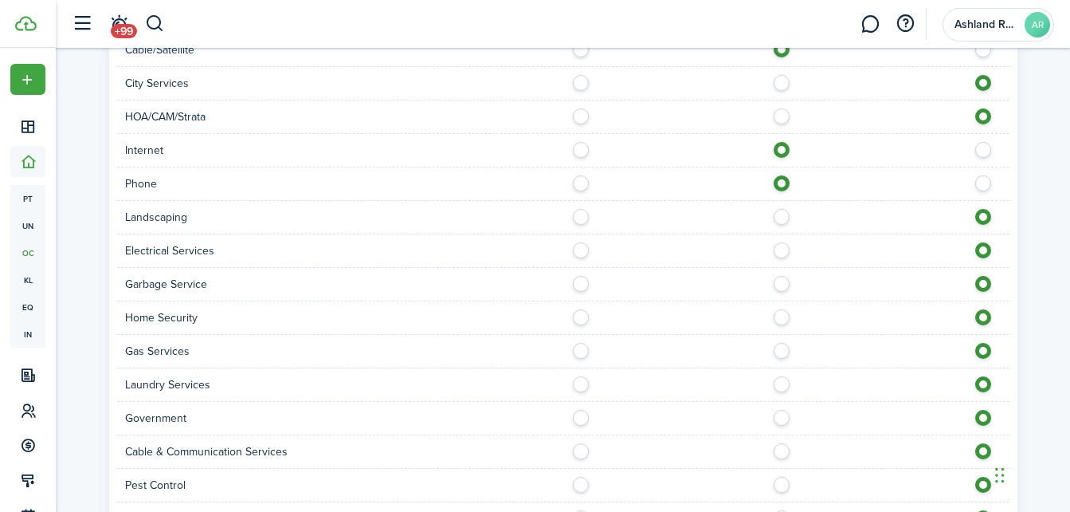
click at [579, 247] on label at bounding box center [585, 246] width 28 height 8
radio input "true"
click at [583, 284] on label at bounding box center [585, 280] width 28 height 8
radio input "true"
click at [782, 317] on label at bounding box center [786, 313] width 28 height 8
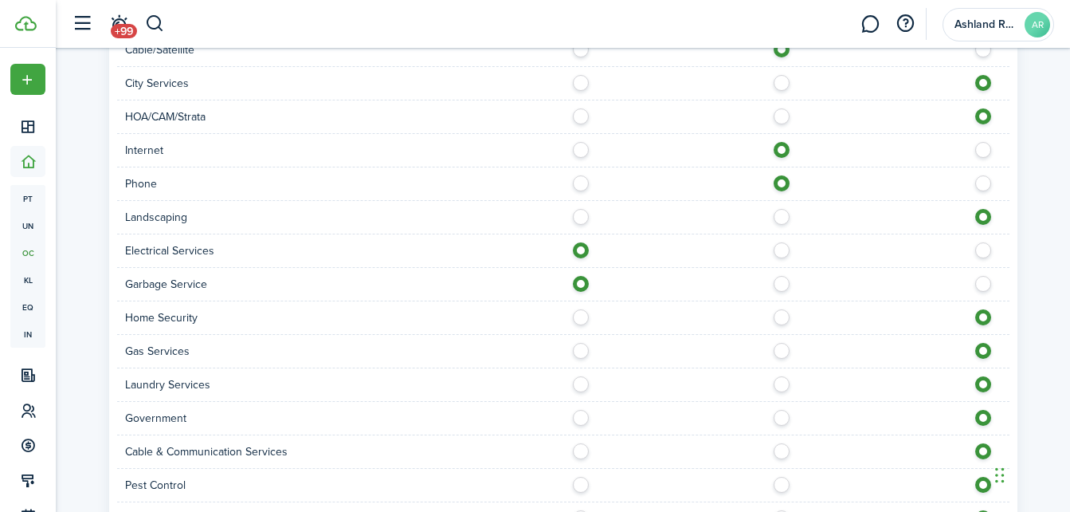
radio input "true"
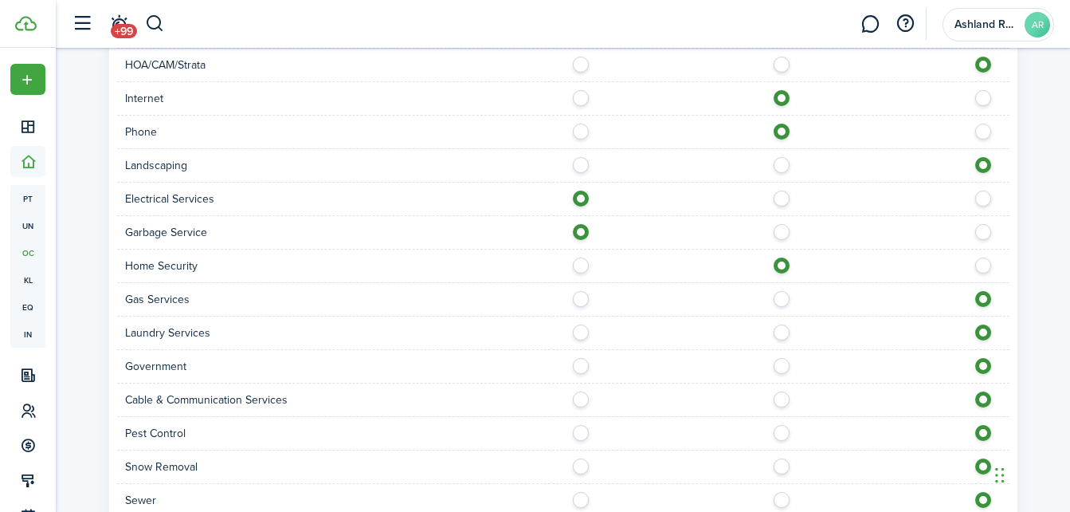
scroll to position [1116, 0]
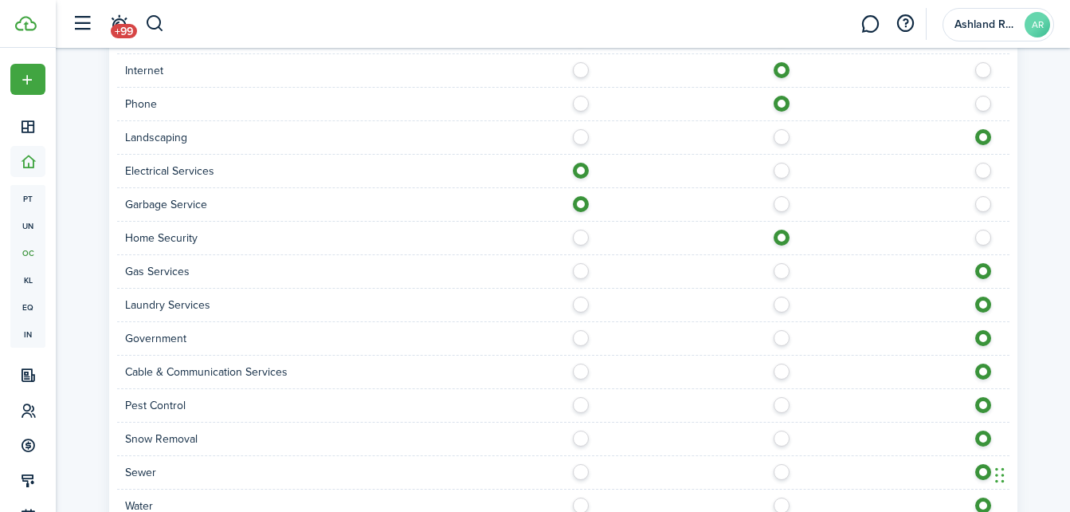
click at [571, 269] on label at bounding box center [585, 267] width 28 height 8
radio input "true"
click at [776, 300] on label at bounding box center [786, 301] width 28 height 8
radio input "true"
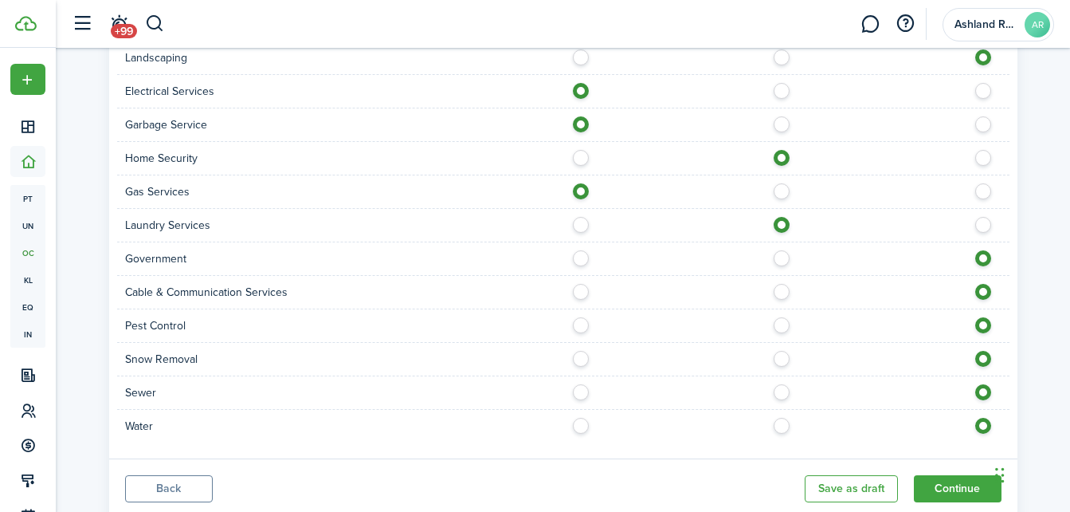
click at [777, 287] on label at bounding box center [786, 288] width 28 height 8
radio input "true"
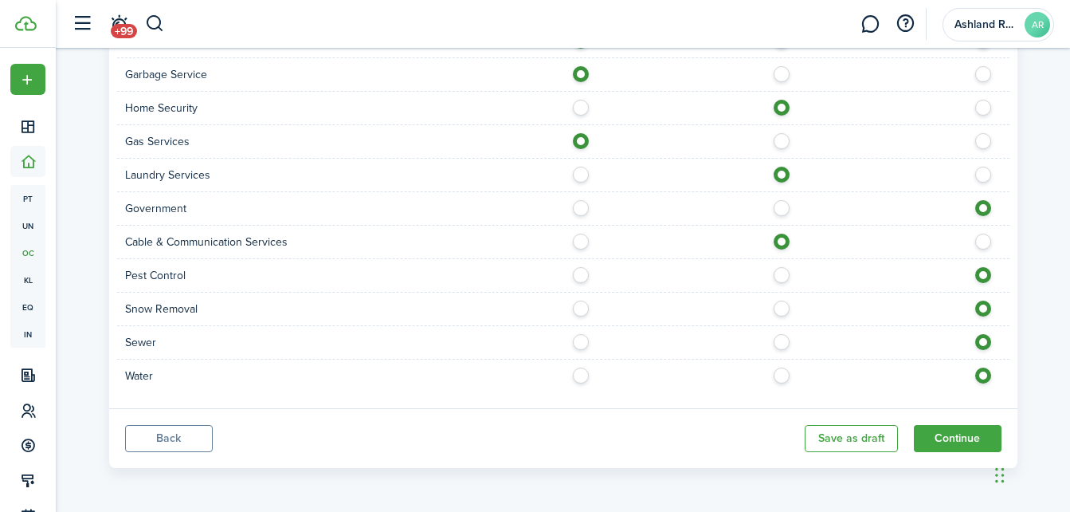
click at [780, 275] on label at bounding box center [786, 271] width 28 height 8
radio input "true"
click at [777, 308] on label at bounding box center [786, 304] width 28 height 8
radio input "true"
click at [582, 339] on label at bounding box center [585, 338] width 28 height 8
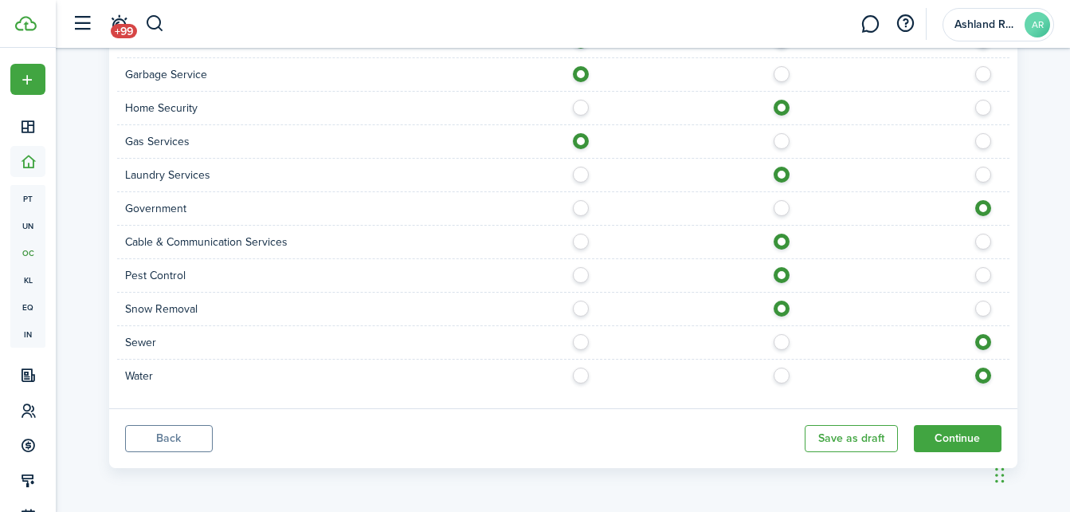
radio input "true"
drag, startPoint x: 577, startPoint y: 376, endPoint x: 623, endPoint y: 403, distance: 53.2
click at [578, 375] on label at bounding box center [585, 371] width 28 height 8
radio input "true"
click at [957, 433] on button "Continue" at bounding box center [958, 438] width 88 height 27
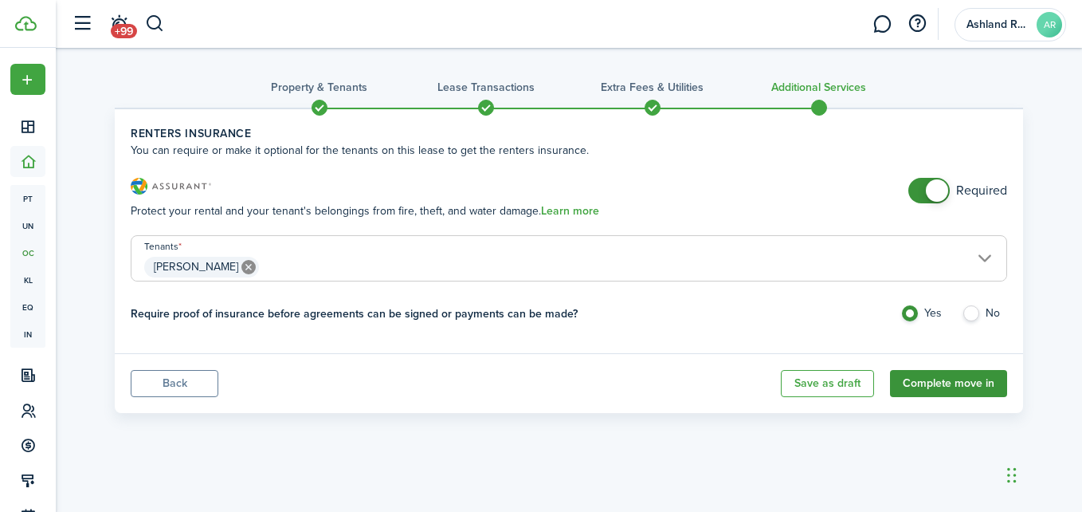
click at [981, 385] on button "Complete move in" at bounding box center [948, 383] width 117 height 27
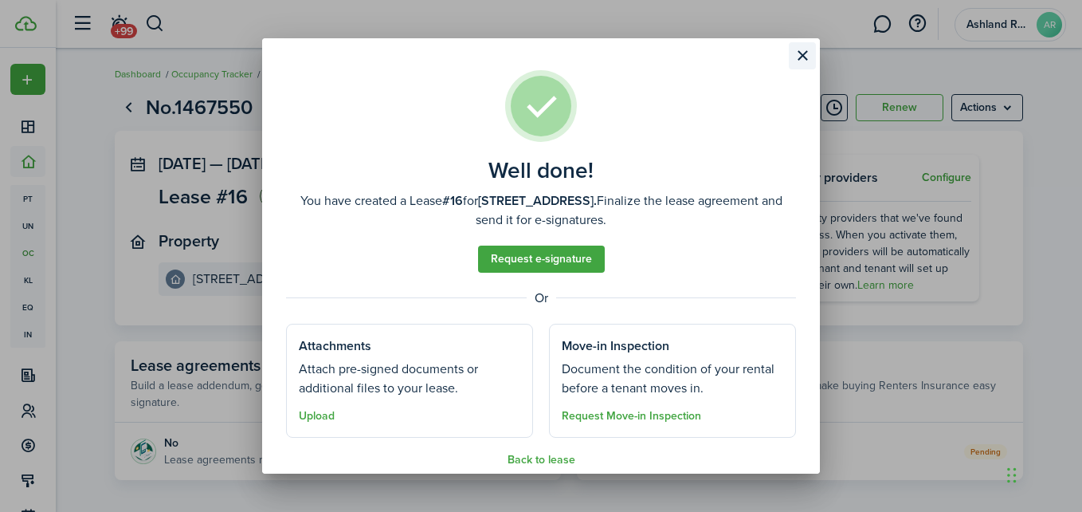
click at [795, 56] on button "Close modal" at bounding box center [802, 55] width 27 height 27
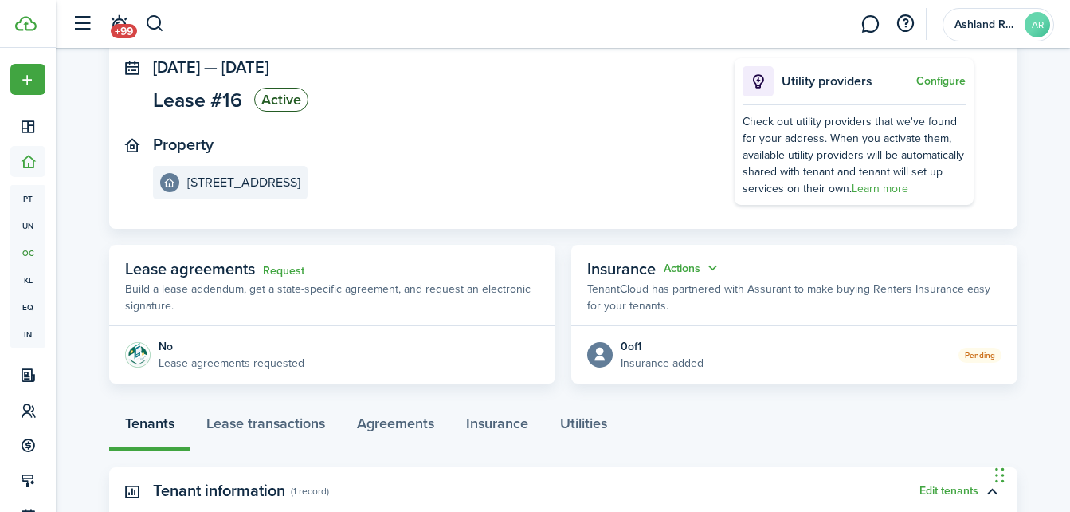
scroll to position [371, 0]
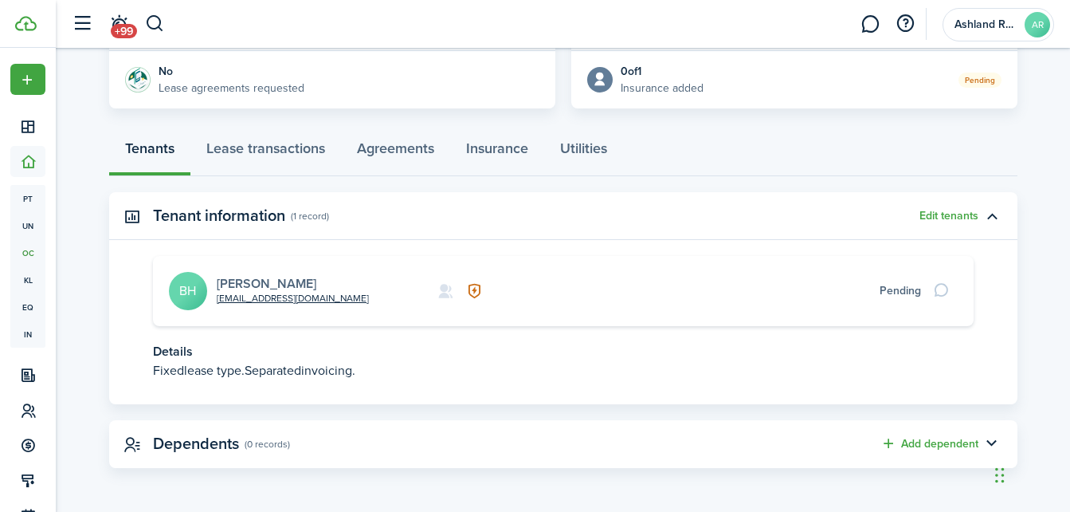
click at [300, 278] on link "[PERSON_NAME]" at bounding box center [267, 283] width 100 height 18
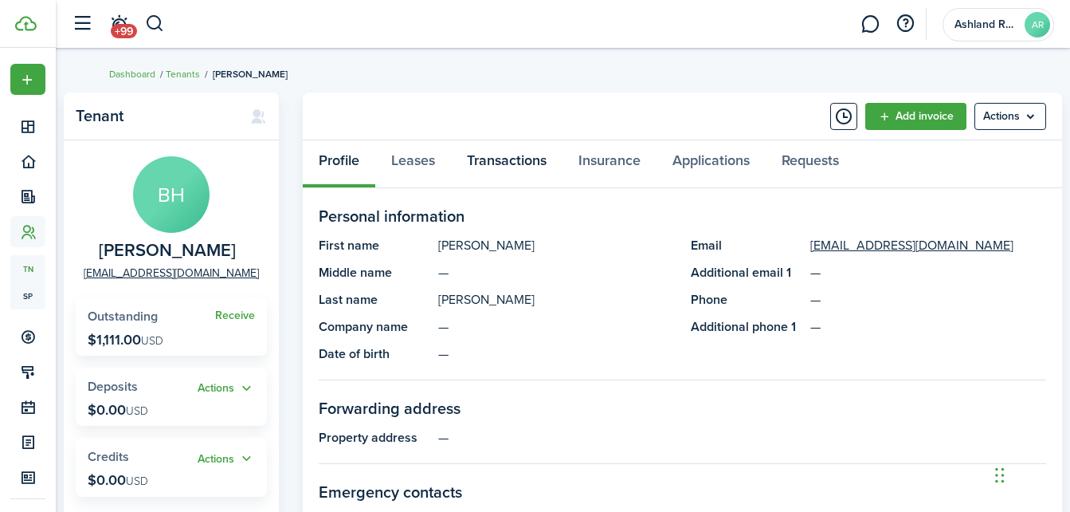
click at [513, 159] on link "Transactions" at bounding box center [507, 164] width 112 height 48
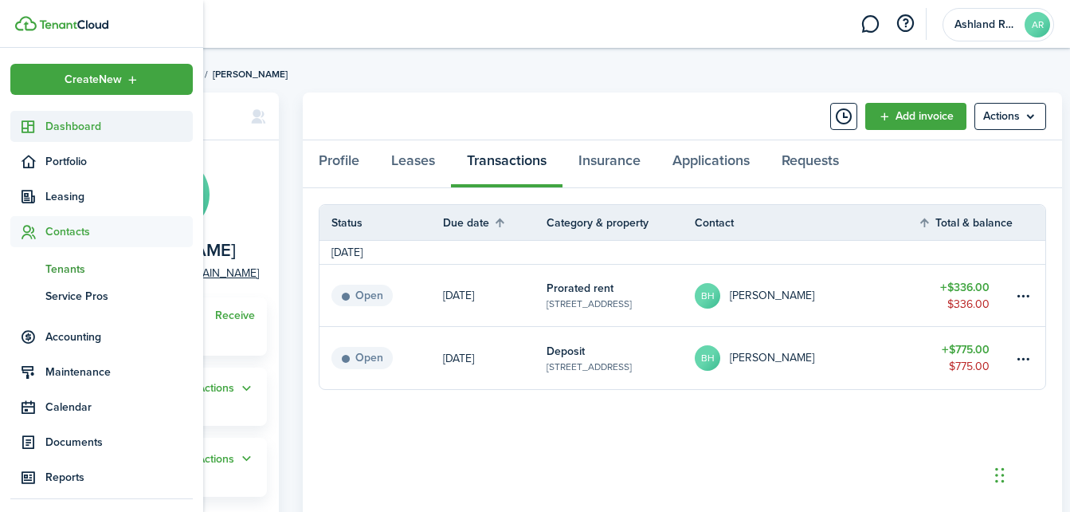
click at [70, 127] on span "Dashboard" at bounding box center [118, 126] width 147 height 17
